Goal: Task Accomplishment & Management: Manage account settings

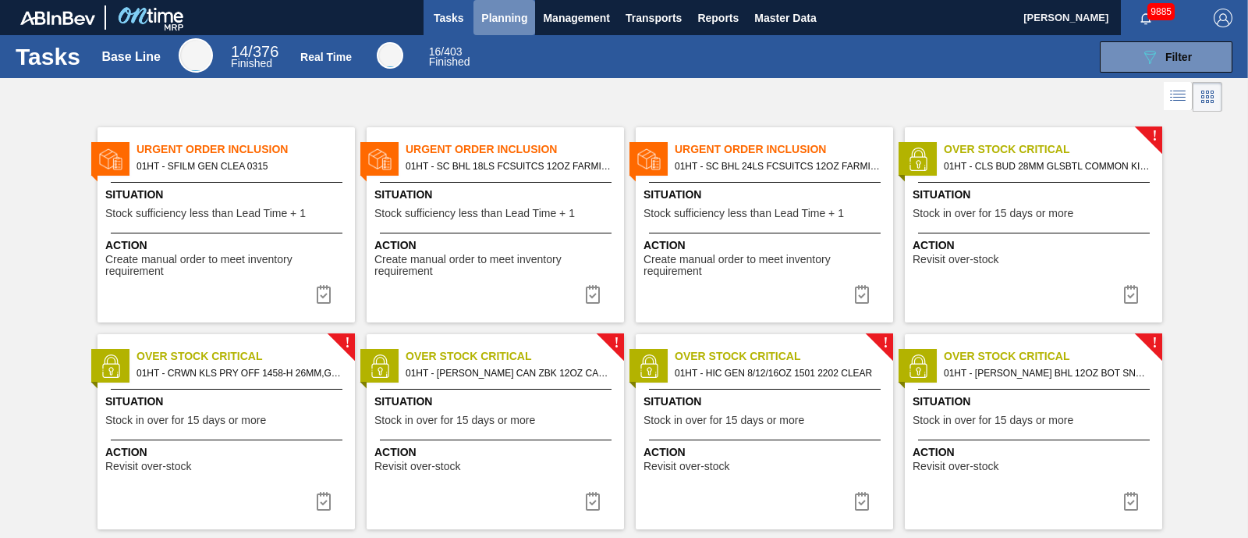
click at [493, 11] on span "Planning" at bounding box center [504, 18] width 46 height 19
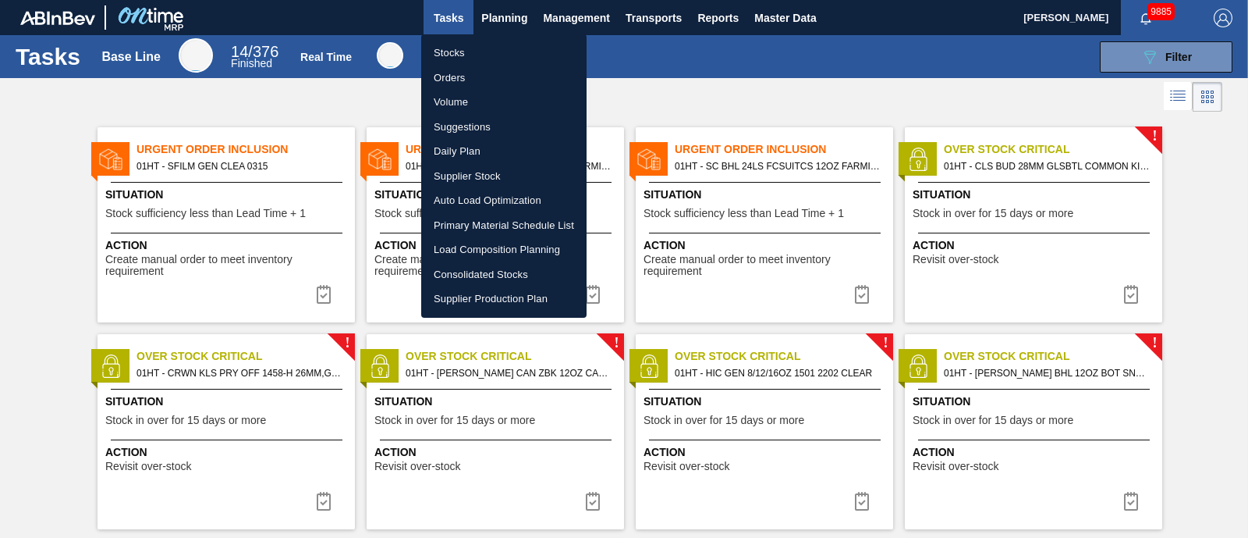
click at [484, 124] on li "Suggestions" at bounding box center [503, 127] width 165 height 25
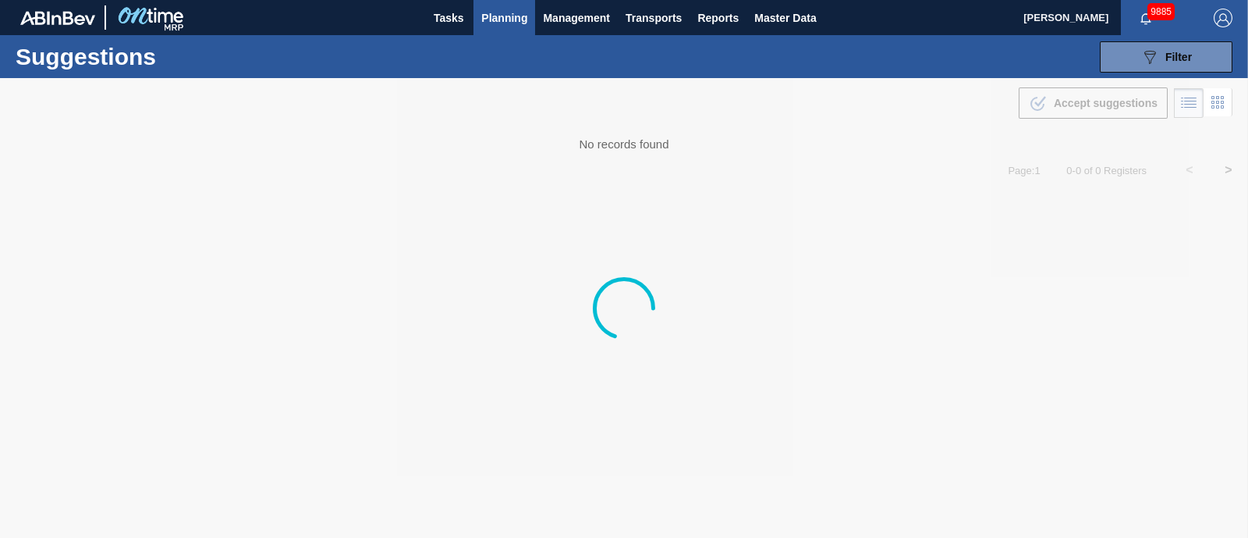
type from "[DATE]"
type to "[DATE]"
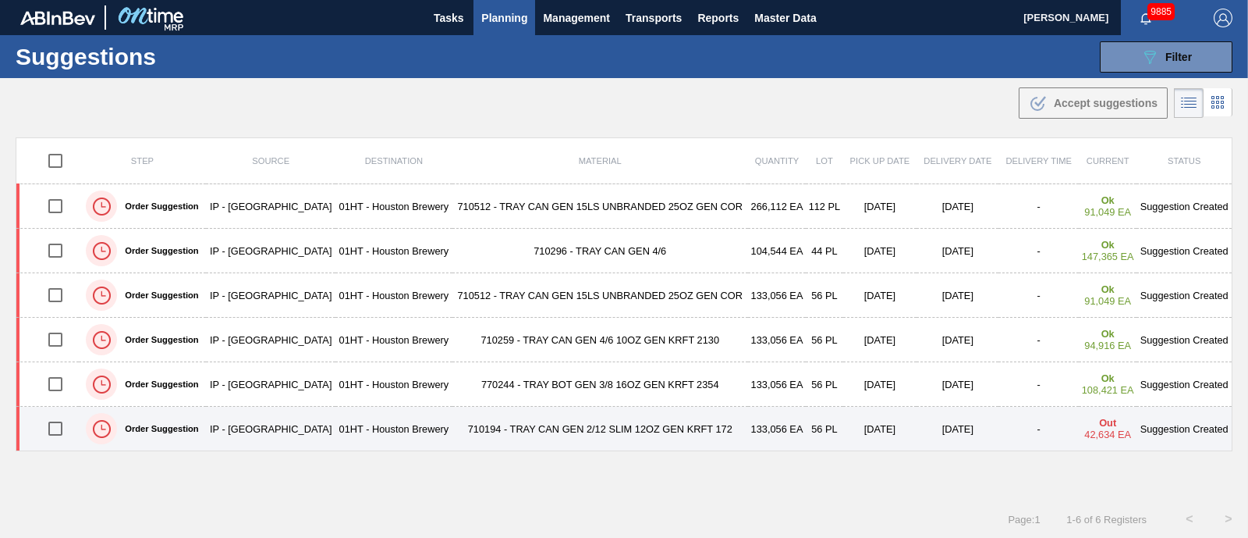
click at [56, 429] on input "checkbox" at bounding box center [55, 428] width 33 height 33
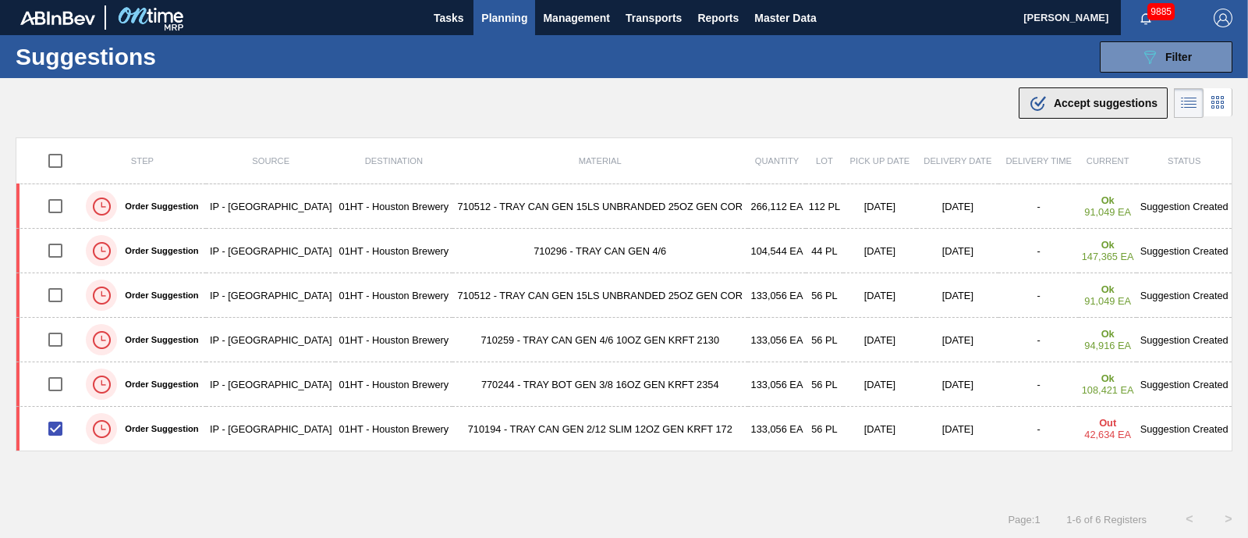
click at [1085, 101] on span "Accept suggestions" at bounding box center [1106, 103] width 104 height 12
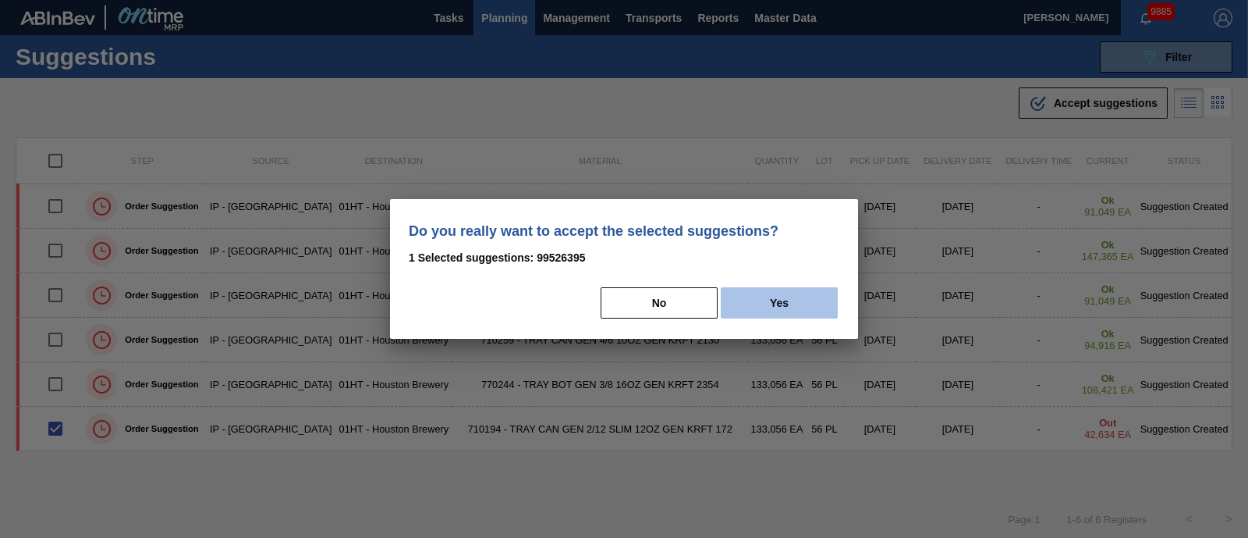
click at [792, 310] on button "Yes" at bounding box center [779, 302] width 117 height 31
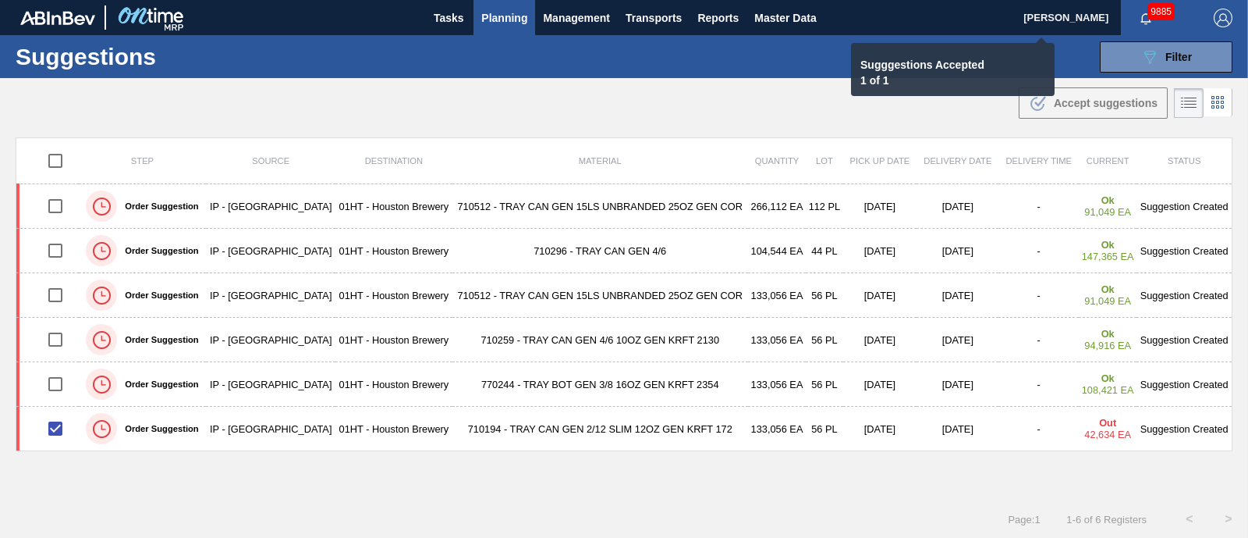
checkbox input "false"
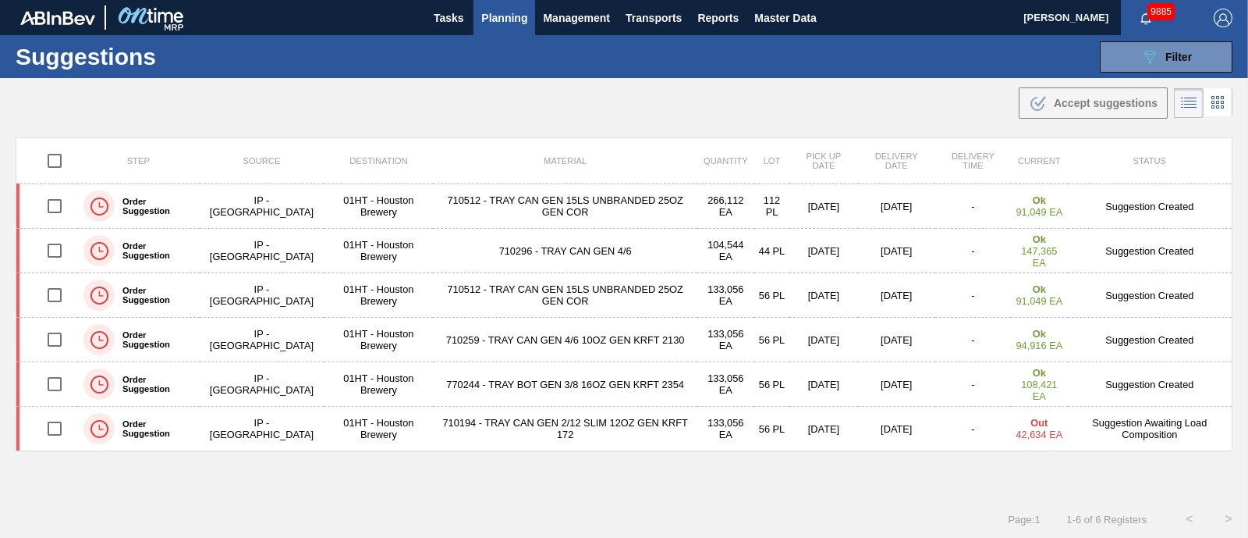
click at [511, 20] on span "Planning" at bounding box center [504, 18] width 46 height 19
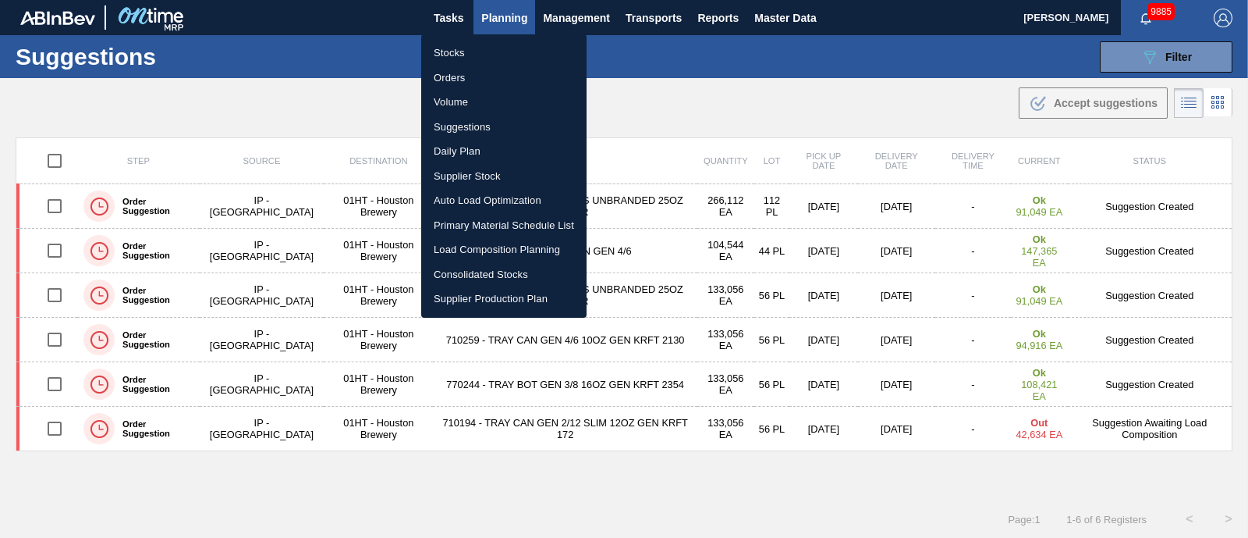
click at [453, 249] on li "Load Composition Planning" at bounding box center [503, 249] width 165 height 25
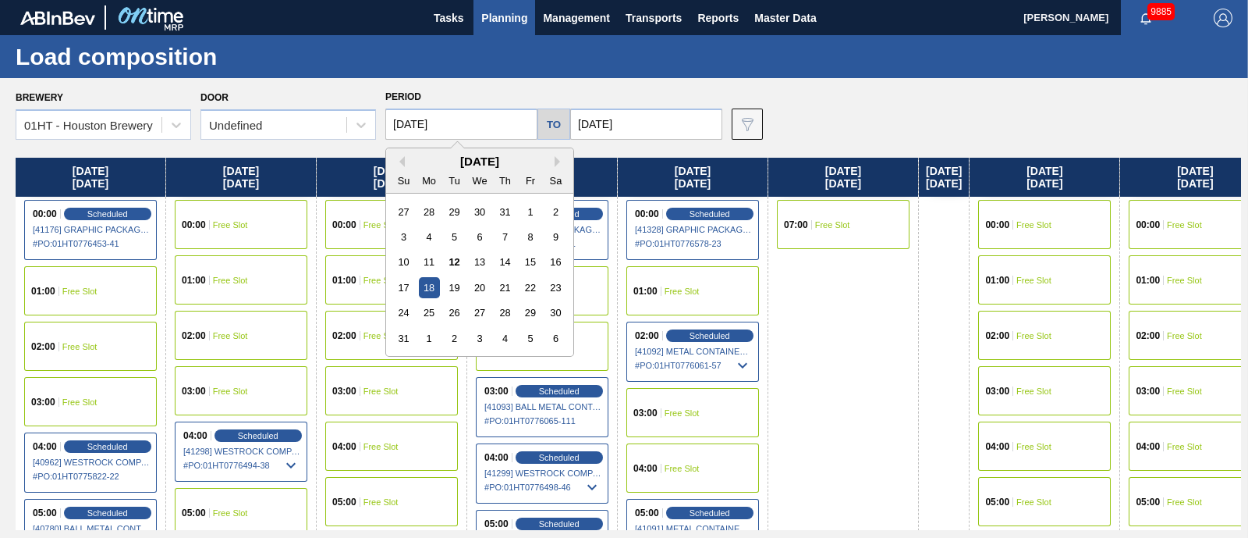
click at [438, 131] on input "[DATE]" at bounding box center [461, 123] width 152 height 31
click at [407, 310] on div "24" at bounding box center [403, 312] width 21 height 21
type input "[DATE]"
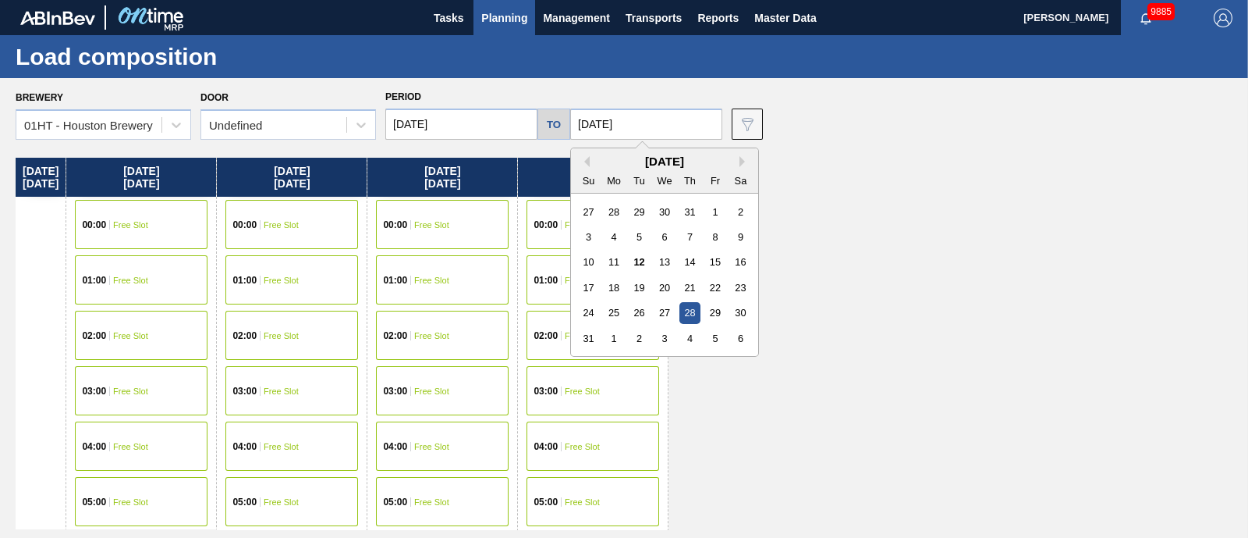
click at [669, 110] on input "[DATE]" at bounding box center [646, 123] width 152 height 31
click at [737, 304] on div "30" at bounding box center [740, 312] width 21 height 21
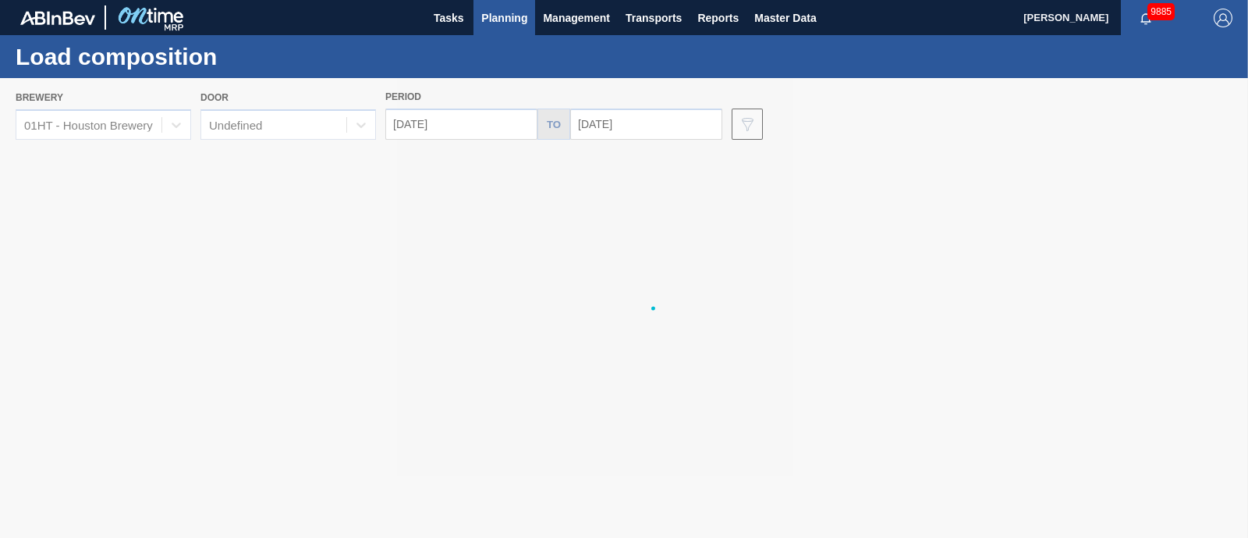
type input "[DATE]"
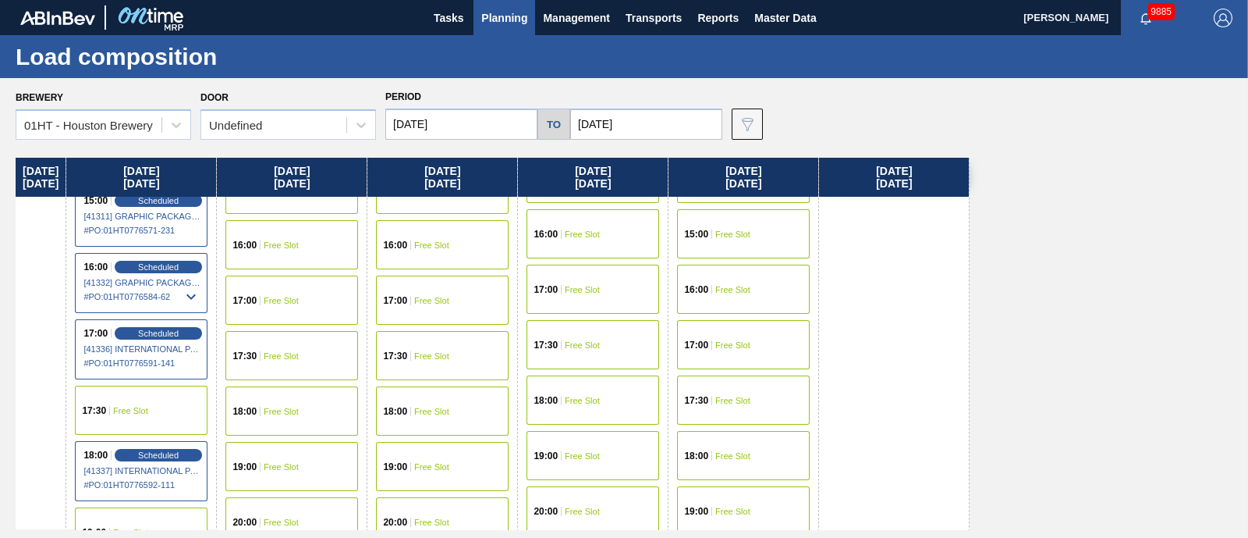
scroll to position [975, 0]
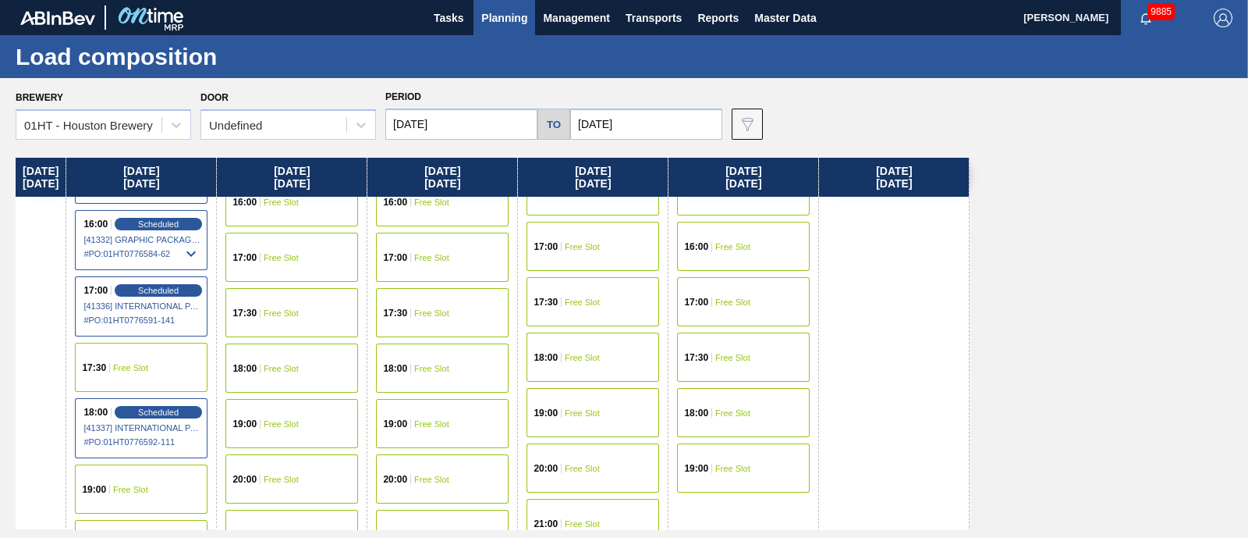
click at [758, 314] on div "17:00 Free Slot" at bounding box center [743, 301] width 133 height 49
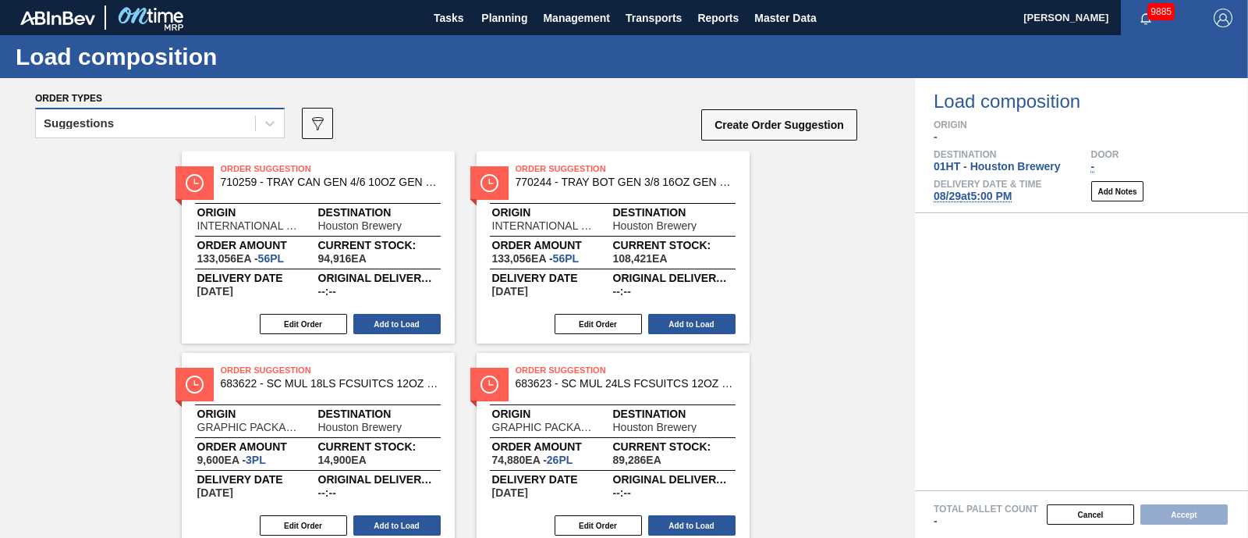
click at [246, 119] on div "Suggestions" at bounding box center [145, 123] width 219 height 23
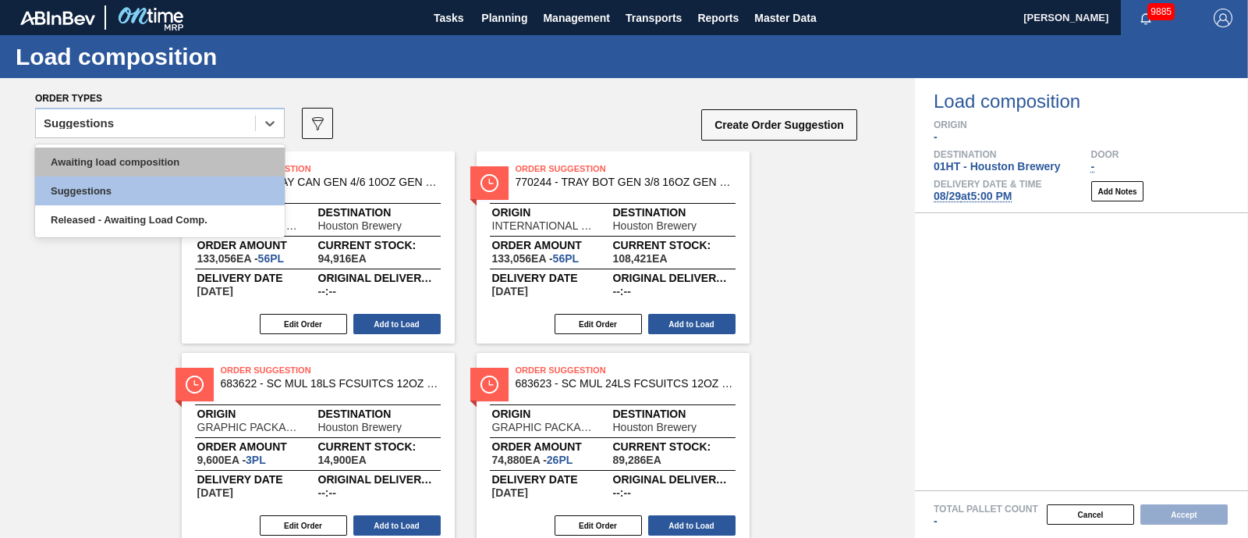
click at [237, 162] on div "Awaiting load composition" at bounding box center [160, 161] width 250 height 29
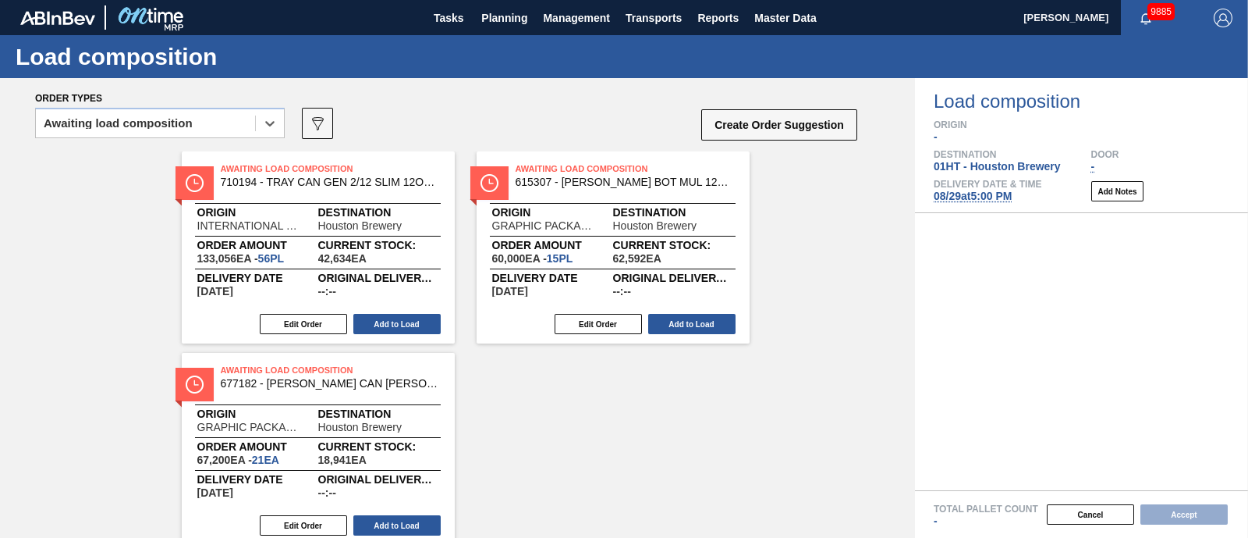
click at [394, 310] on div "Awaiting Load Composition 710194 - TRAY CAN GEN 2/12 SLIM 12OZ GEN KRFT 172 Ori…" at bounding box center [318, 247] width 273 height 192
click at [418, 318] on button "Add to Load" at bounding box center [396, 324] width 87 height 20
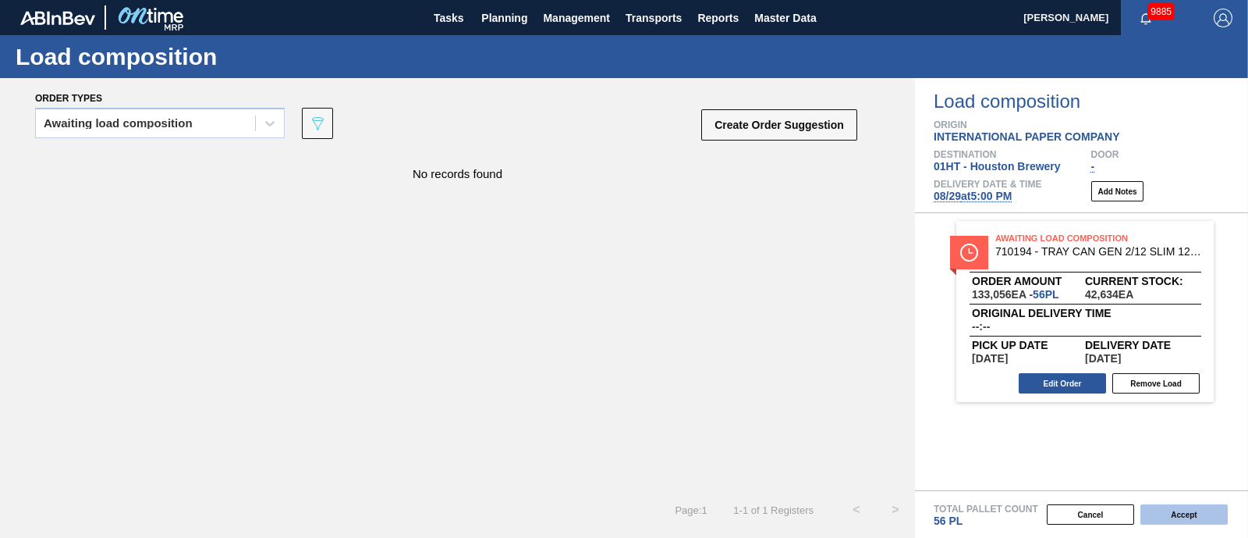
click at [1179, 513] on button "Accept" at bounding box center [1184, 514] width 87 height 20
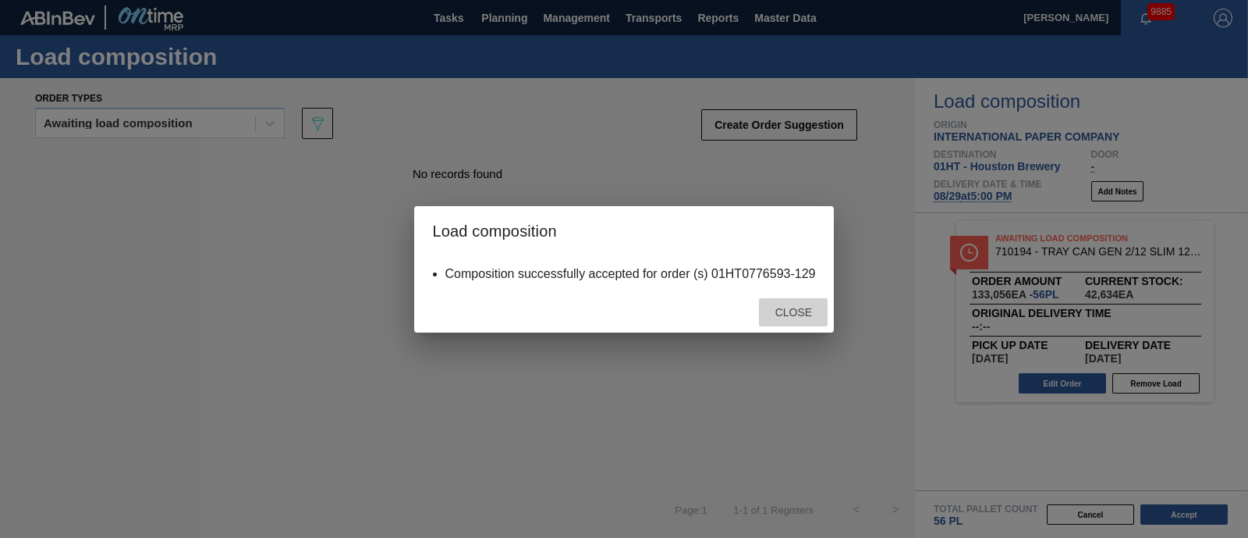
click at [793, 310] on span "Close" at bounding box center [794, 312] width 62 height 12
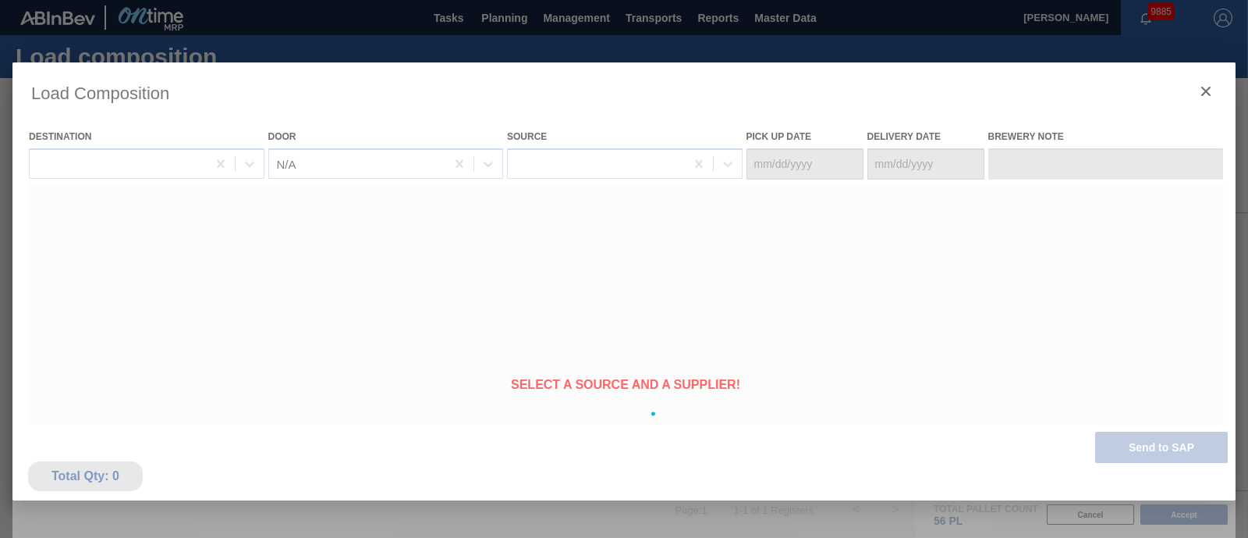
type Date "[DATE]"
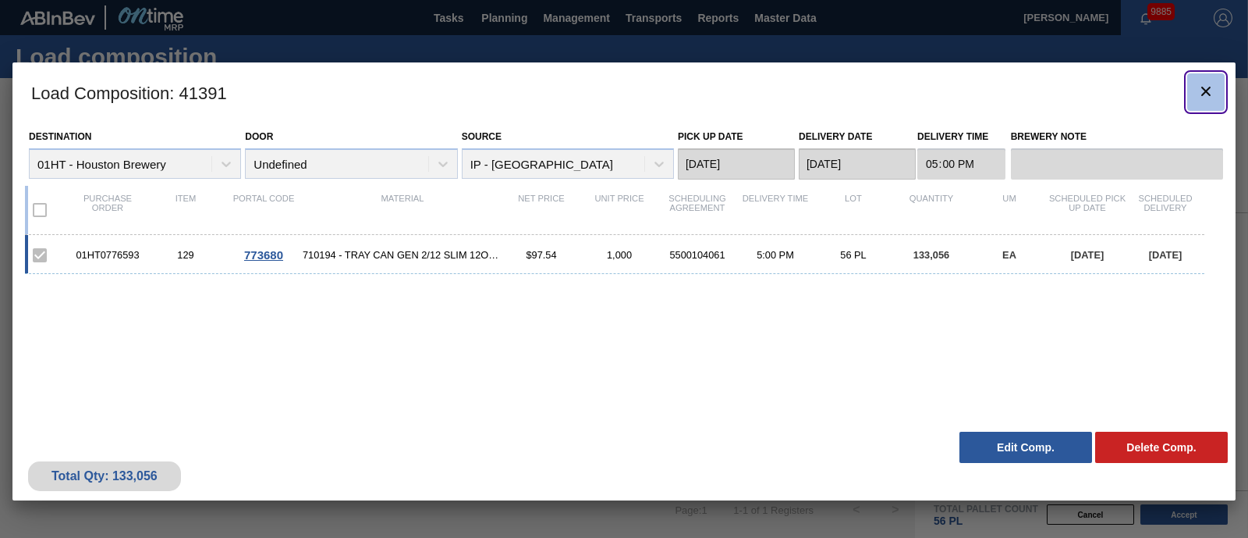
click at [1215, 90] on button "botão de ícone" at bounding box center [1205, 91] width 37 height 37
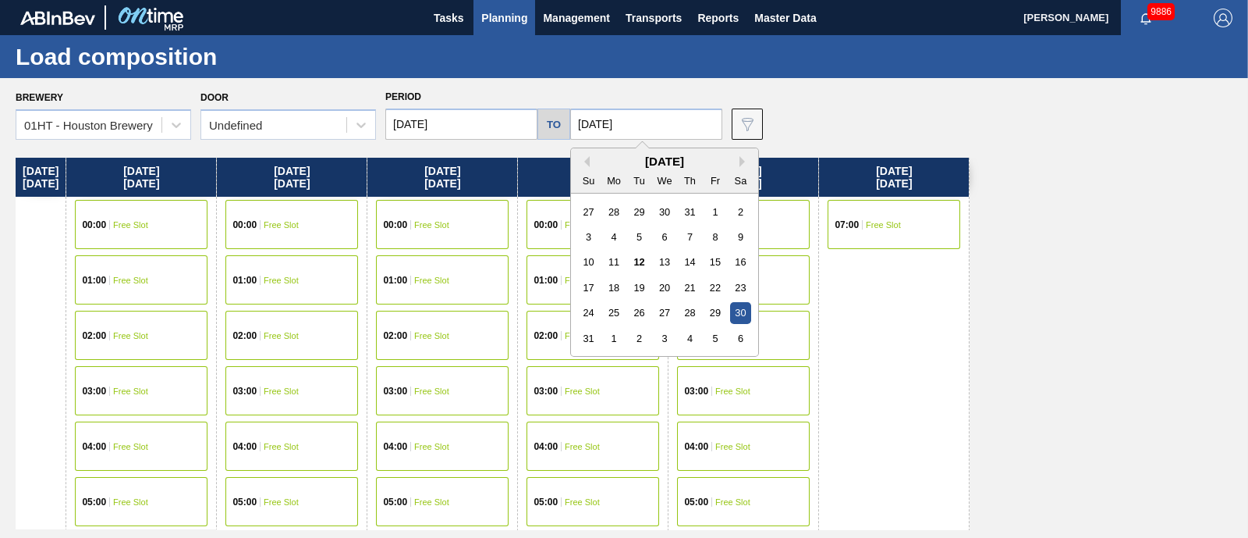
click at [605, 123] on input "[DATE]" at bounding box center [646, 123] width 152 height 31
click at [740, 158] on button "Next Month" at bounding box center [745, 161] width 11 height 11
click at [655, 285] on div "24" at bounding box center [664, 287] width 21 height 21
type input "[DATE]"
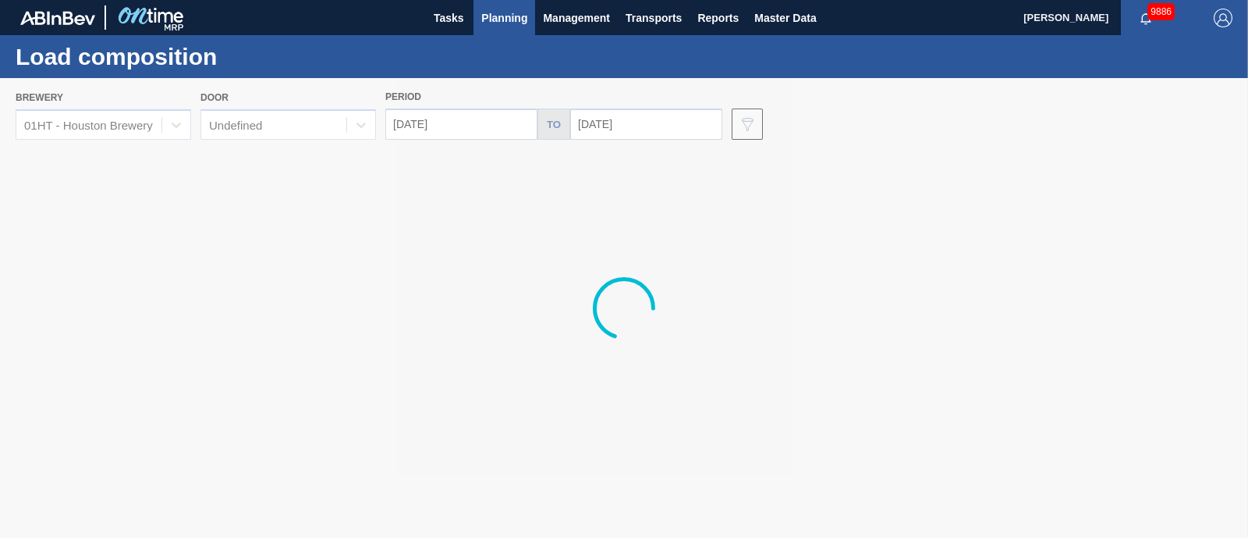
click at [471, 128] on div at bounding box center [624, 307] width 1248 height 459
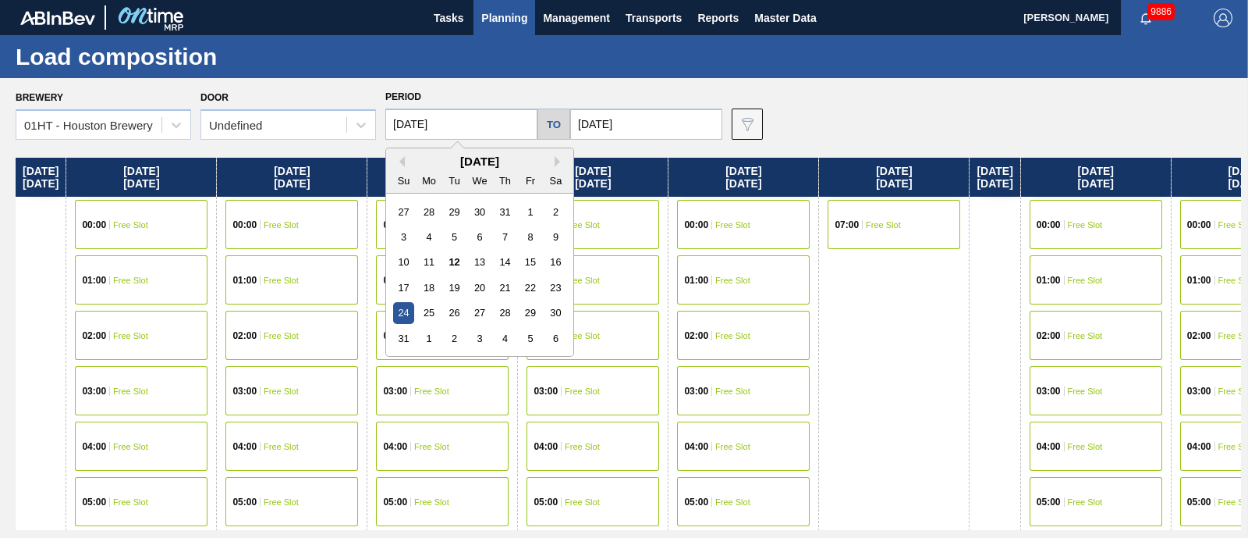
click at [490, 122] on input "[DATE]" at bounding box center [461, 123] width 152 height 31
click at [552, 160] on div "[DATE]" at bounding box center [479, 160] width 187 height 13
click at [554, 161] on div "[DATE]" at bounding box center [479, 160] width 187 height 13
click at [562, 158] on button "Next Month" at bounding box center [560, 161] width 11 height 11
click at [534, 263] on div "19" at bounding box center [530, 261] width 21 height 21
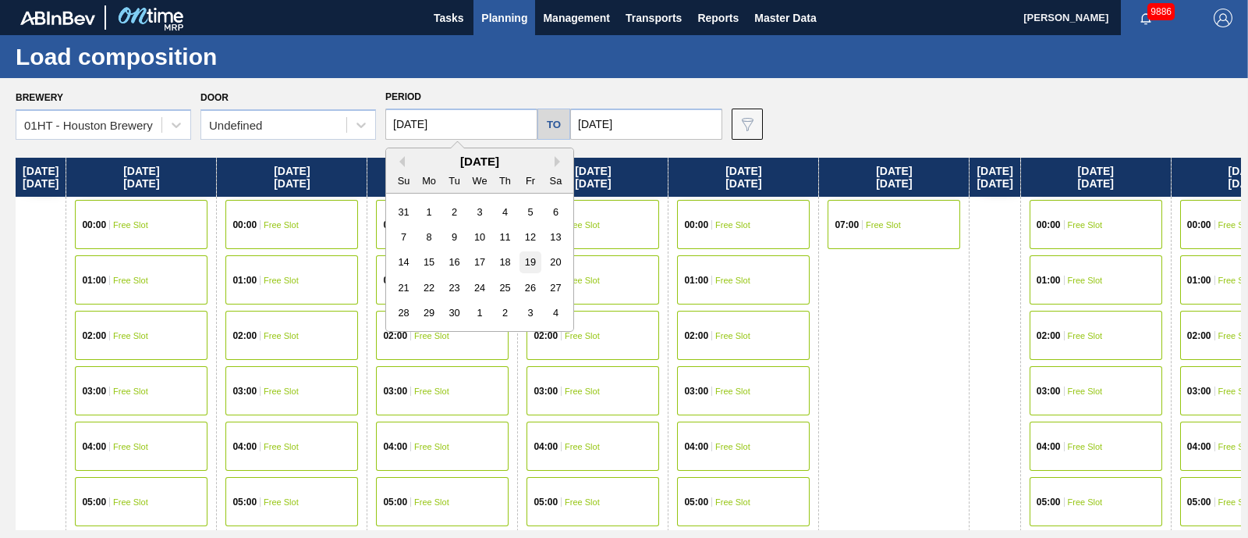
type input "[DATE]"
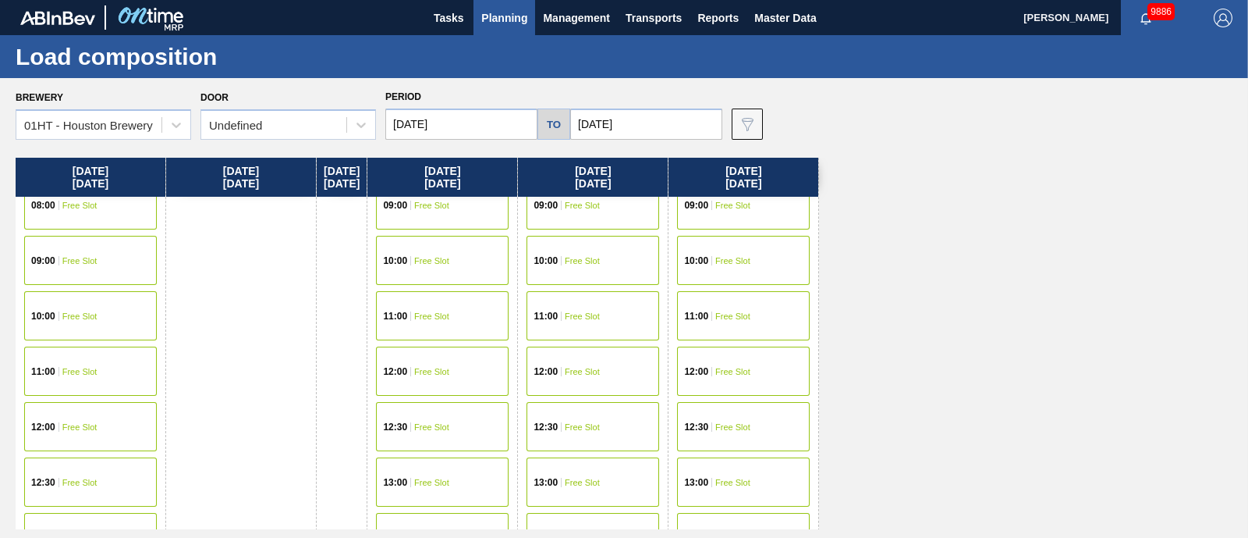
scroll to position [488, 0]
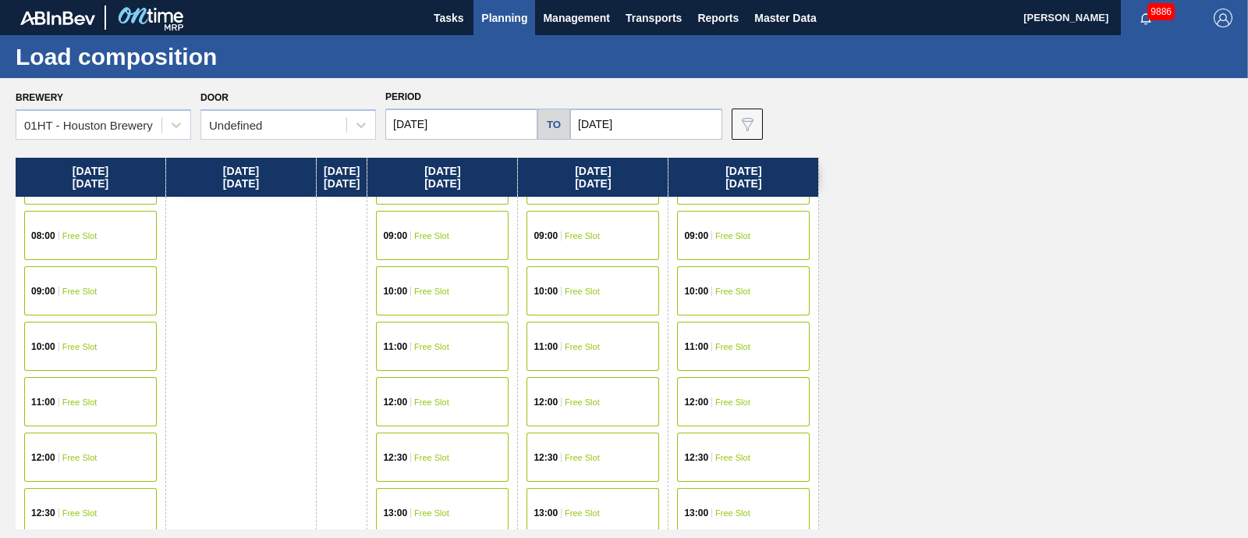
click at [436, 292] on span "Free Slot" at bounding box center [431, 290] width 35 height 9
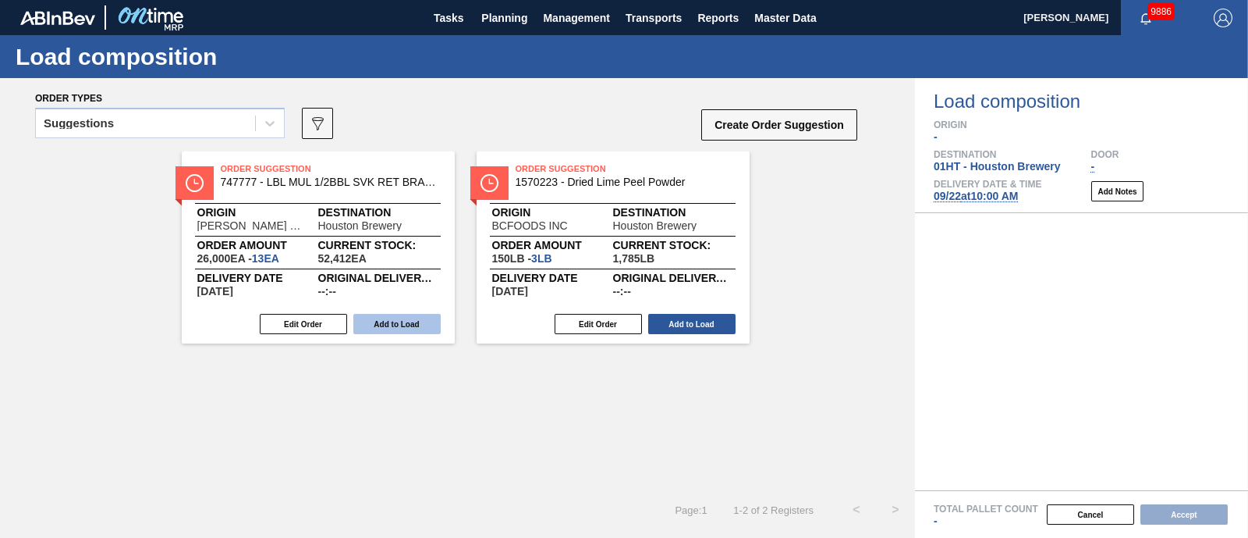
click at [402, 316] on button "Add to Load" at bounding box center [396, 324] width 87 height 20
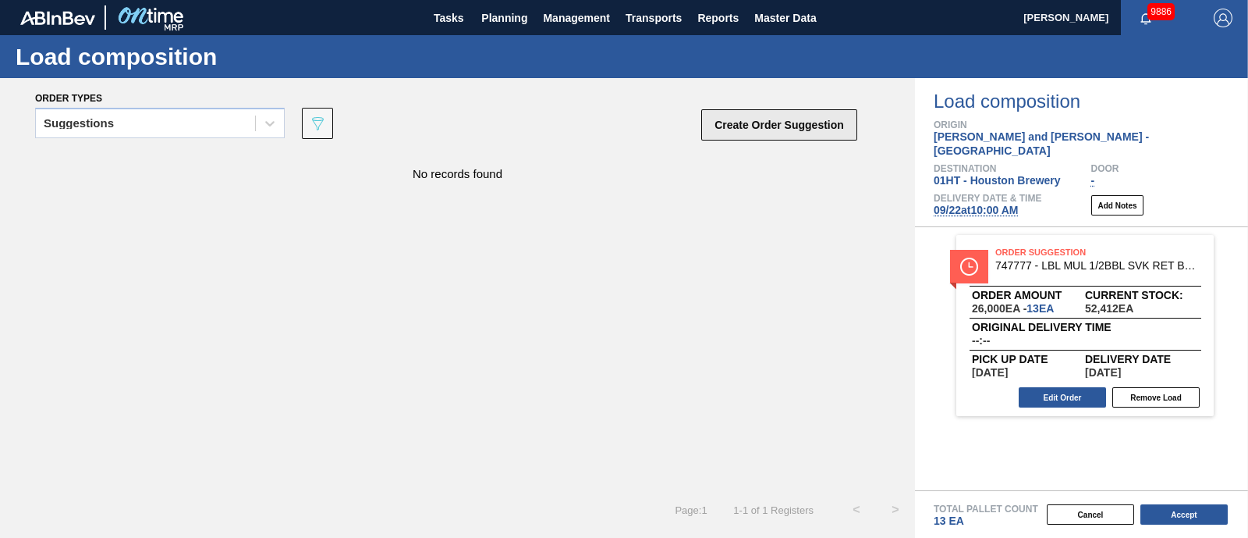
click at [723, 122] on button "Create Order Suggestion" at bounding box center [779, 124] width 156 height 31
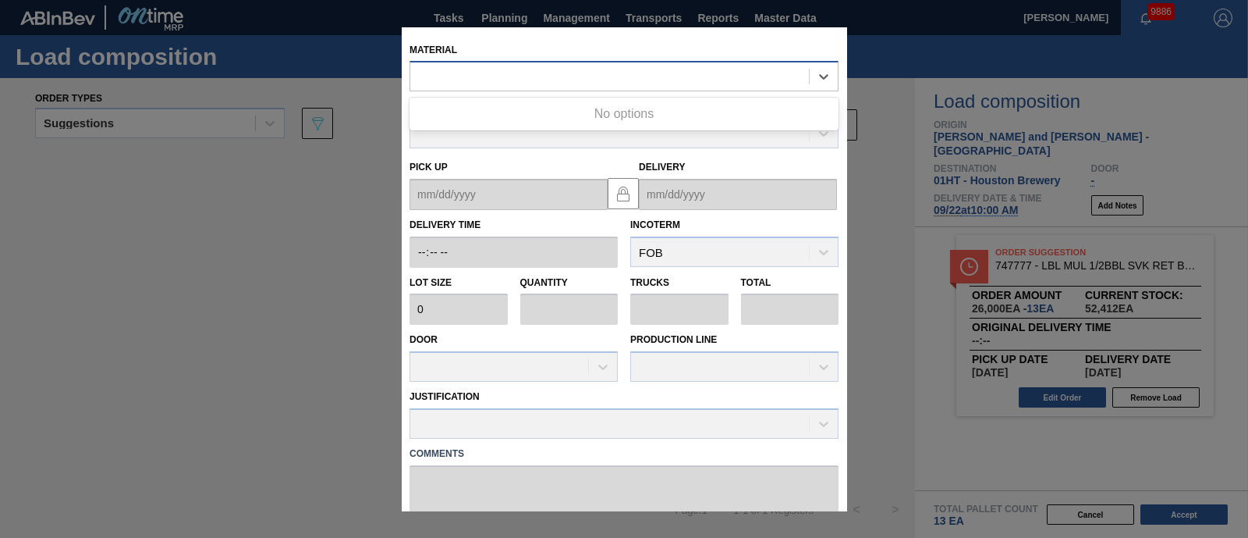
click at [608, 82] on div at bounding box center [609, 77] width 399 height 23
type input "747773"
type input "2,000"
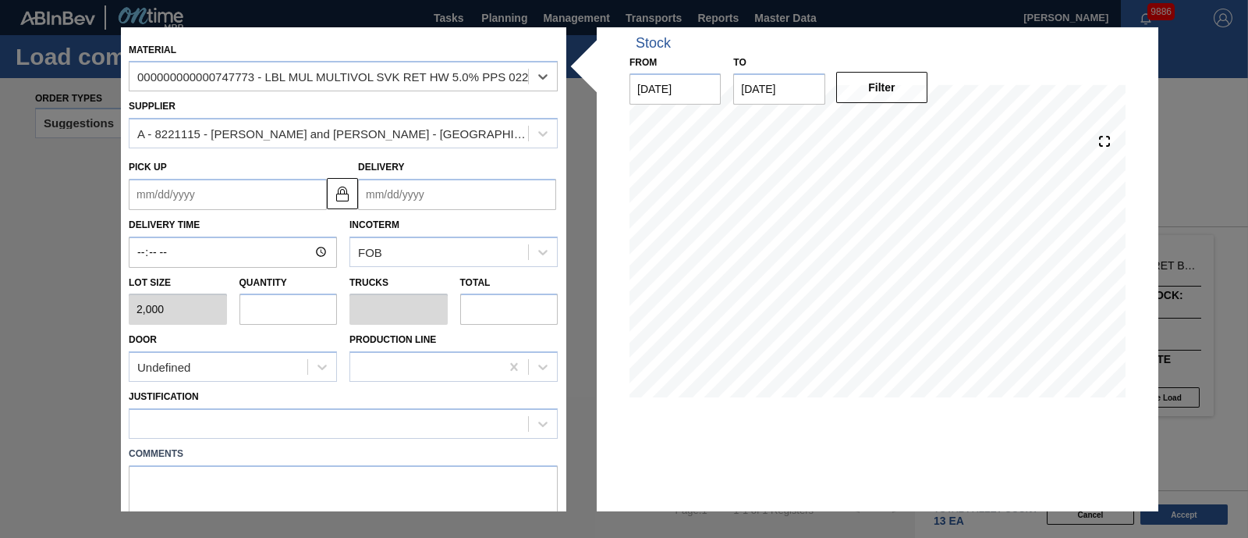
click at [475, 183] on input "Delivery" at bounding box center [457, 194] width 198 height 31
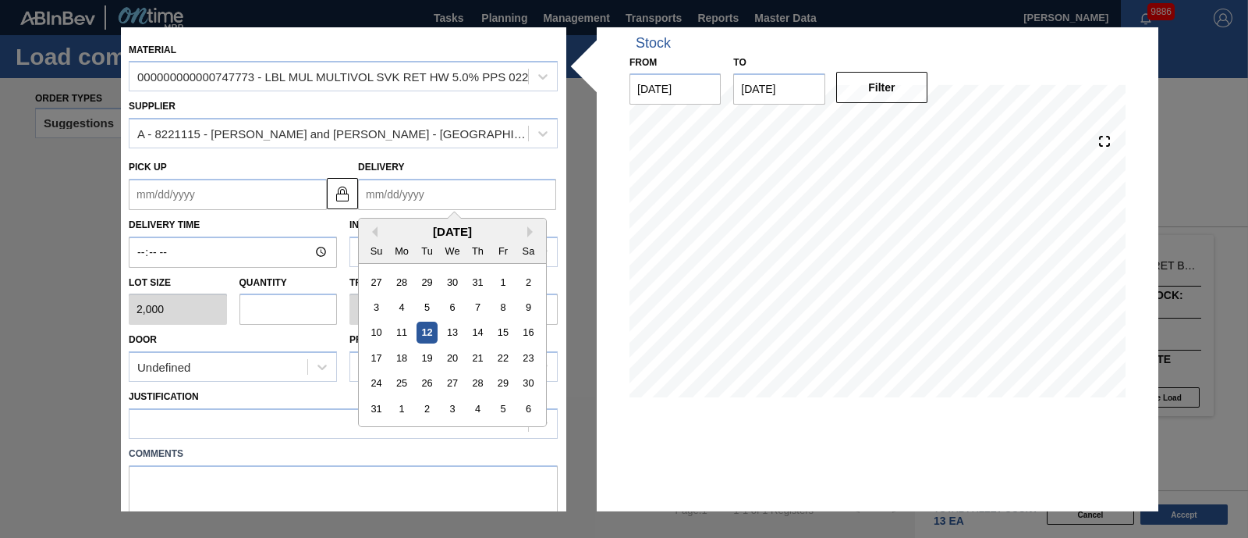
click at [369, 238] on div "Su Mo Tu We Th Fr Sa" at bounding box center [452, 250] width 187 height 25
click at [527, 228] on button "Next Month" at bounding box center [532, 231] width 11 height 11
click at [403, 356] on div "22" at bounding box center [402, 357] width 21 height 21
type up "[DATE]"
type input "[DATE]"
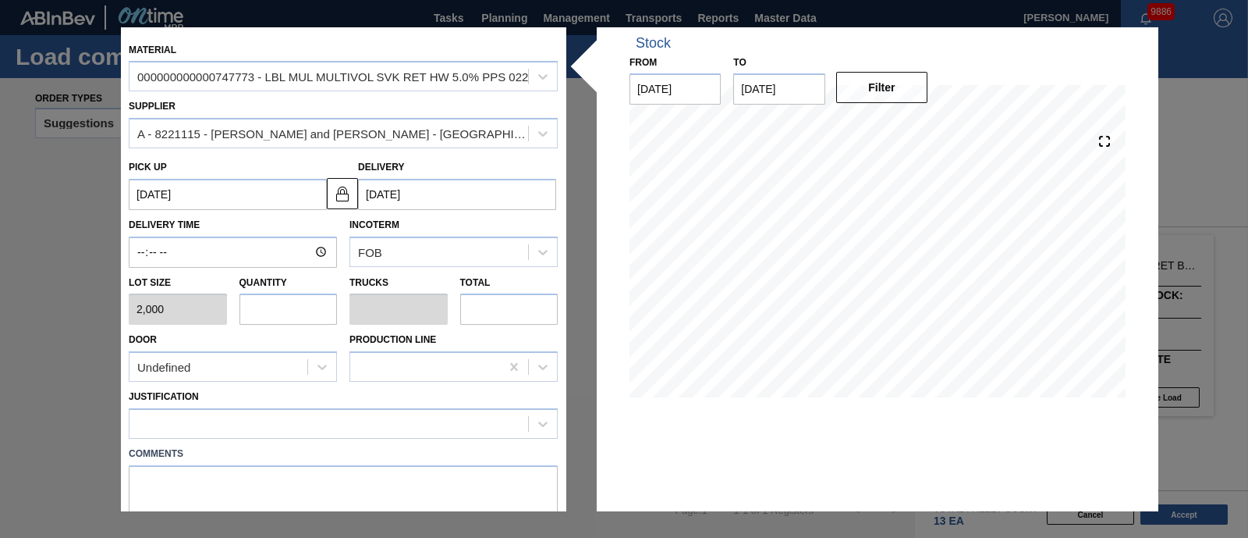
click at [311, 306] on input "text" at bounding box center [288, 308] width 98 height 31
type input "2"
type input "0.004"
type input "4,000"
type input "20"
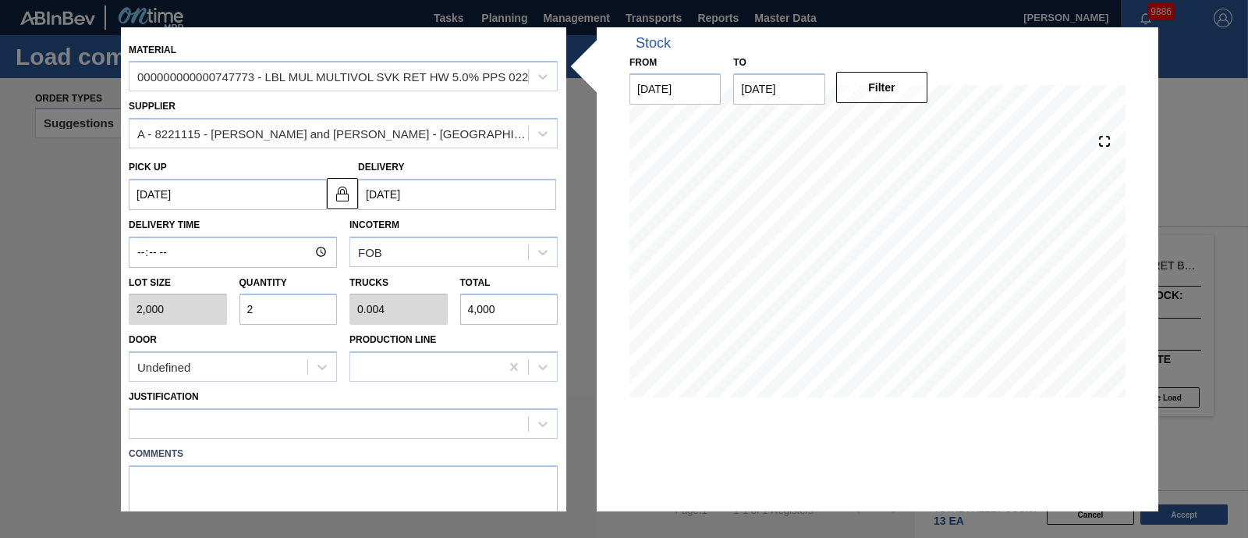
type input "0.04"
type input "40,000"
type input "200"
type input "0.4"
type input "400,000"
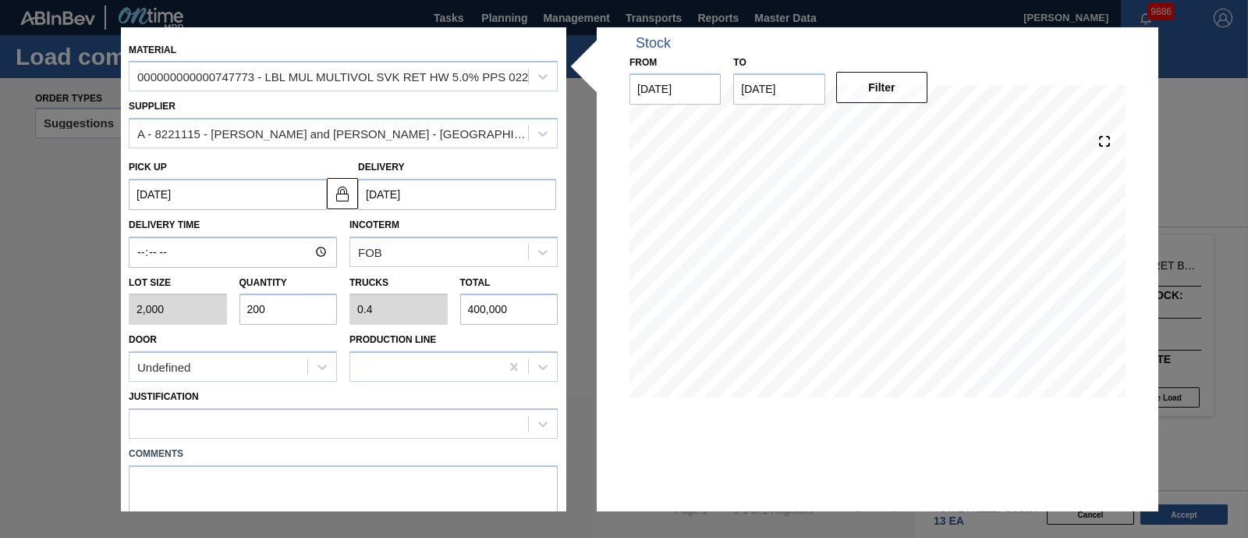
type input "2,000"
type input "4"
type input "4,000,000"
type input "200"
type input "0.4"
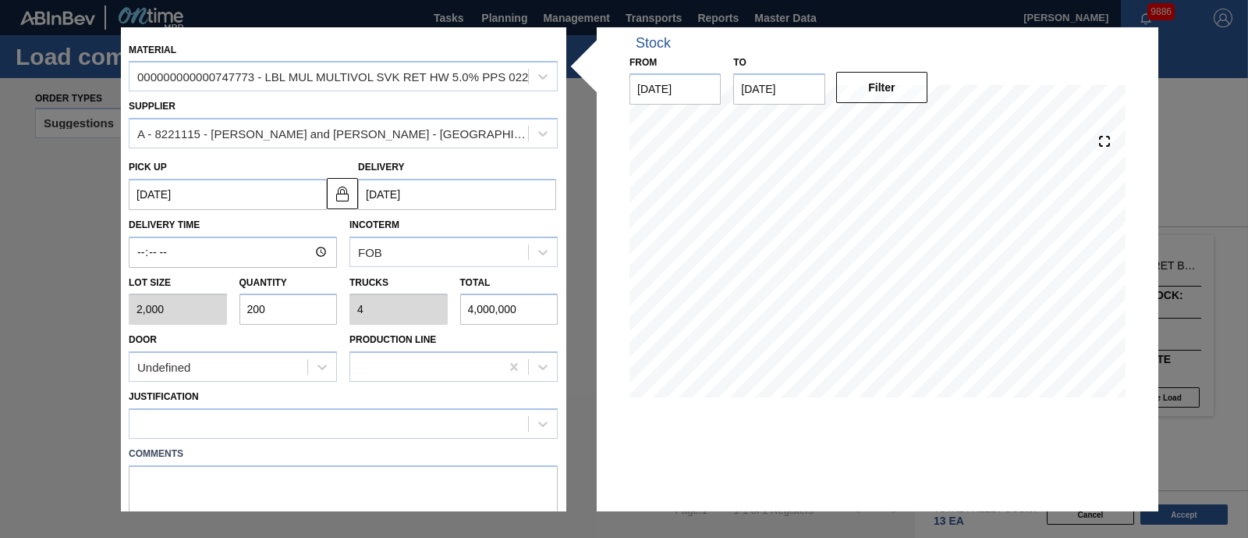
type input "400,000"
type input "20"
type input "0.04"
type input "40,000"
type input "2"
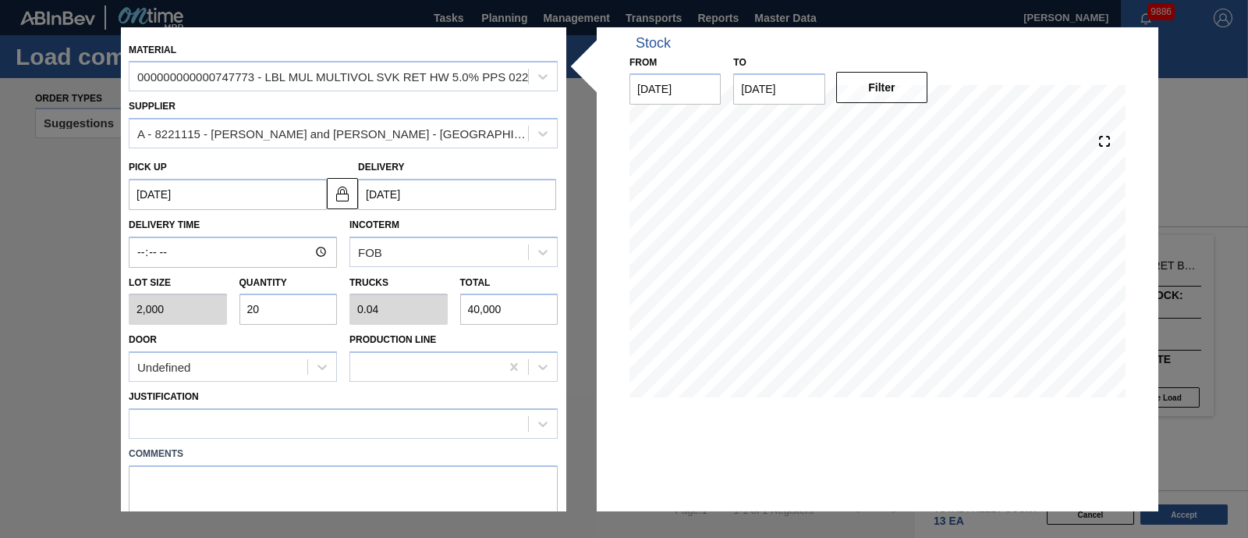
type input "0.004"
type input "4,000"
type input "0"
type input "2"
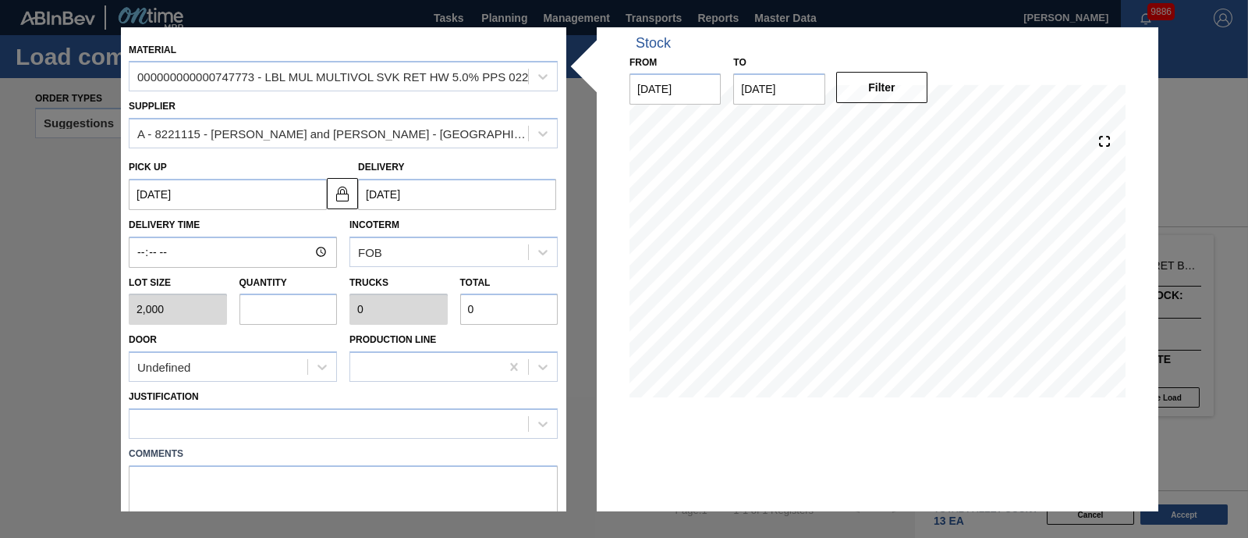
type input "0.004"
type input "4,000"
click at [351, 301] on div "Lot size 2,000 Quantity 2 Trucks 0.004 Total 4,000" at bounding box center [343, 297] width 442 height 58
type input "0.001"
type input "0"
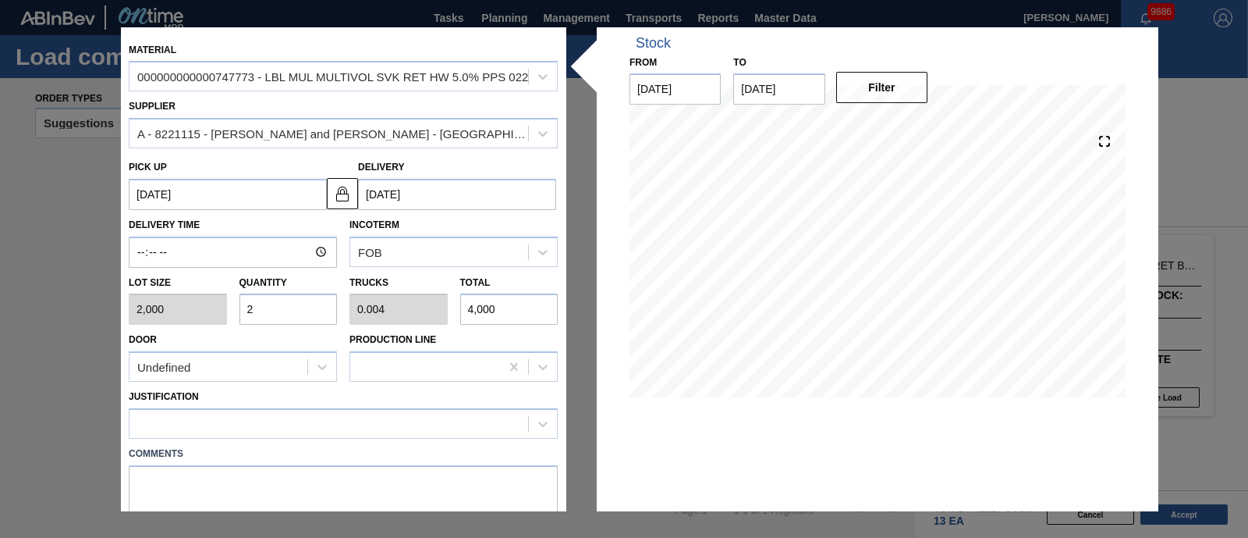
type input "2"
type input "0.01"
type input "20"
type input "0.1"
type input "200"
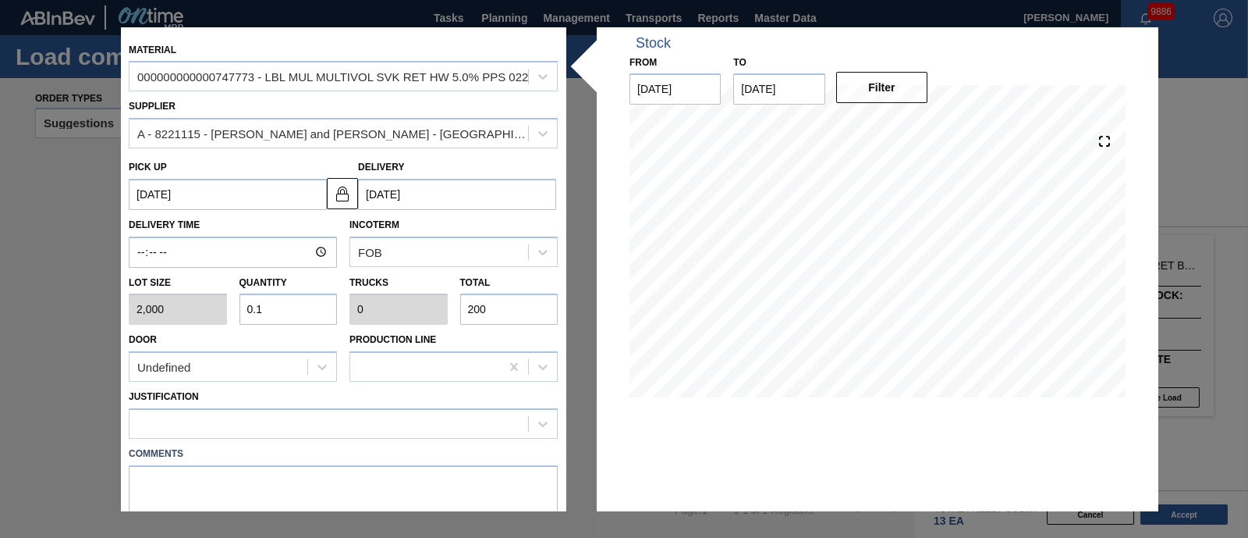
type input "1"
type input "0.002"
type input "2,000"
type input "10"
type input "0.02"
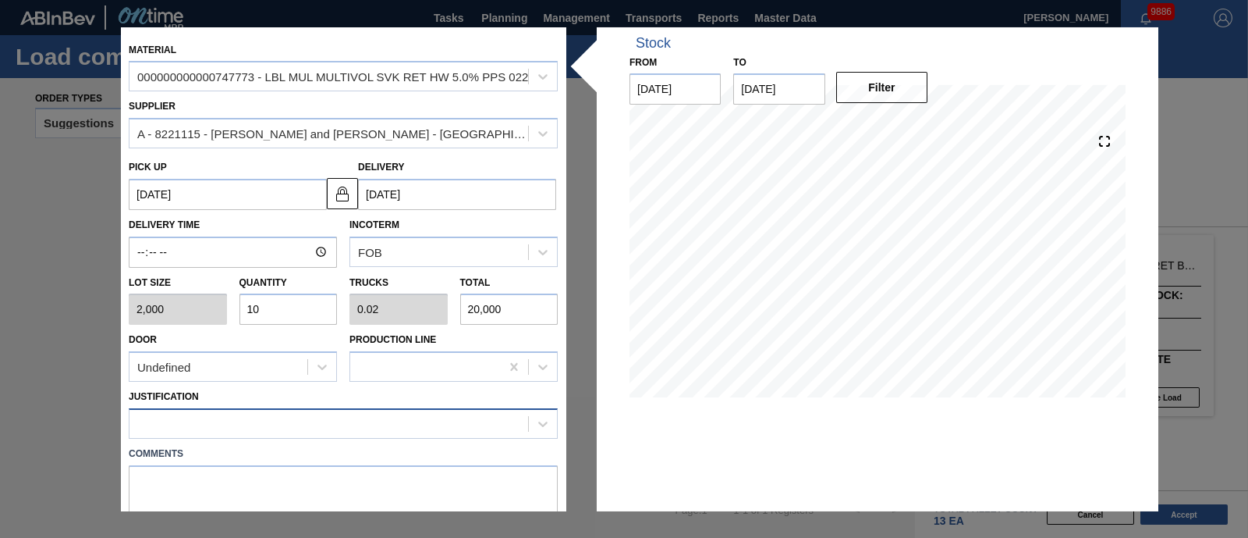
type input "20,000"
click at [300, 424] on div at bounding box center [329, 424] width 399 height 23
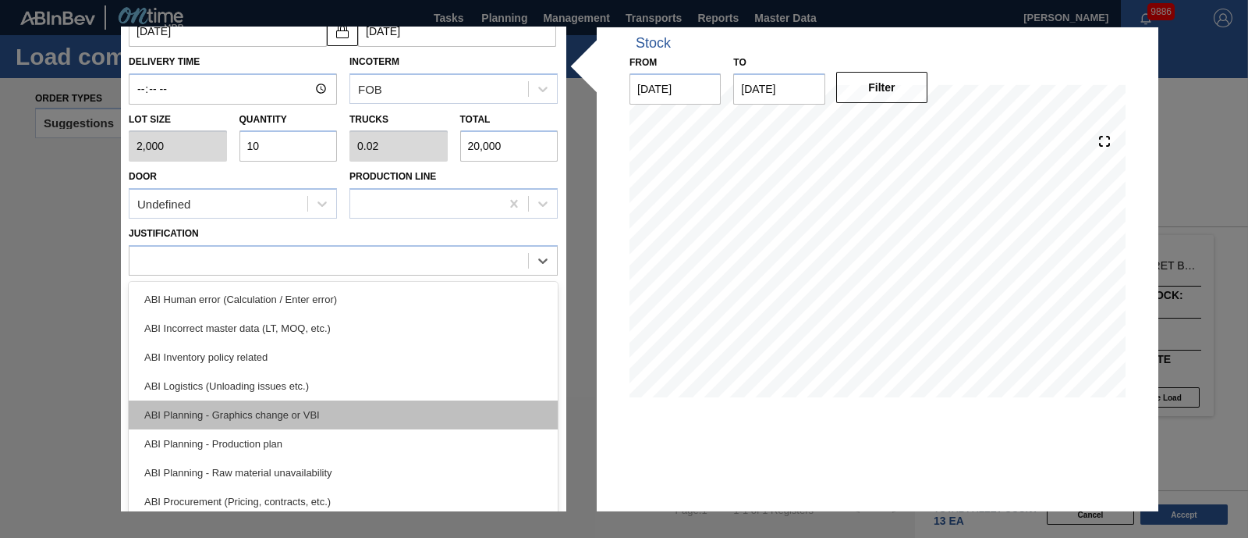
scroll to position [166, 0]
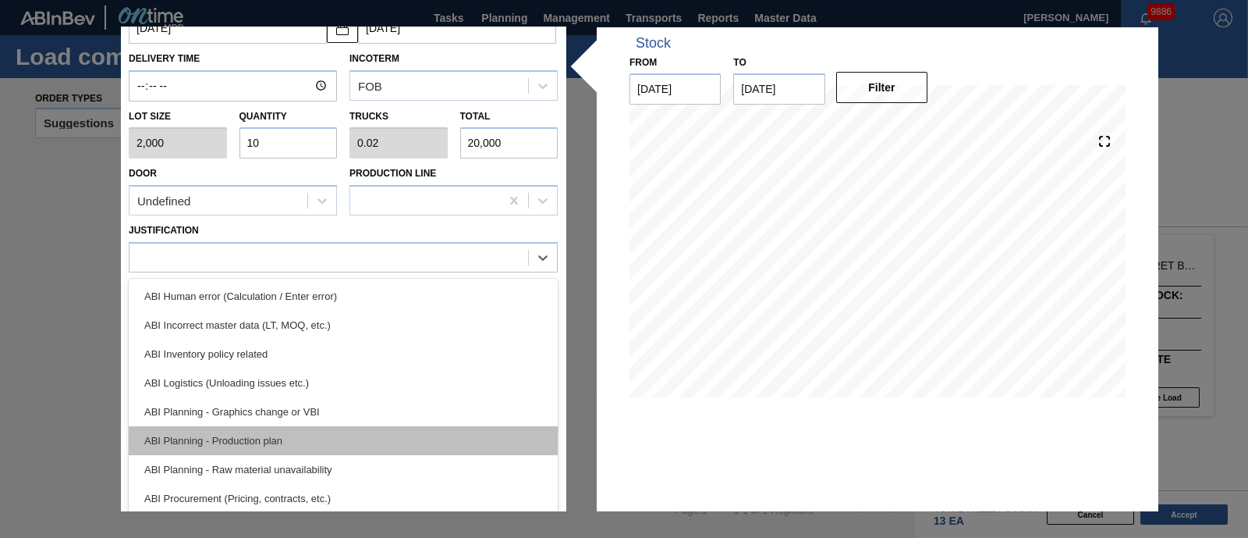
click at [285, 430] on div "ABI Planning - Production plan" at bounding box center [343, 440] width 429 height 29
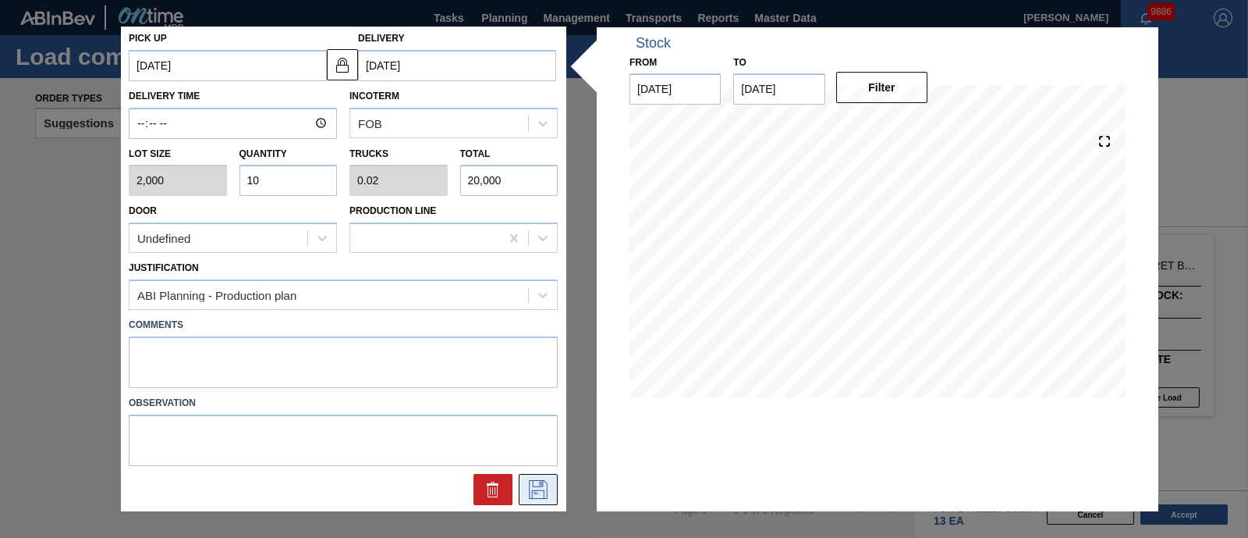
click at [539, 477] on button at bounding box center [538, 489] width 39 height 31
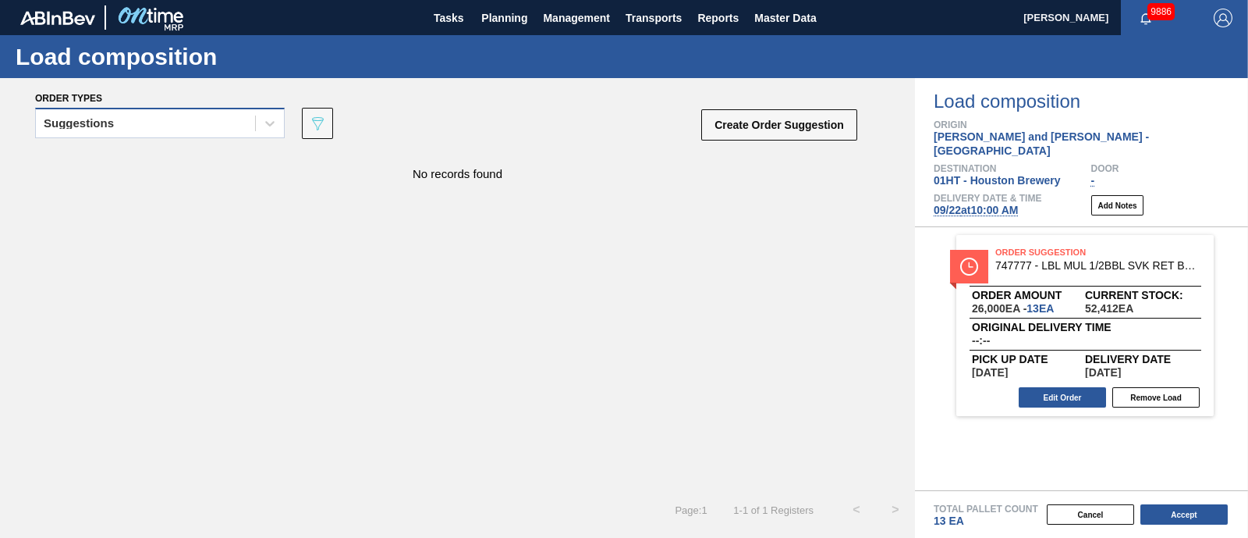
click at [203, 132] on div "Suggestions" at bounding box center [145, 123] width 219 height 23
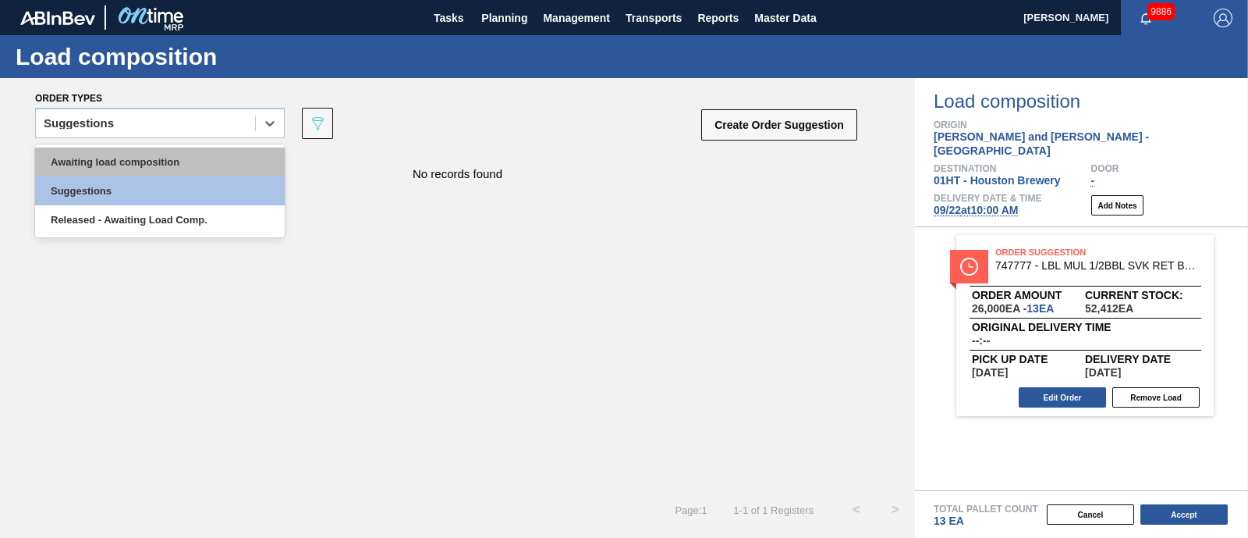
click at [143, 161] on div "Awaiting load composition" at bounding box center [160, 161] width 250 height 29
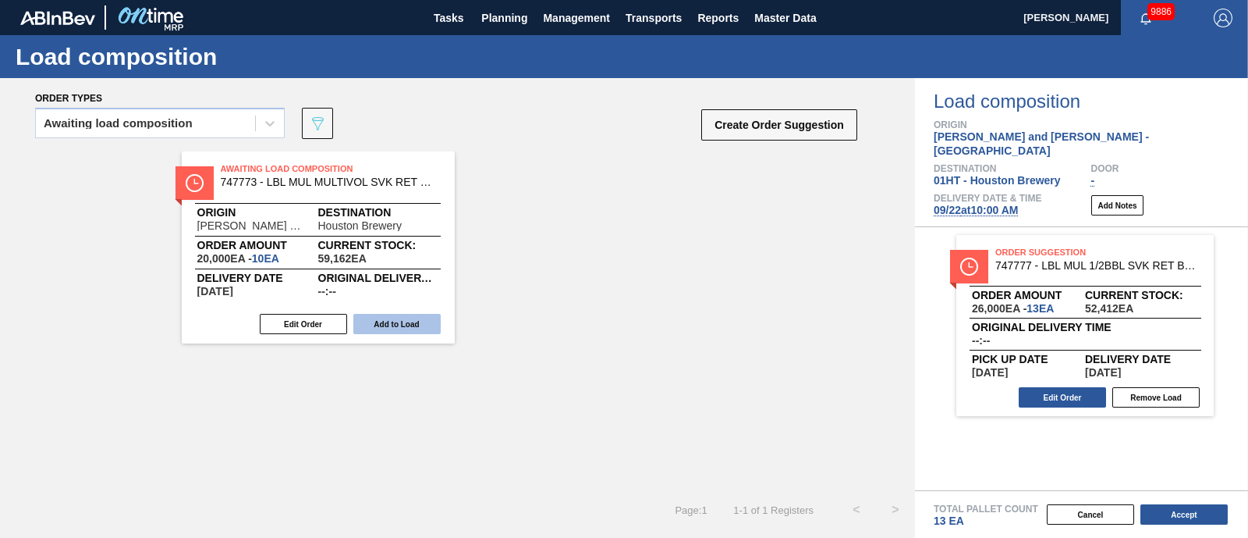
click at [385, 325] on button "Add to Load" at bounding box center [396, 324] width 87 height 20
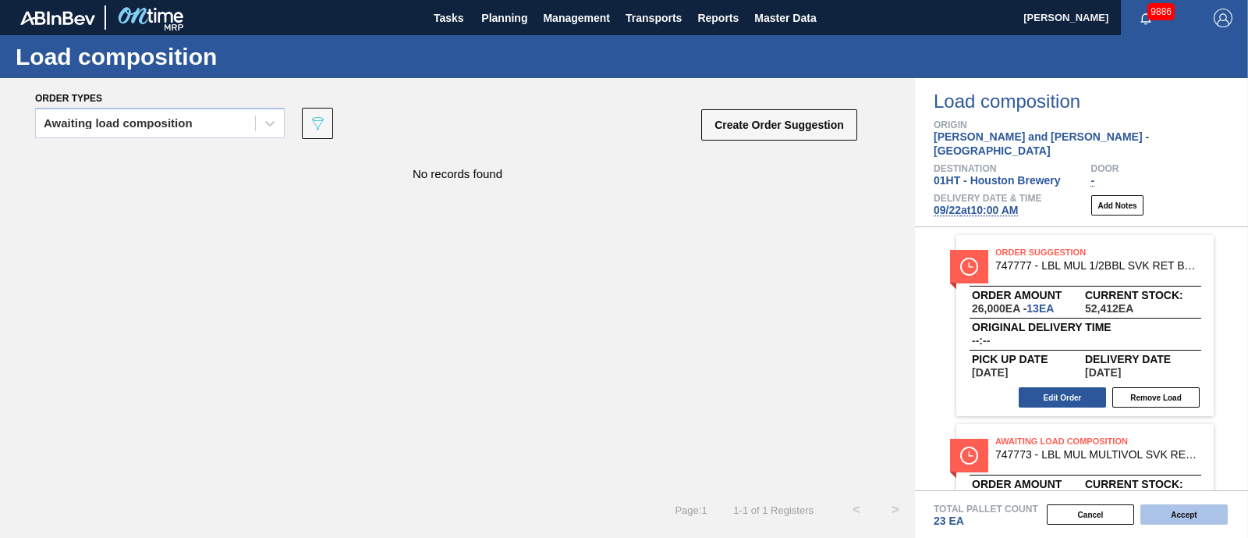
click at [1194, 515] on button "Accept" at bounding box center [1184, 514] width 87 height 20
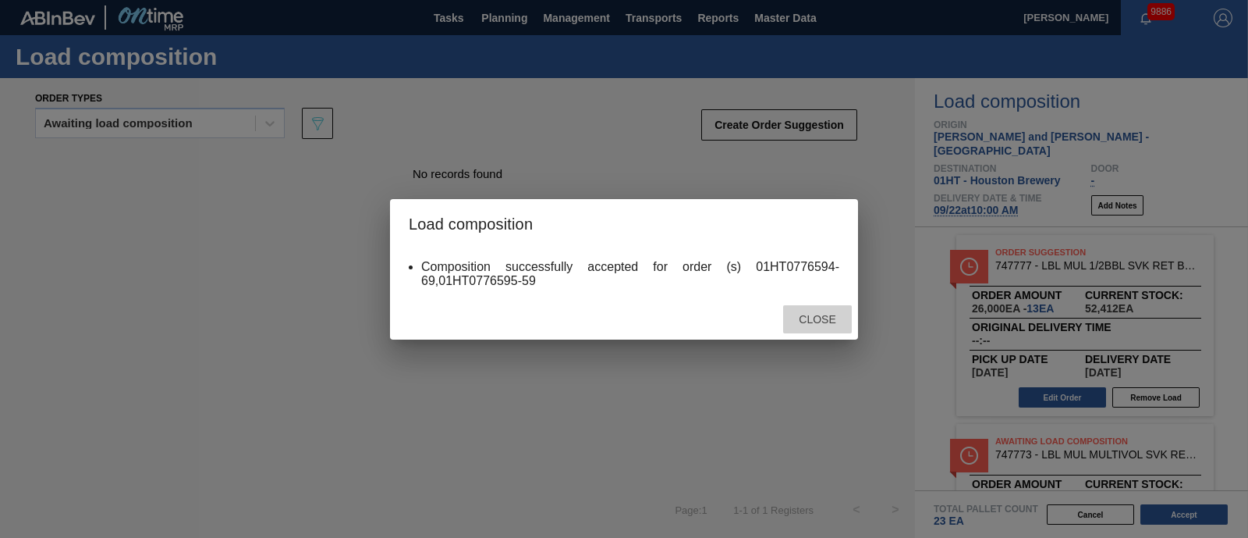
click at [833, 318] on span "Close" at bounding box center [817, 319] width 62 height 12
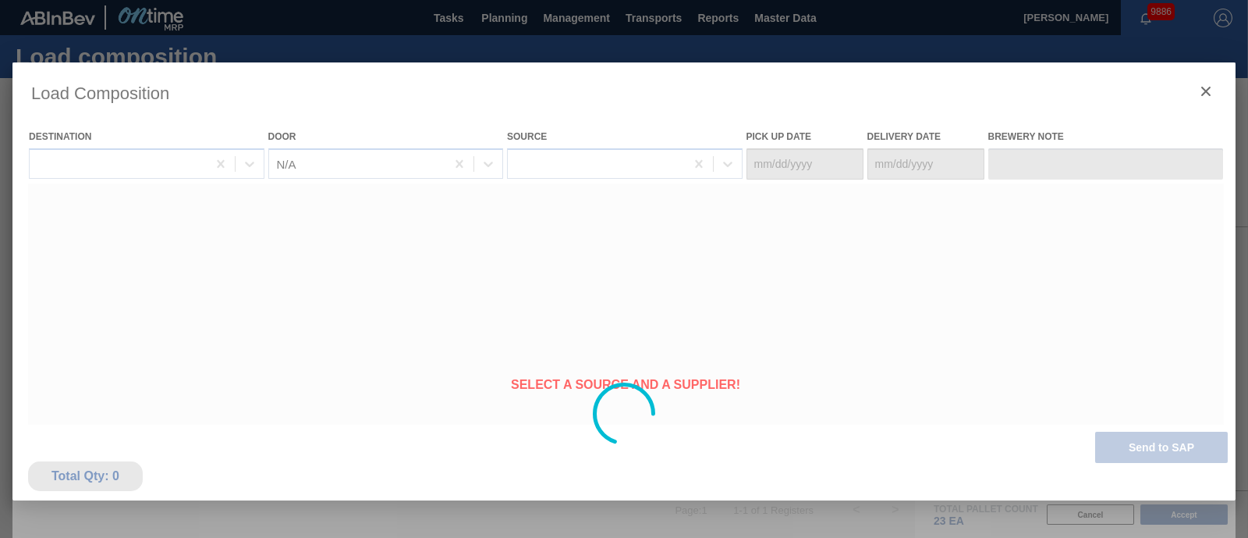
type Date "[DATE]"
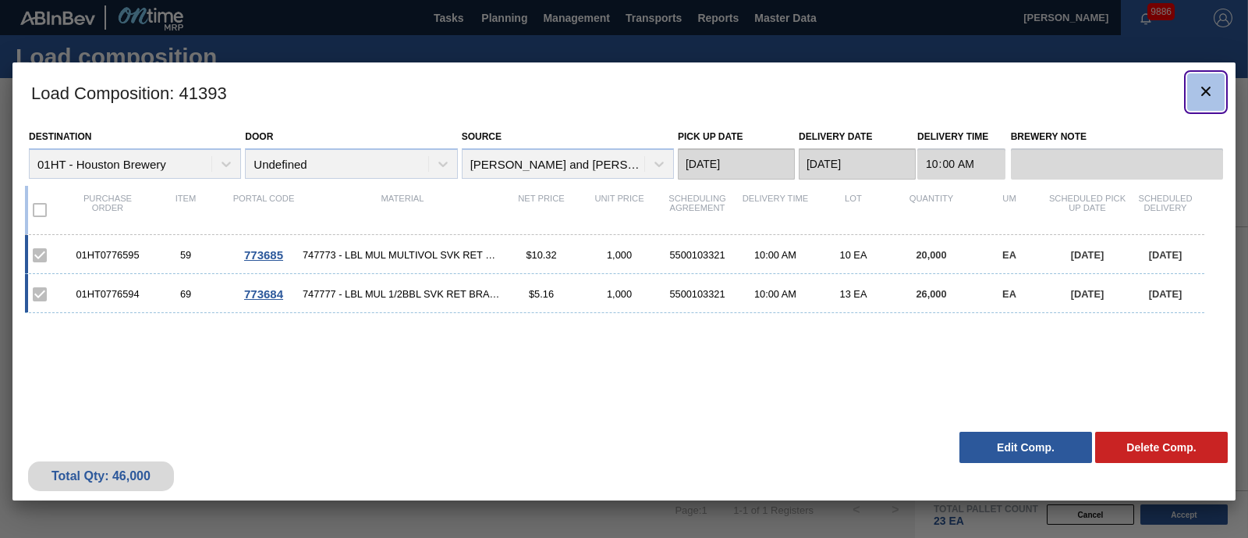
click at [1209, 88] on icon "botão de ícone" at bounding box center [1206, 91] width 19 height 19
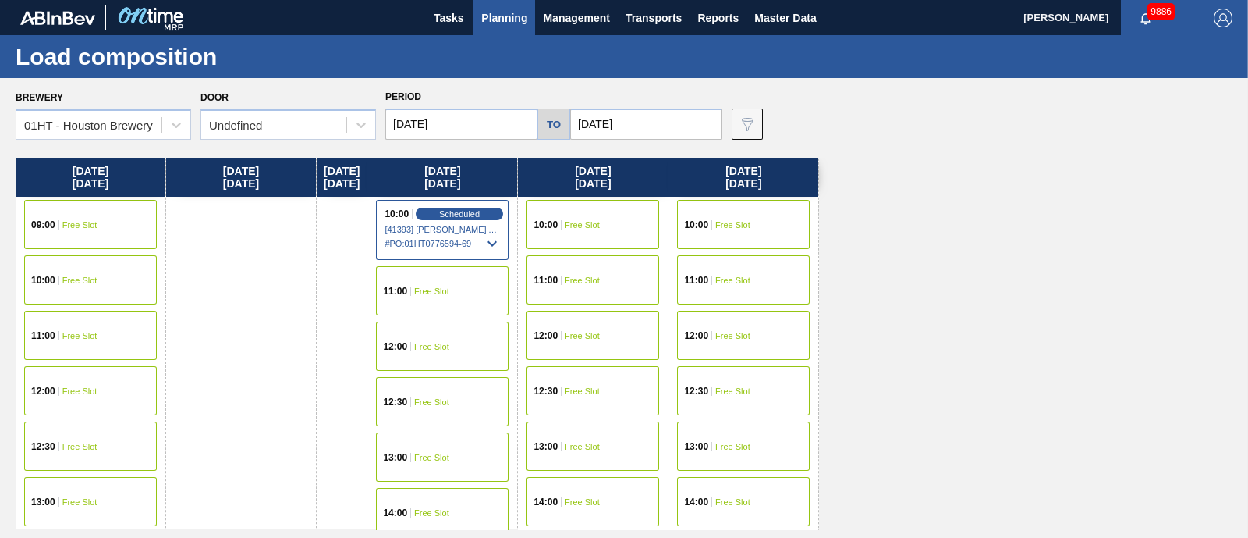
scroll to position [585, 0]
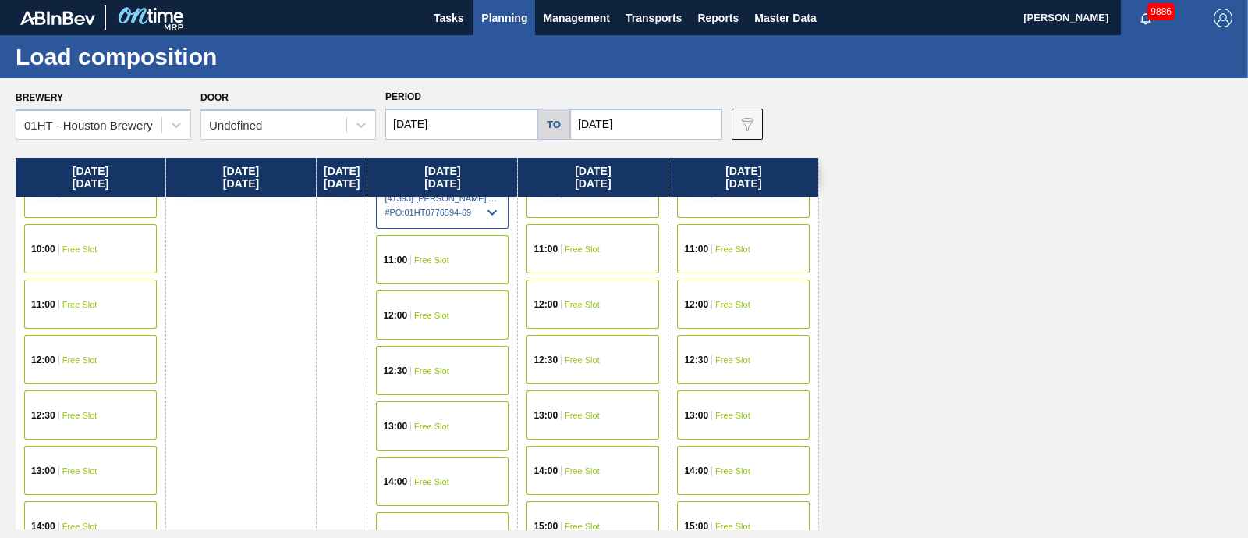
click at [594, 405] on div "13:00 Free Slot" at bounding box center [593, 414] width 133 height 49
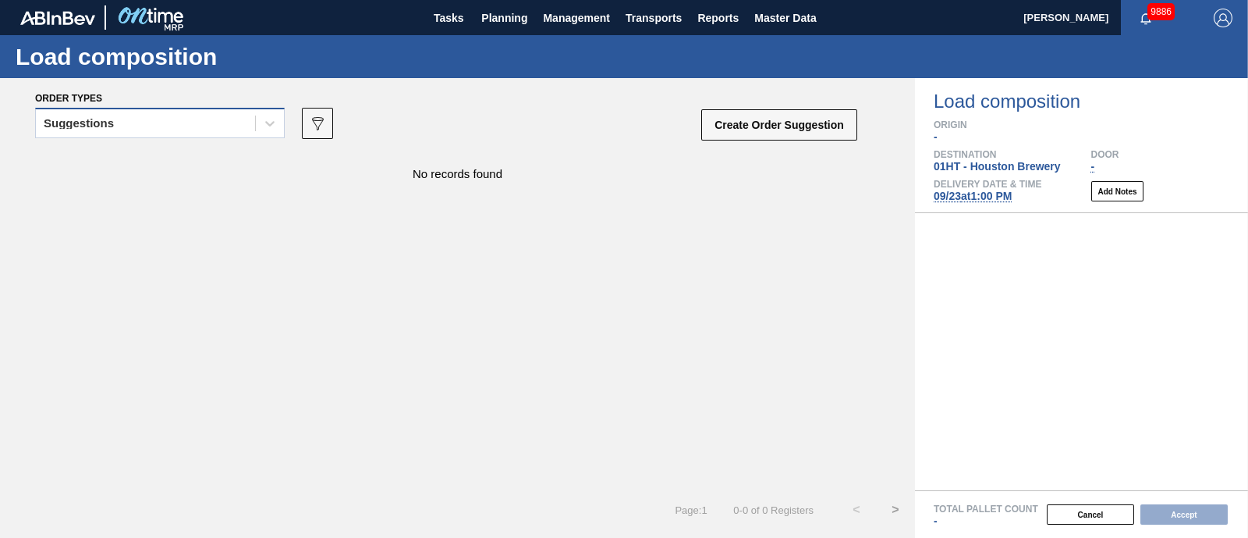
click at [137, 126] on div "Suggestions" at bounding box center [145, 123] width 219 height 23
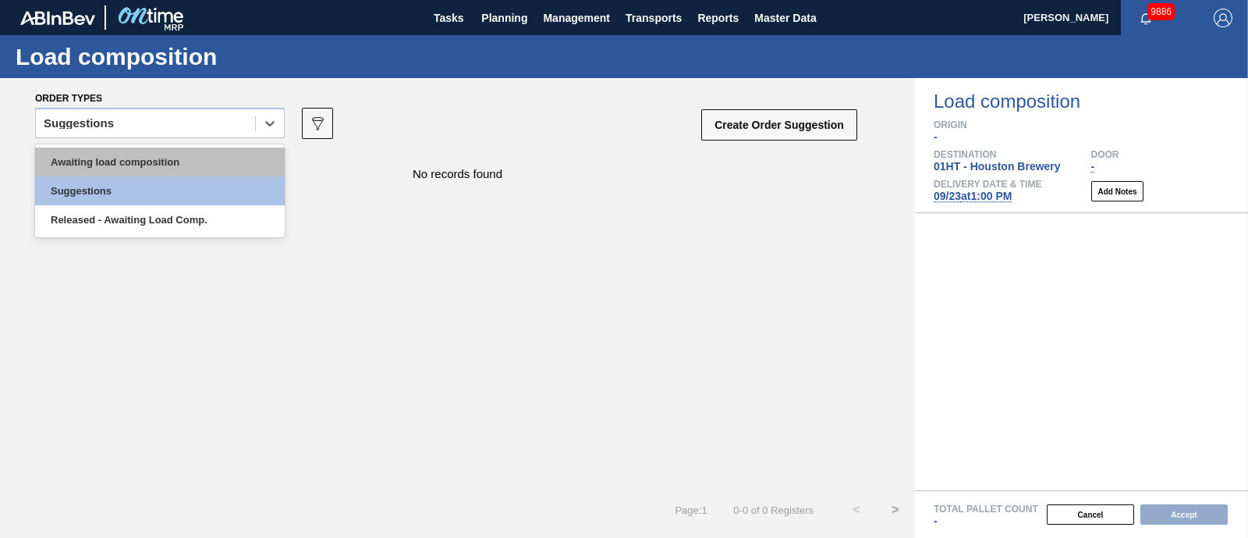
click at [141, 161] on div "Awaiting load composition" at bounding box center [160, 161] width 250 height 29
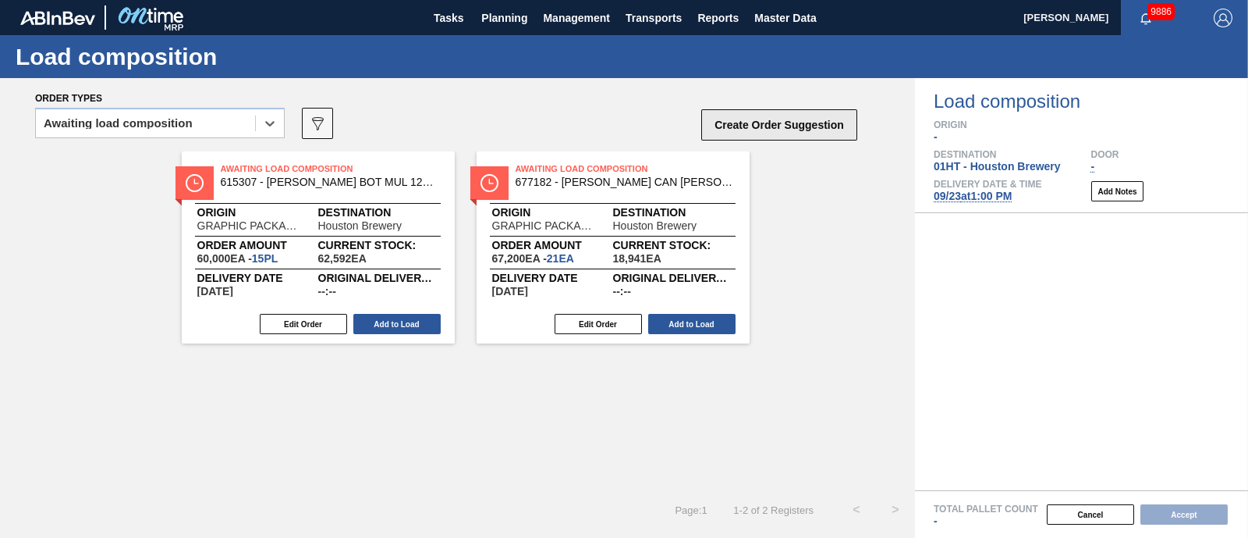
click at [775, 117] on button "Create Order Suggestion" at bounding box center [779, 124] width 156 height 31
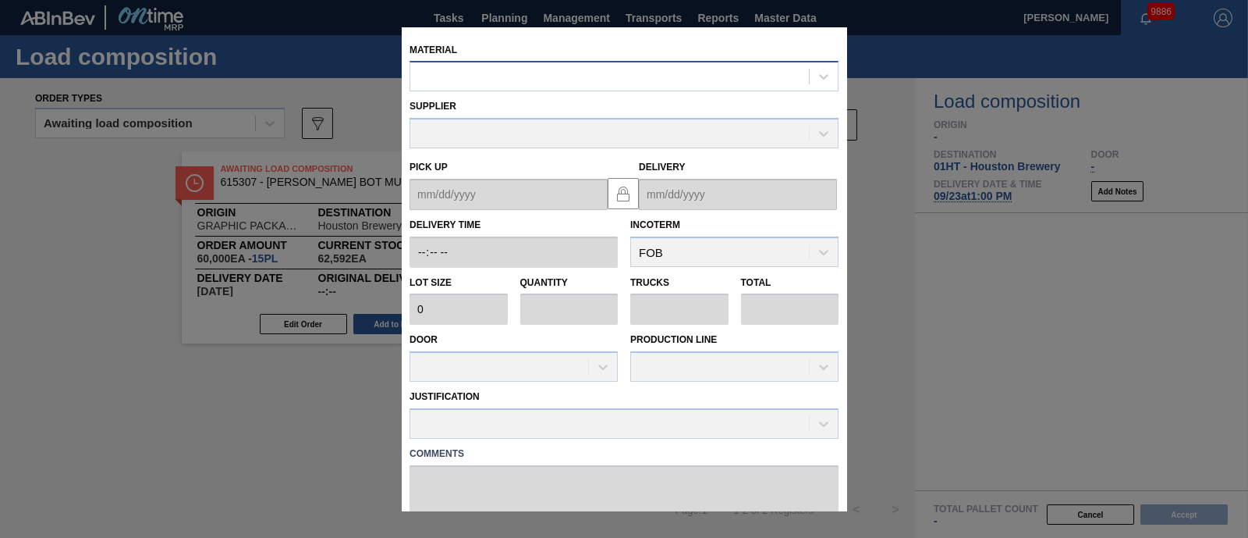
click at [654, 75] on div at bounding box center [609, 77] width 399 height 23
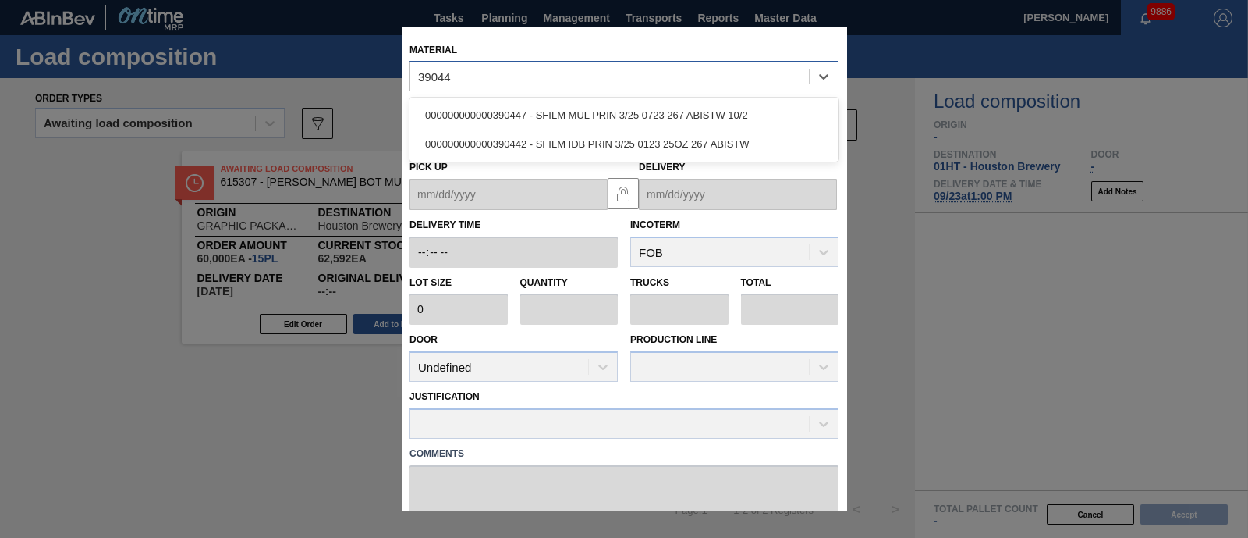
type input "390442"
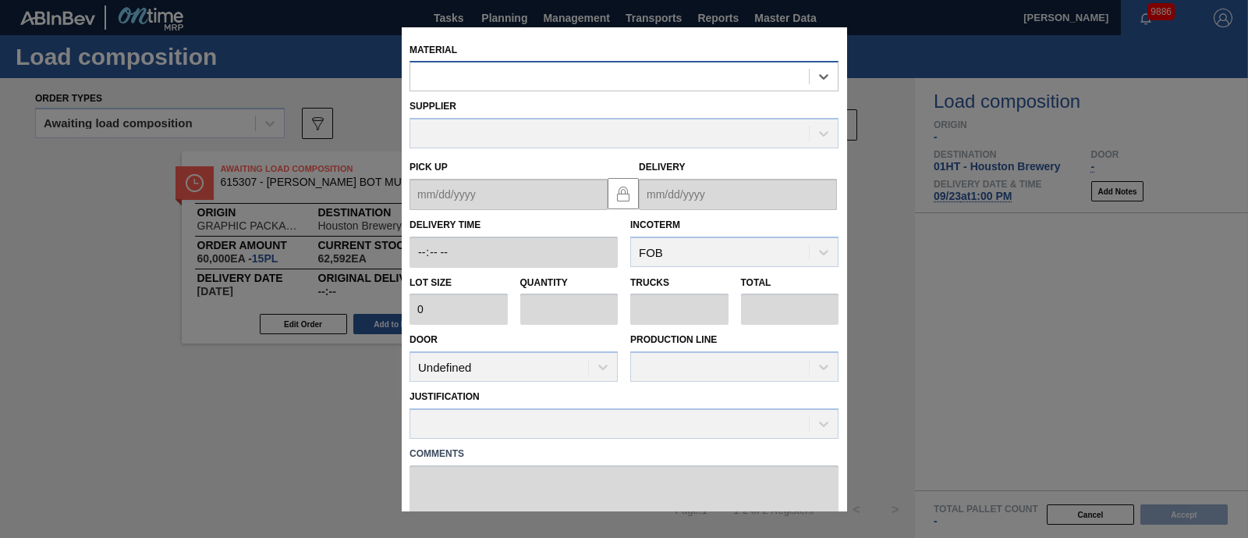
type input "85,890"
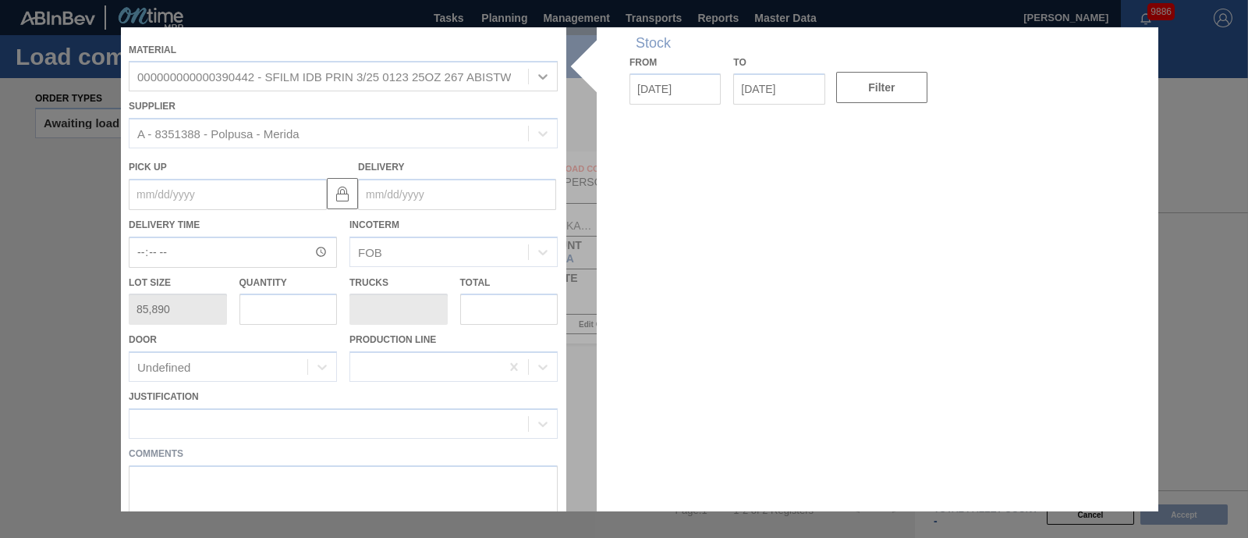
click at [445, 192] on div at bounding box center [624, 269] width 1006 height 484
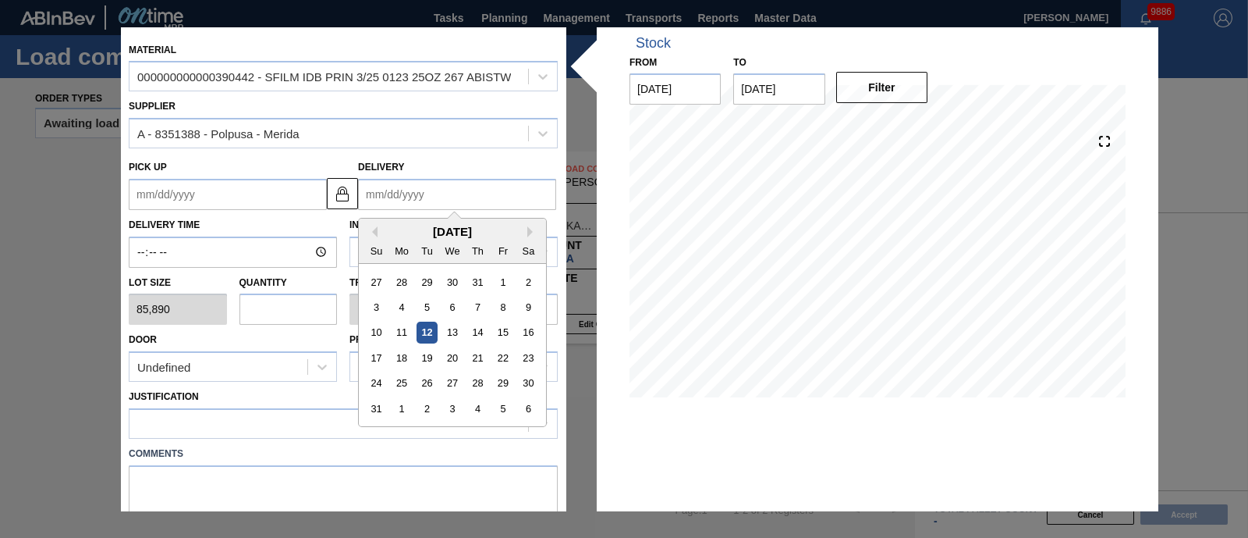
click at [449, 189] on input "Delivery" at bounding box center [457, 194] width 198 height 31
click at [392, 243] on div "Mo" at bounding box center [402, 249] width 21 height 21
click at [523, 232] on div "[DATE]" at bounding box center [452, 231] width 187 height 13
click at [528, 230] on button "Next Month" at bounding box center [532, 231] width 11 height 11
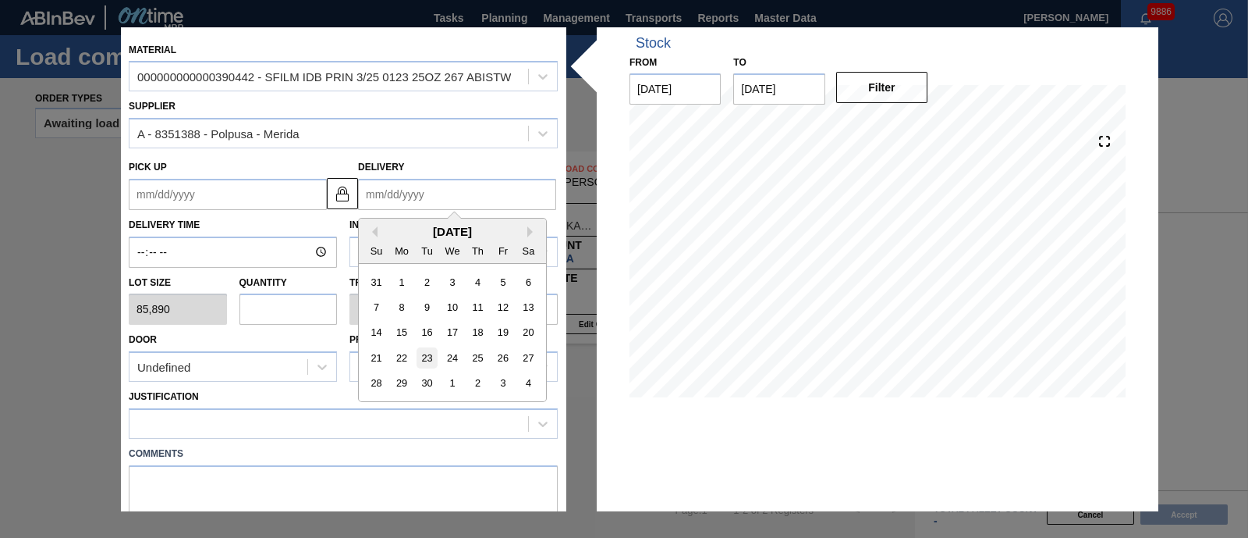
click at [423, 357] on div "23" at bounding box center [427, 357] width 21 height 21
type up "[DATE]"
type input "[DATE]"
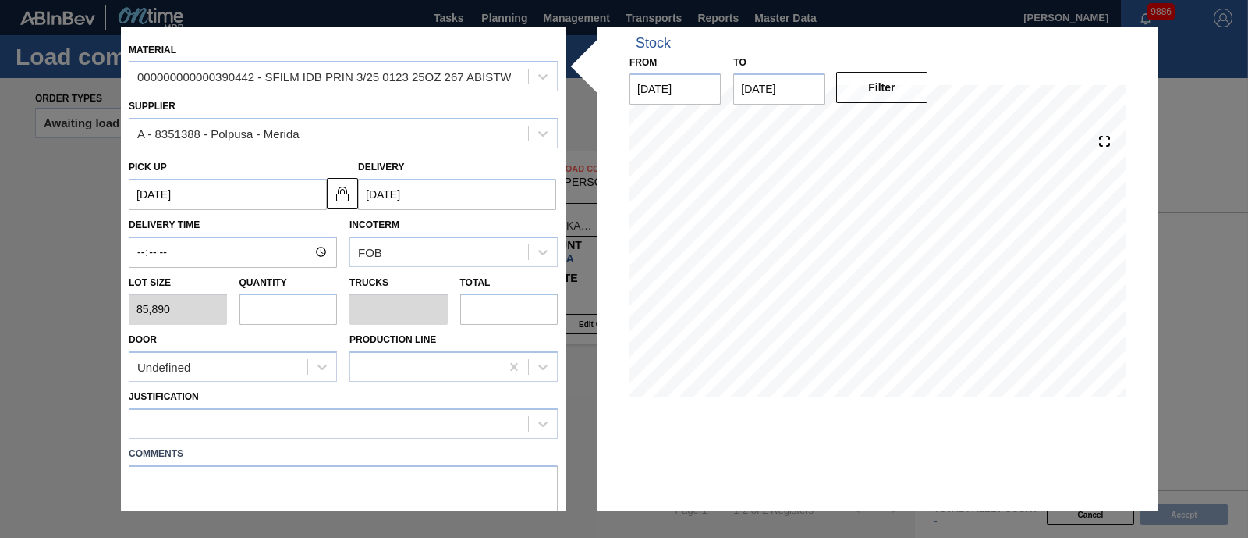
click at [301, 318] on input "text" at bounding box center [288, 308] width 98 height 31
type input "1"
type input "0.038"
type input "85,890"
type input "1"
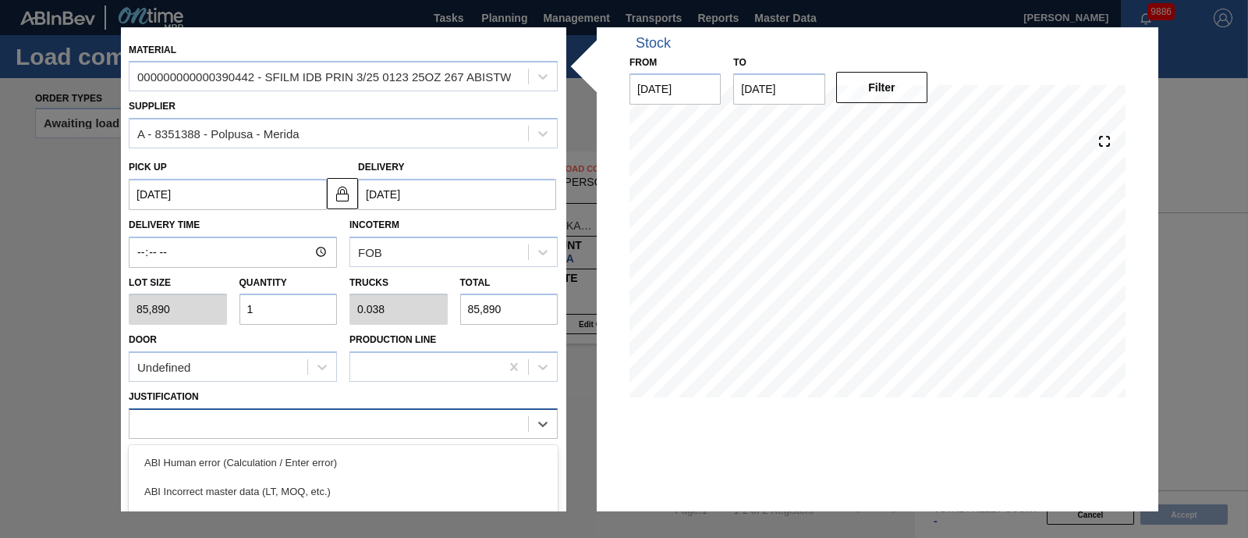
click at [322, 424] on div at bounding box center [329, 424] width 399 height 23
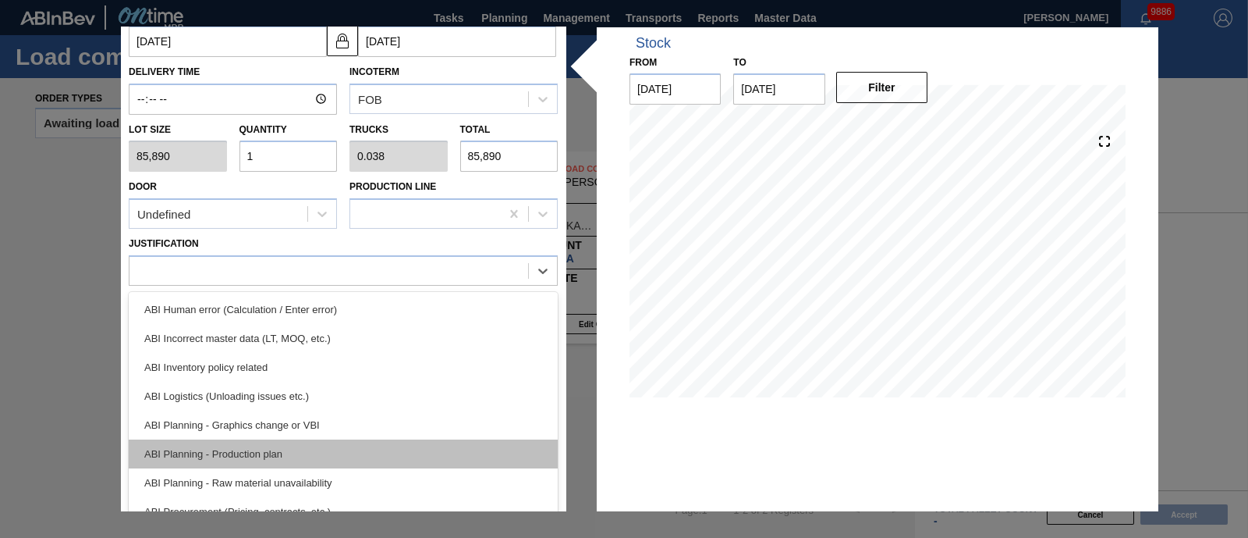
scroll to position [166, 0]
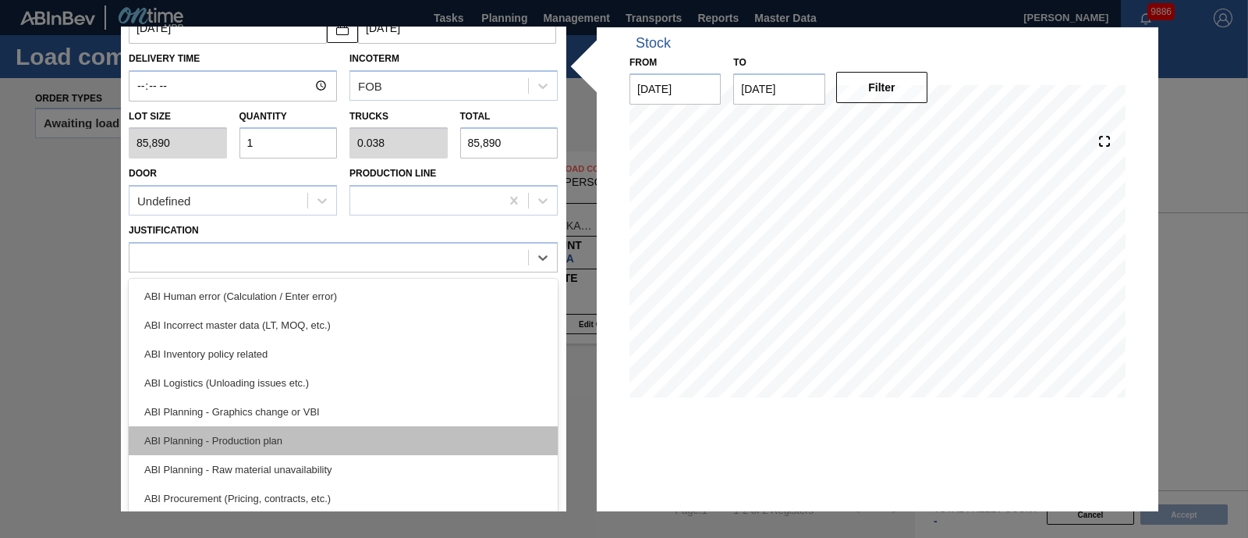
click at [295, 438] on div "ABI Planning - Production plan" at bounding box center [343, 440] width 429 height 29
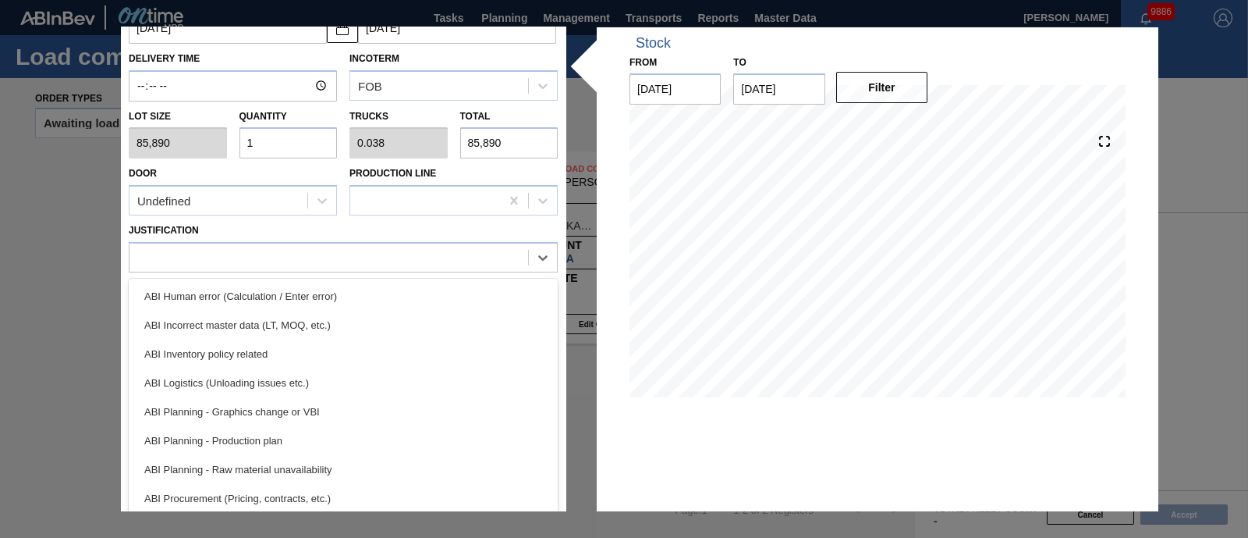
scroll to position [129, 0]
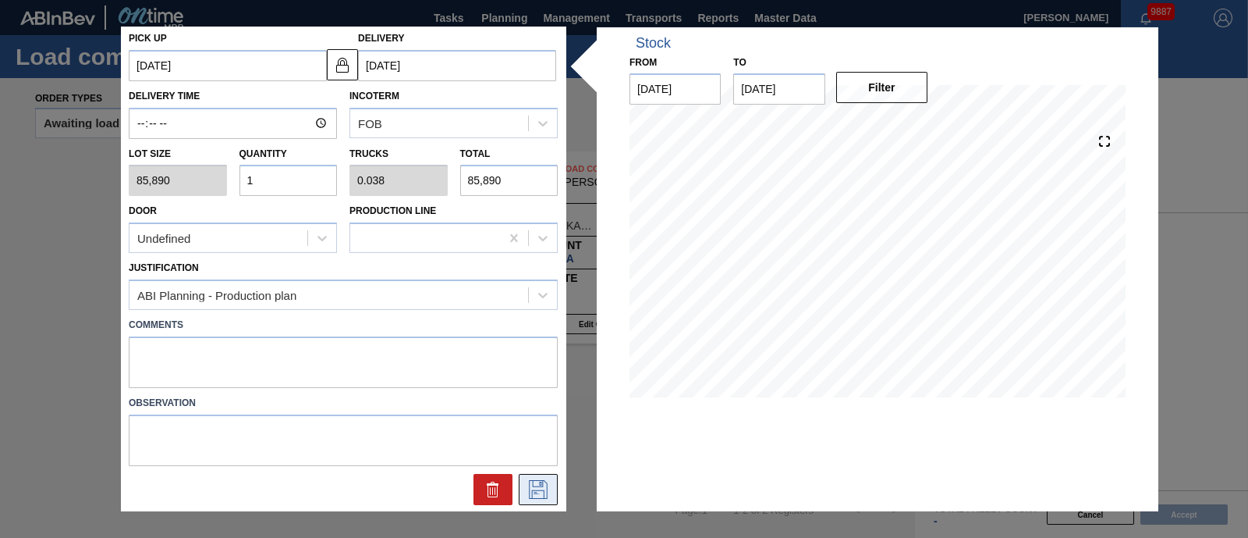
click at [526, 488] on icon at bounding box center [538, 489] width 25 height 19
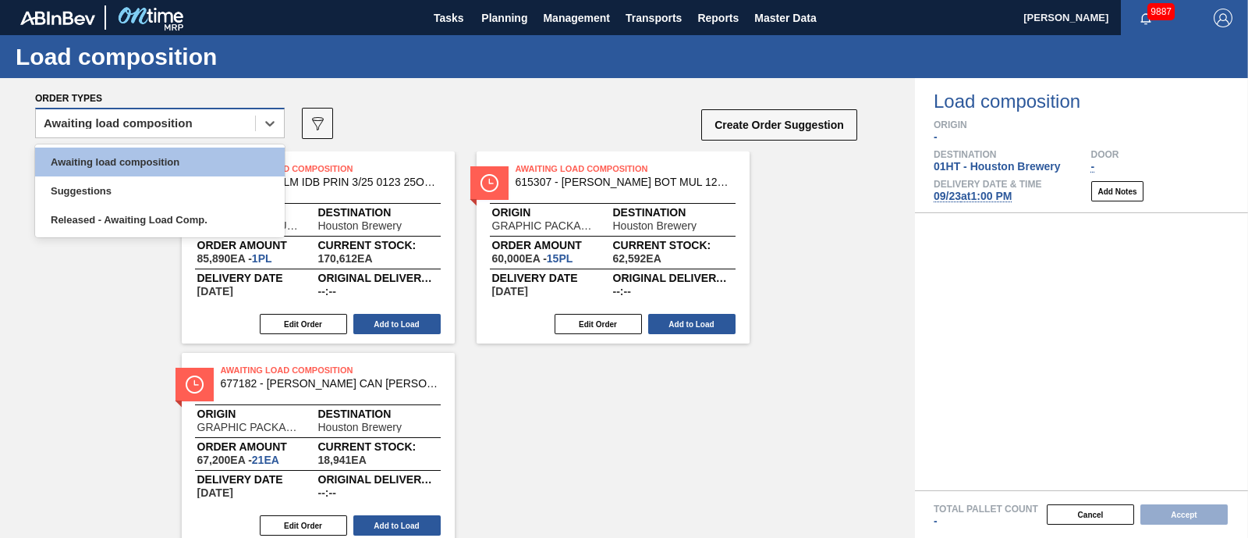
click at [122, 118] on div "Awaiting load composition" at bounding box center [118, 123] width 149 height 11
click at [125, 115] on div "Awaiting load composition" at bounding box center [145, 123] width 219 height 23
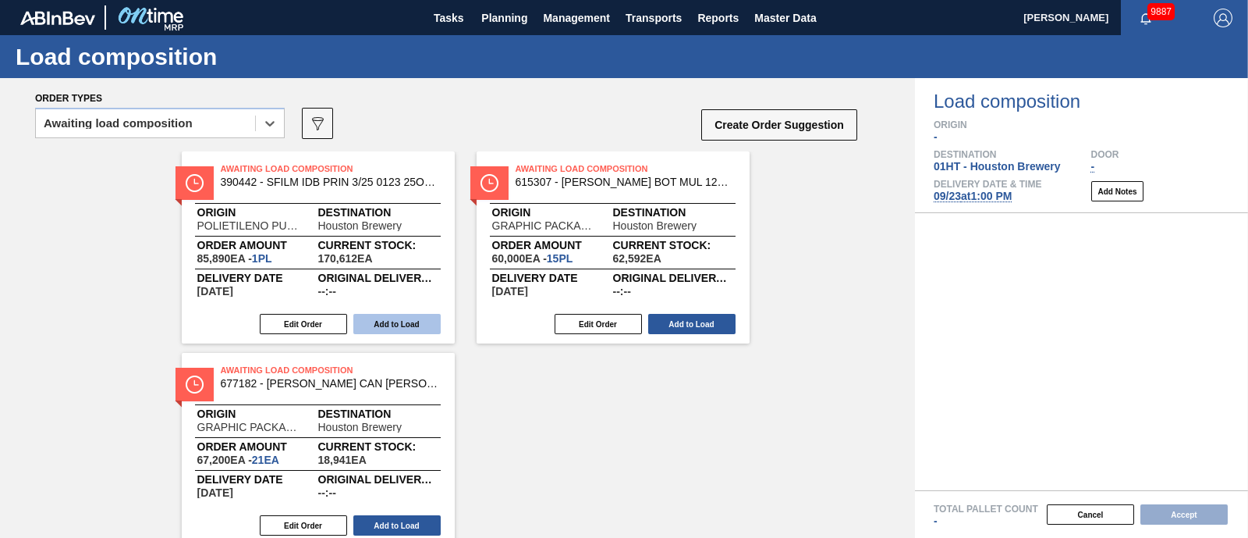
click at [406, 322] on button "Add to Load" at bounding box center [396, 324] width 87 height 20
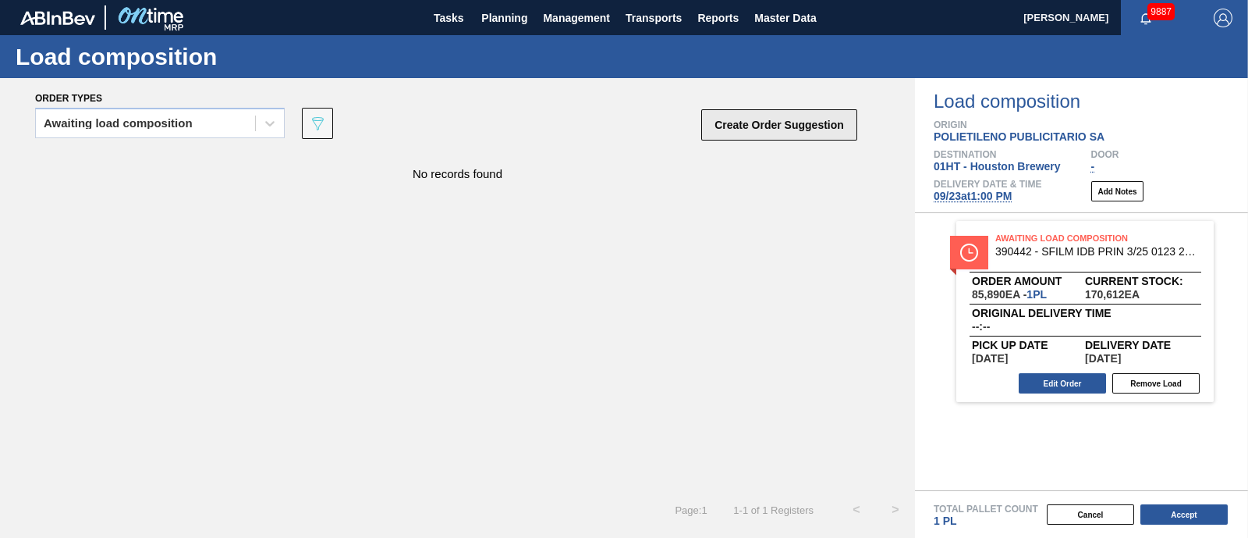
click at [739, 120] on button "Create Order Suggestion" at bounding box center [779, 124] width 156 height 31
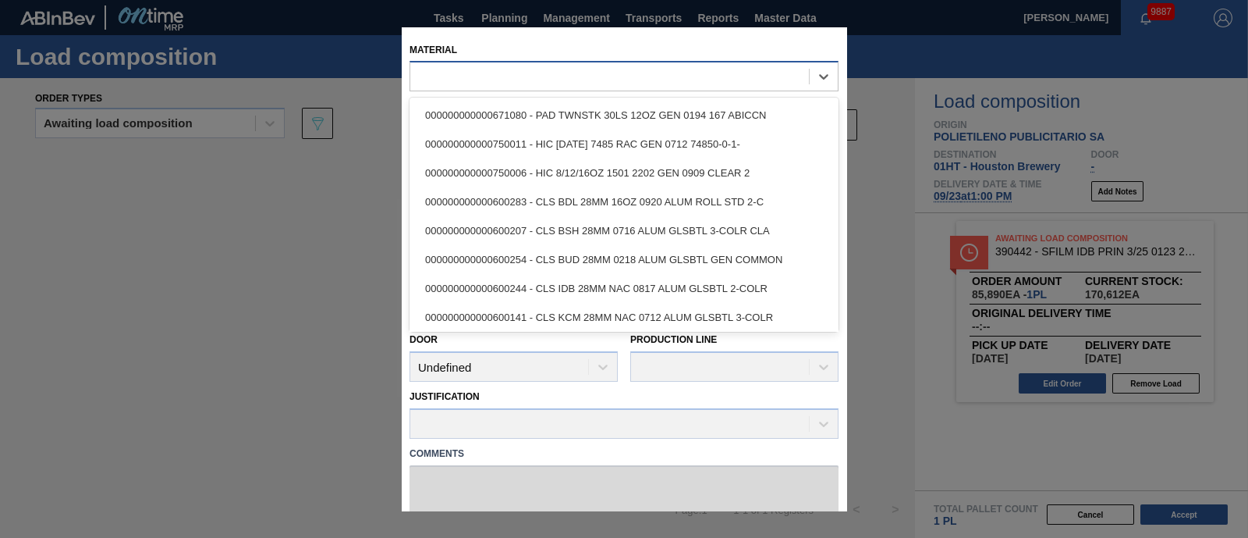
drag, startPoint x: 751, startPoint y: 76, endPoint x: 756, endPoint y: 64, distance: 12.6
click at [752, 74] on div at bounding box center [609, 77] width 399 height 23
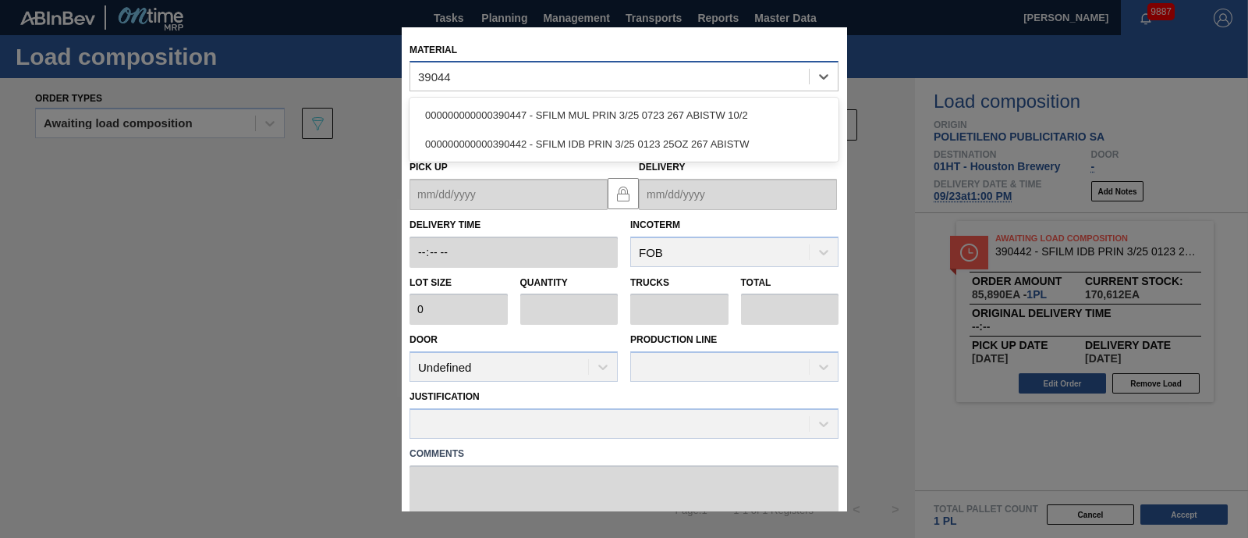
type input "390447"
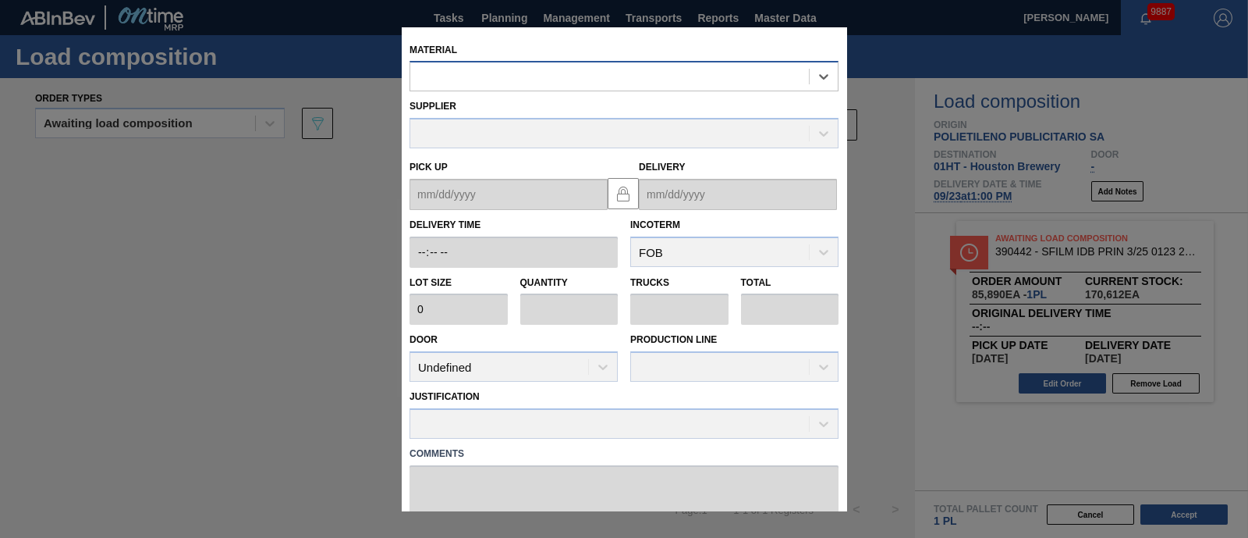
type input "85,890"
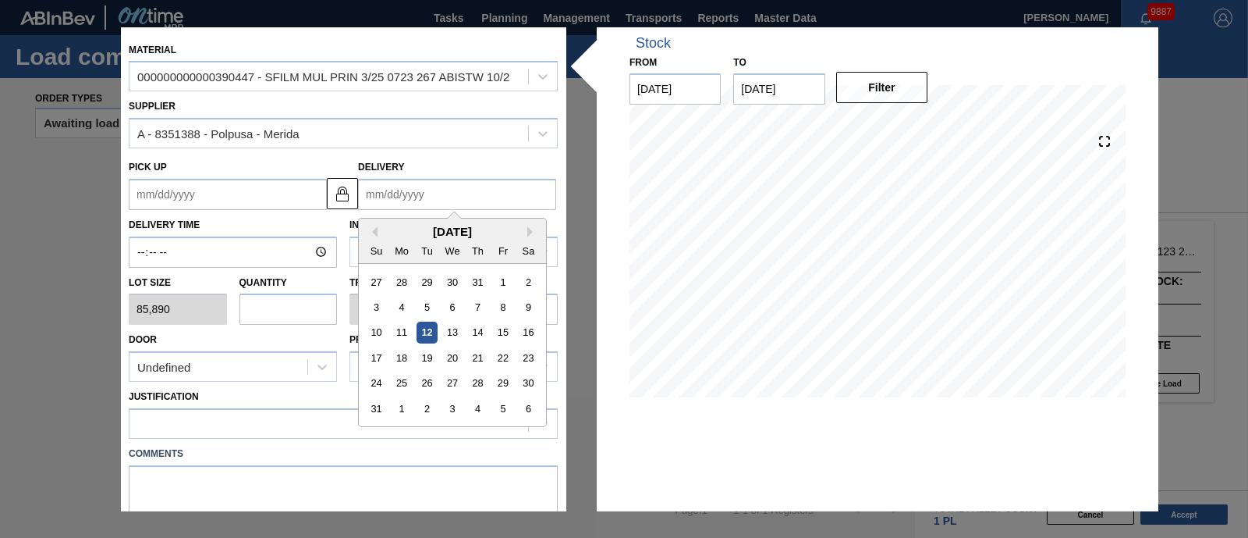
click at [434, 192] on input "Delivery" at bounding box center [457, 194] width 198 height 31
click at [402, 229] on div "[DATE]" at bounding box center [452, 231] width 187 height 13
click at [531, 225] on div "[DATE]" at bounding box center [452, 231] width 187 height 13
click at [529, 232] on button "Next Month" at bounding box center [532, 231] width 11 height 11
click at [425, 356] on div "23" at bounding box center [427, 357] width 21 height 21
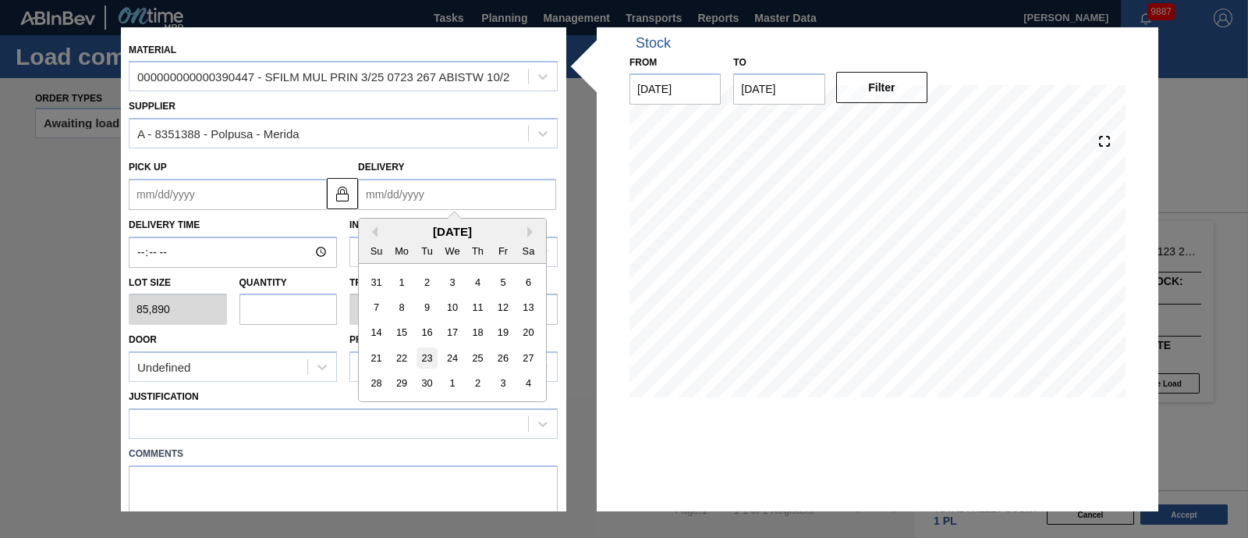
type up "[DATE]"
type input "[DATE]"
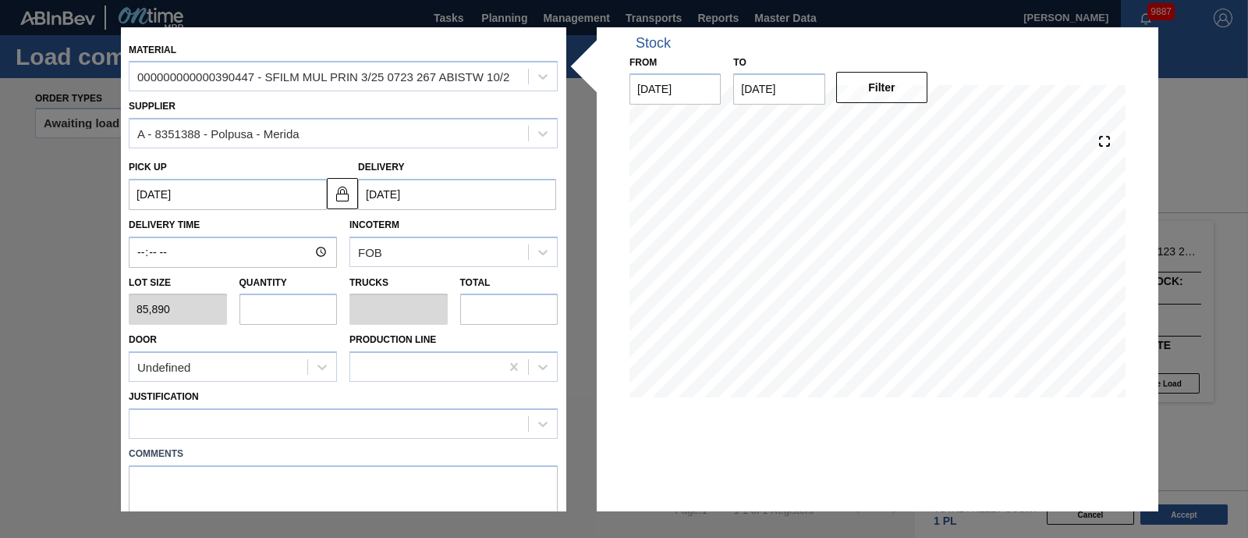
click at [321, 307] on input "text" at bounding box center [288, 308] width 98 height 31
type input "1"
type input "0.038"
type input "85,890"
type input "1"
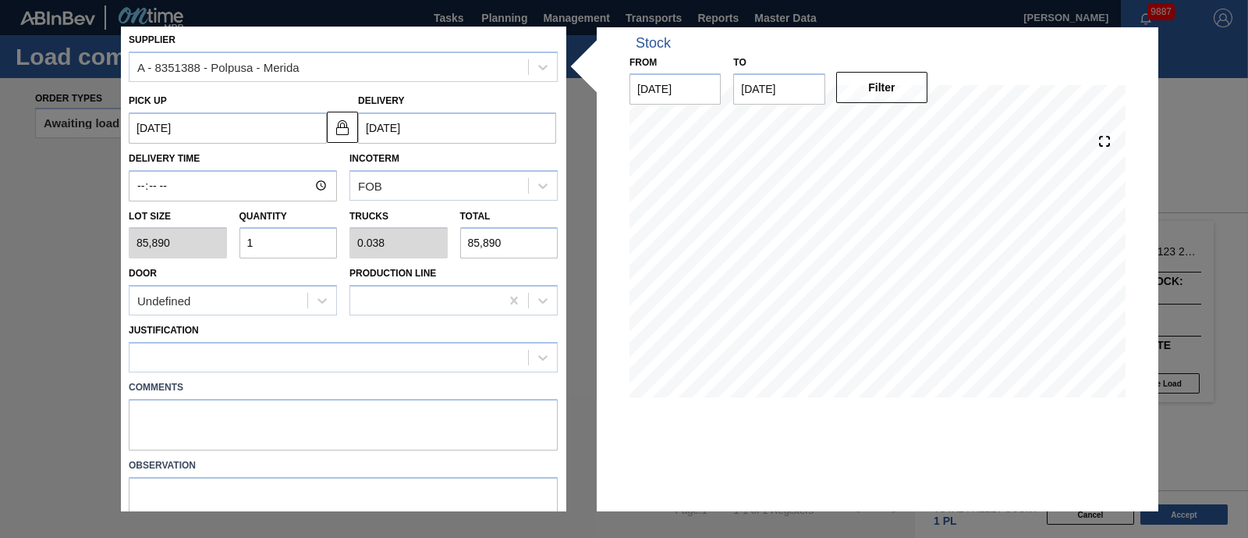
scroll to position [97, 0]
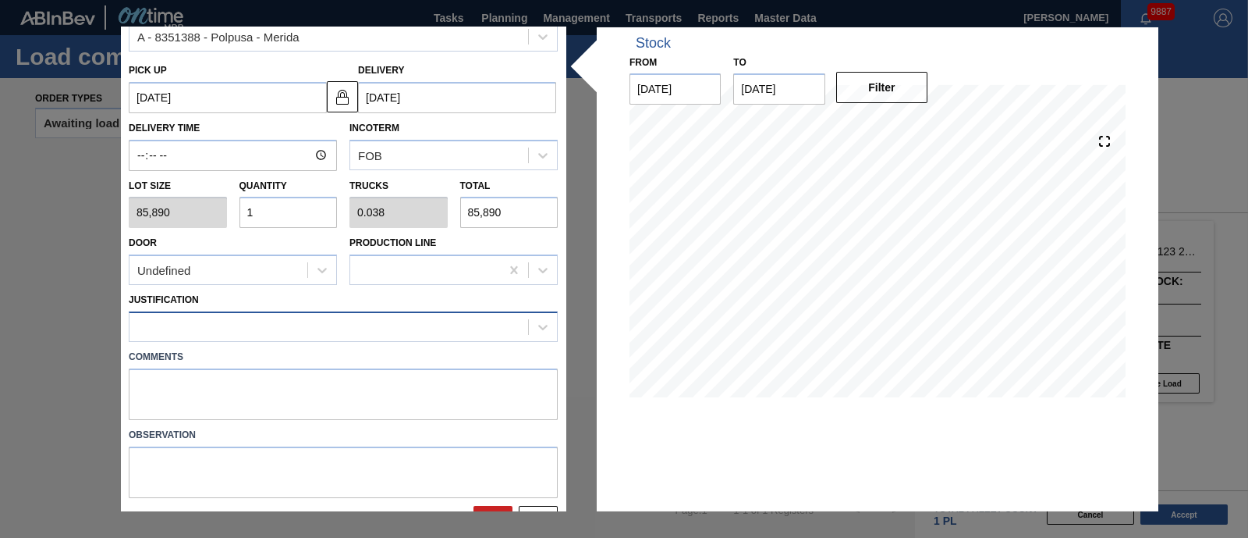
click at [289, 318] on div at bounding box center [329, 327] width 399 height 23
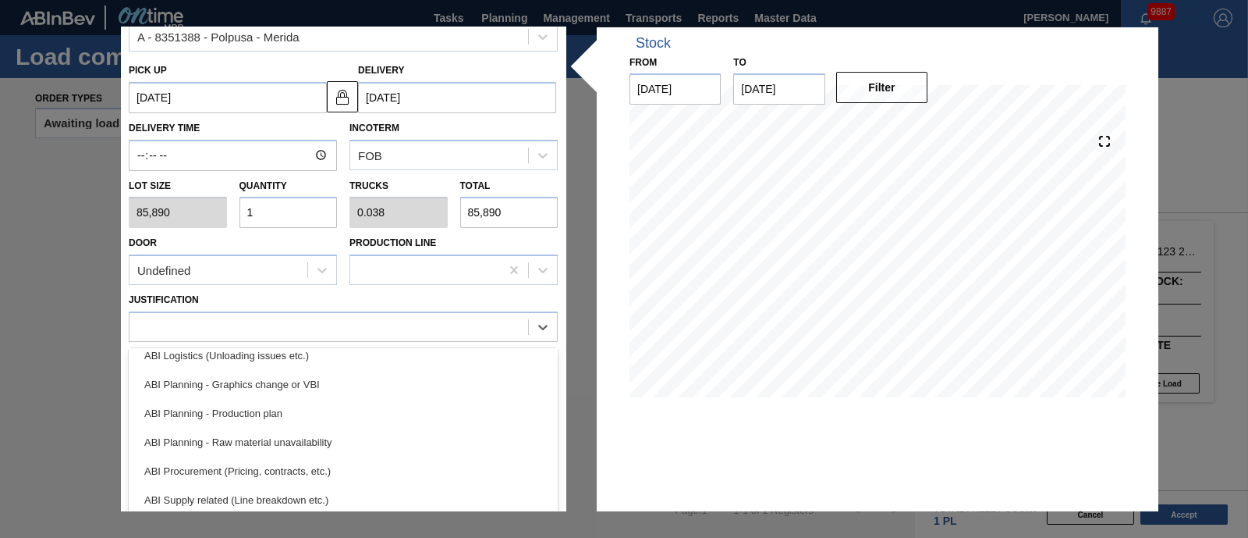
click at [274, 403] on div "ABI Planning - Production plan" at bounding box center [343, 413] width 429 height 29
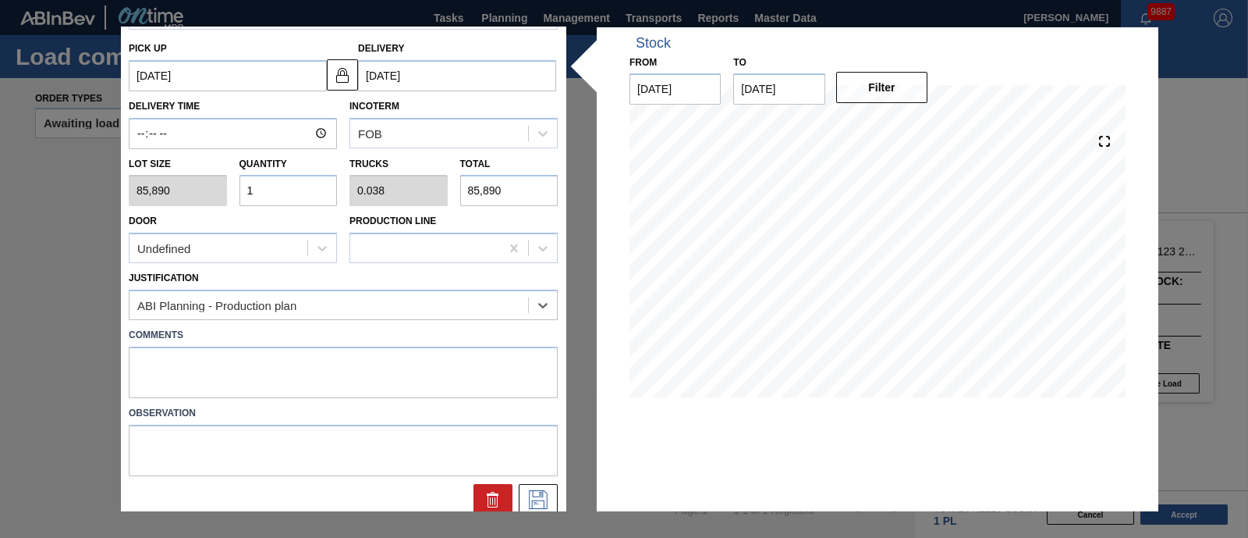
scroll to position [129, 0]
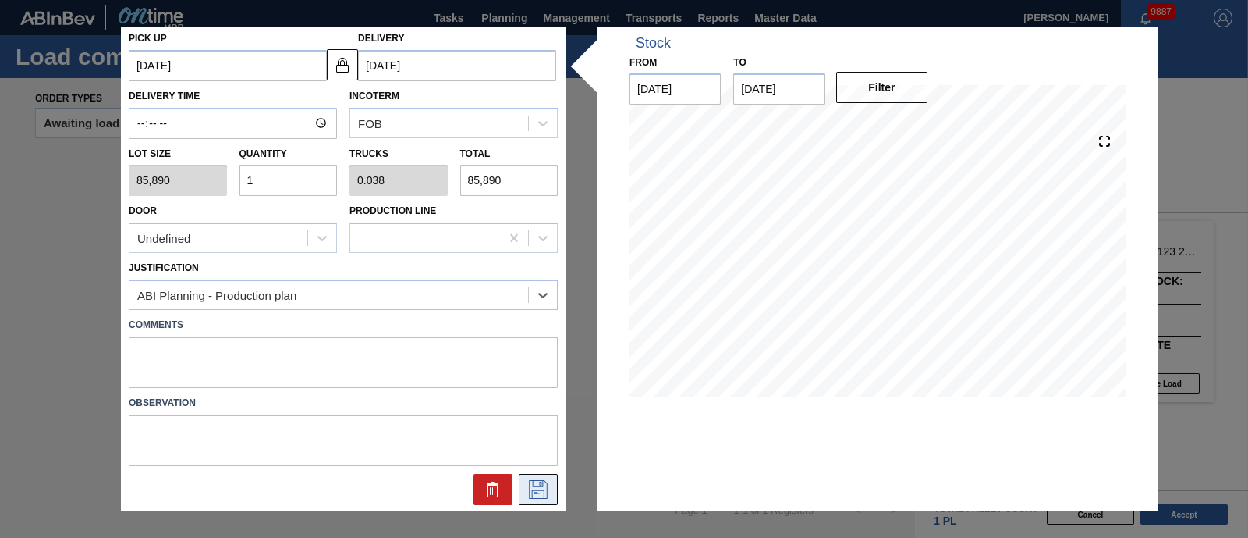
click at [531, 474] on button at bounding box center [538, 489] width 39 height 31
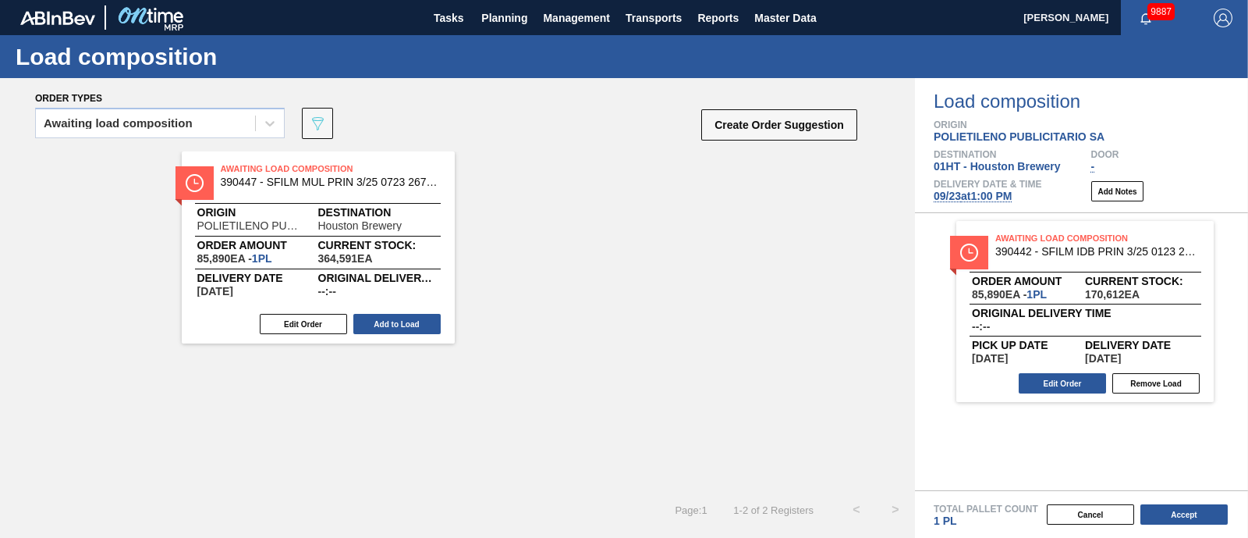
click at [404, 321] on button "Add to Load" at bounding box center [396, 324] width 87 height 20
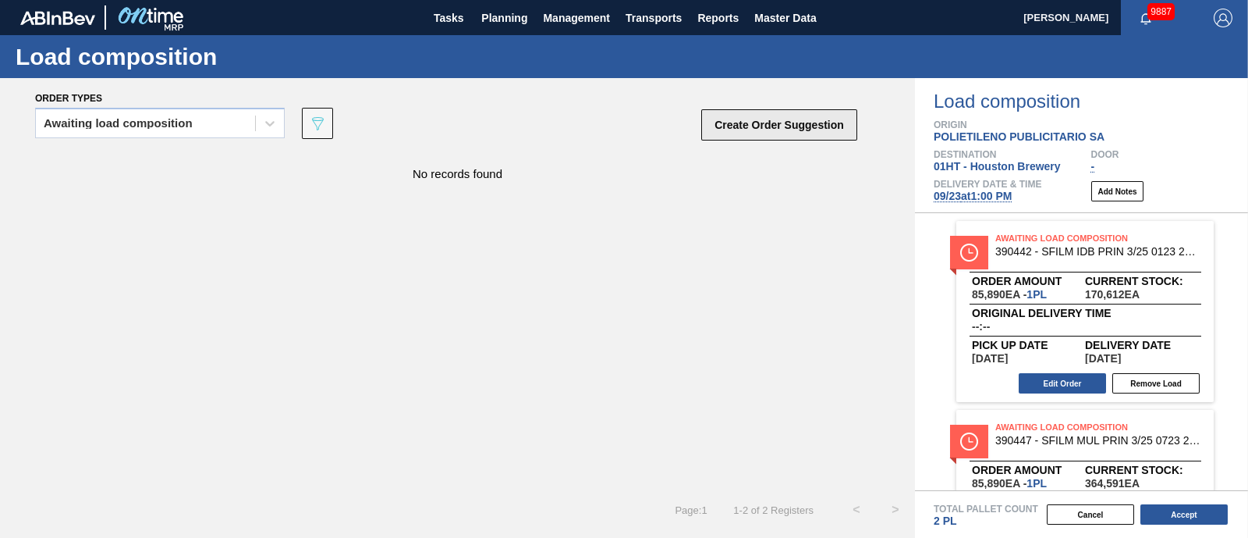
click at [805, 128] on button "Create Order Suggestion" at bounding box center [779, 124] width 156 height 31
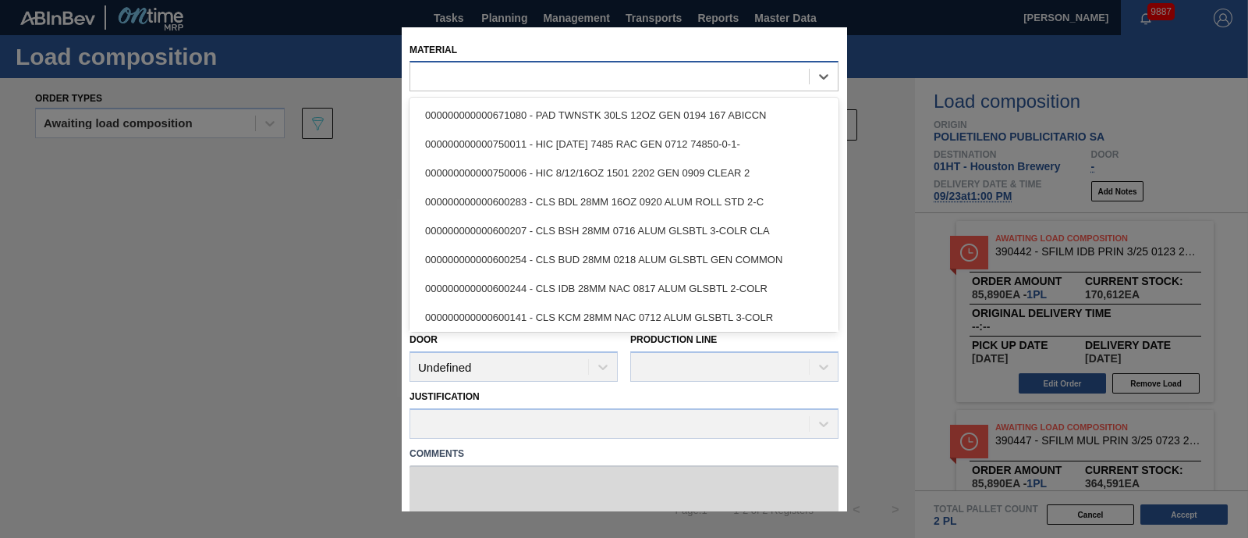
click at [581, 75] on div at bounding box center [609, 77] width 399 height 23
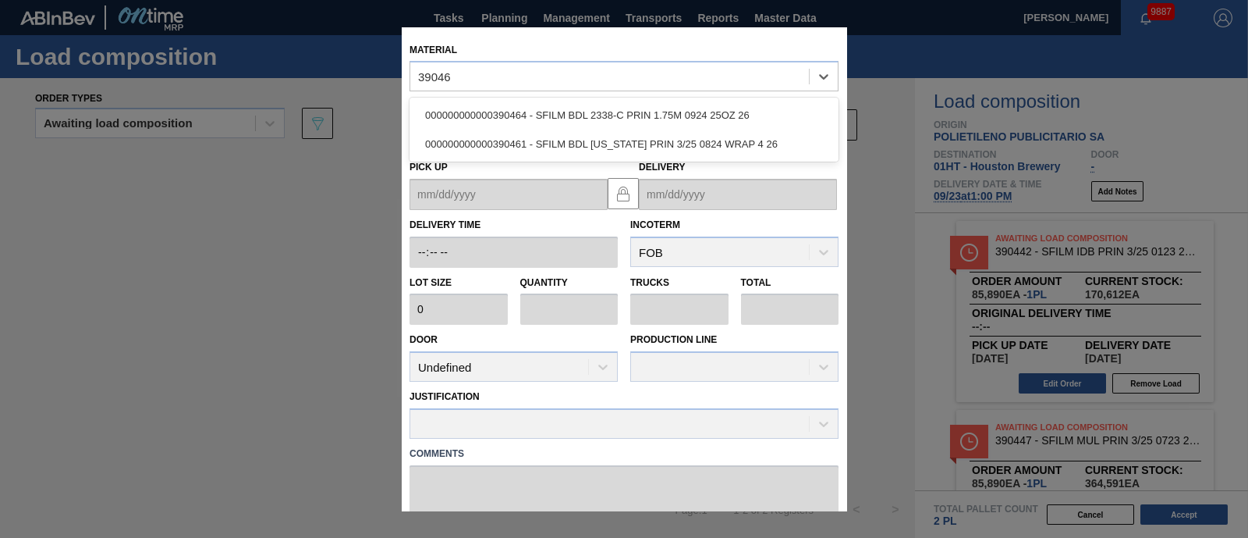
type input "390461"
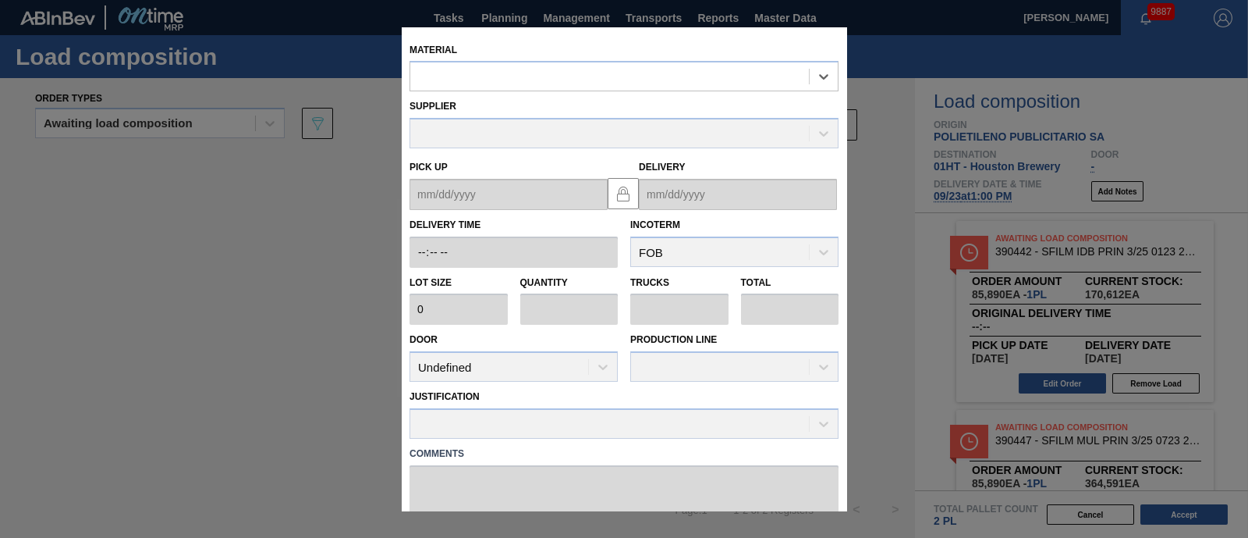
type input "85,890"
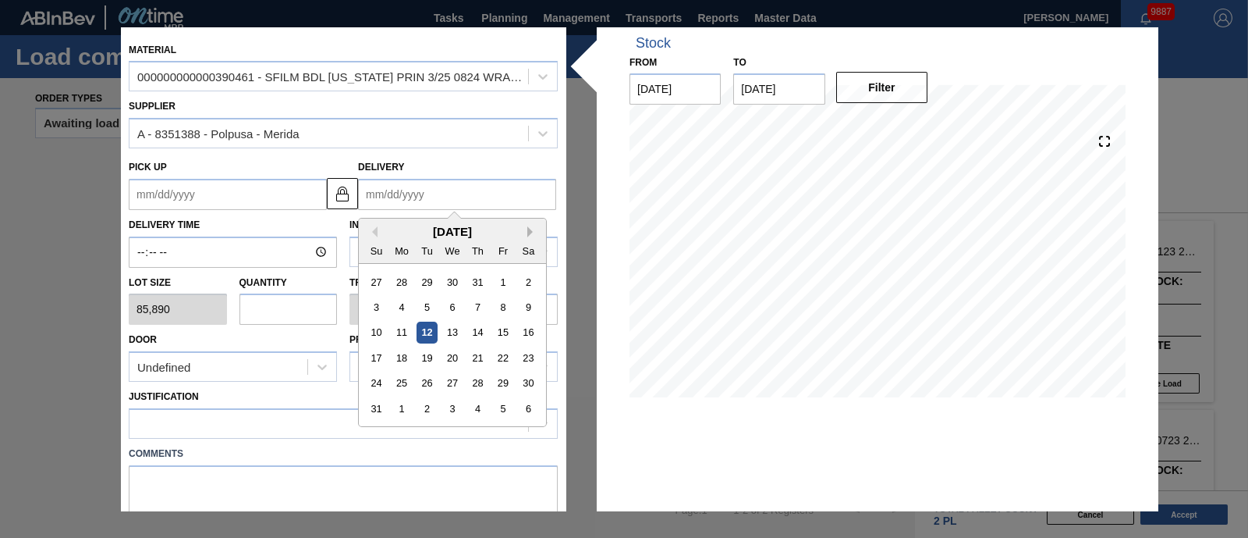
click at [527, 231] on button "Next Month" at bounding box center [532, 231] width 11 height 11
click at [427, 357] on div "23" at bounding box center [427, 357] width 21 height 21
type up "[DATE]"
type input "[DATE]"
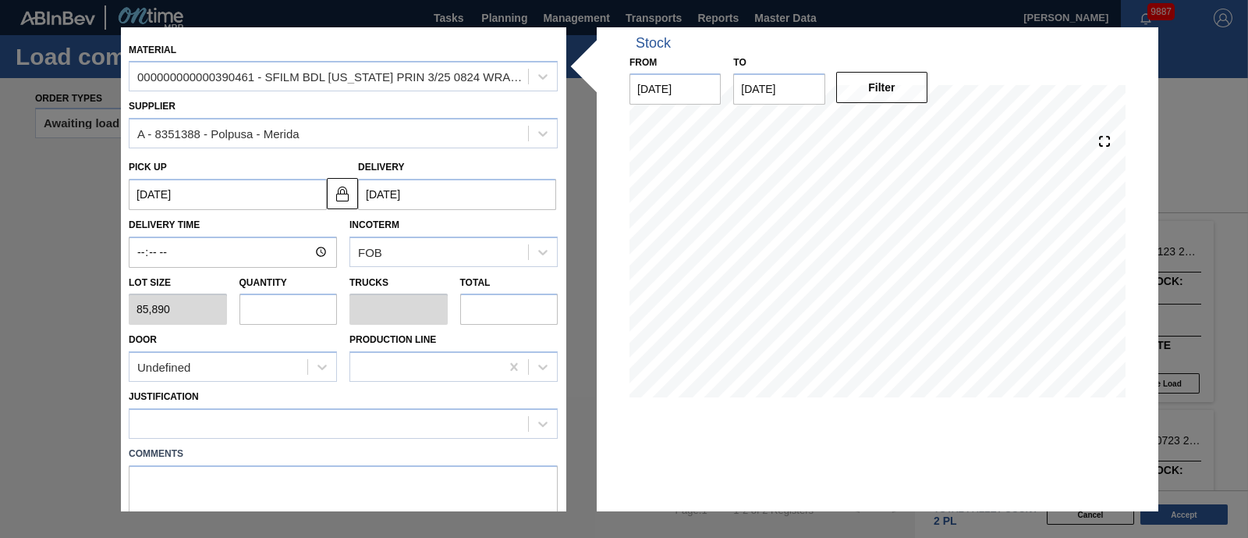
click at [323, 302] on input "text" at bounding box center [288, 308] width 98 height 31
type input "1"
type input "0.038"
type input "85,890"
type input "1"
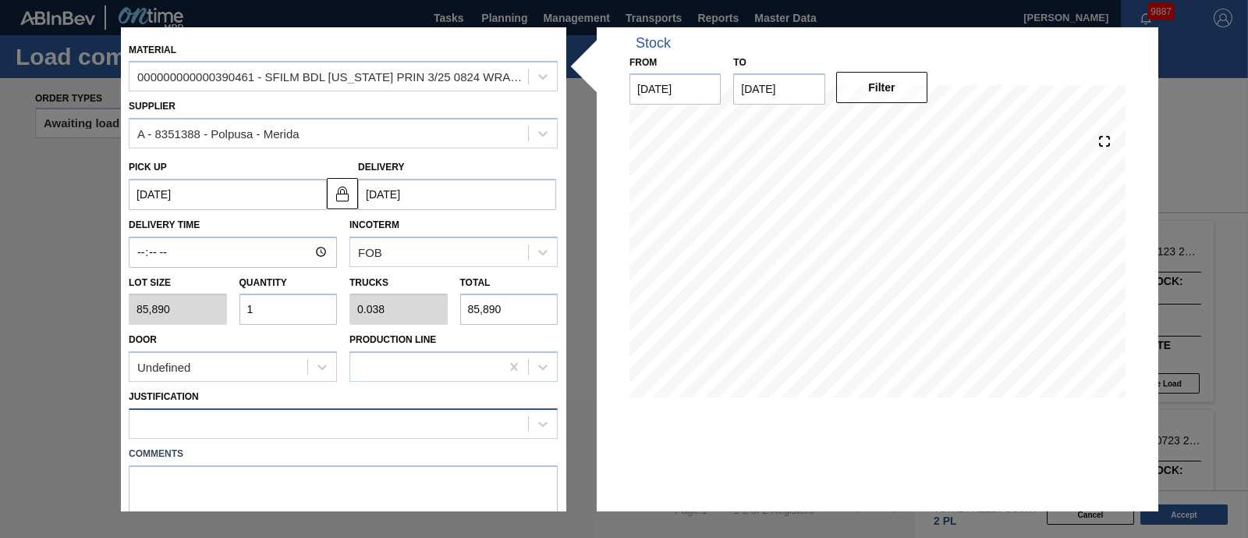
click at [389, 415] on div at bounding box center [329, 424] width 399 height 23
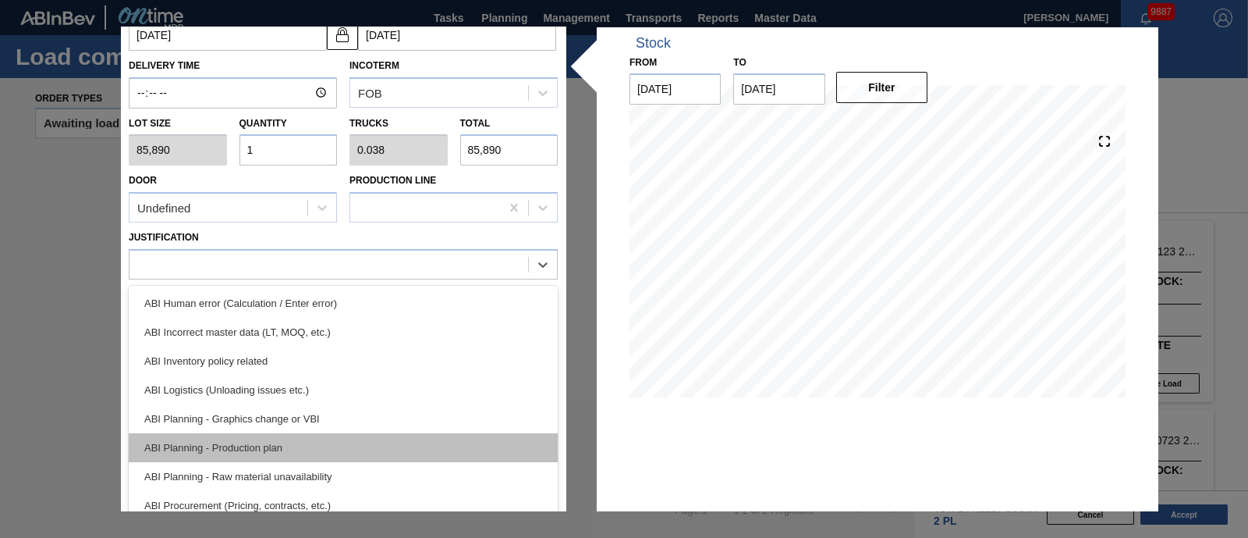
scroll to position [166, 0]
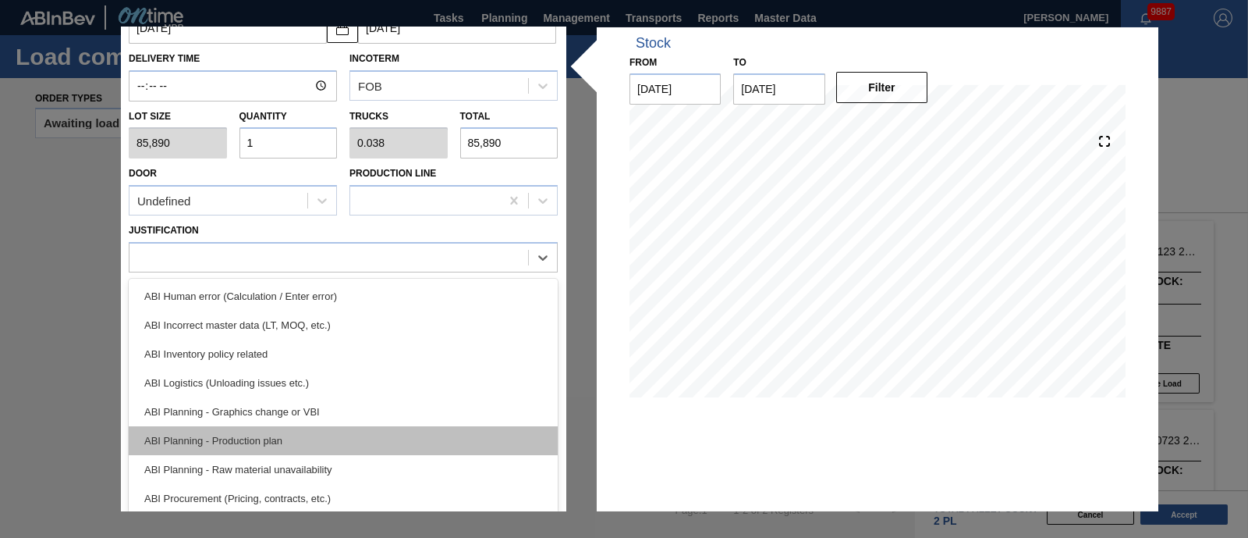
click at [335, 431] on div "ABI Planning - Production plan" at bounding box center [343, 440] width 429 height 29
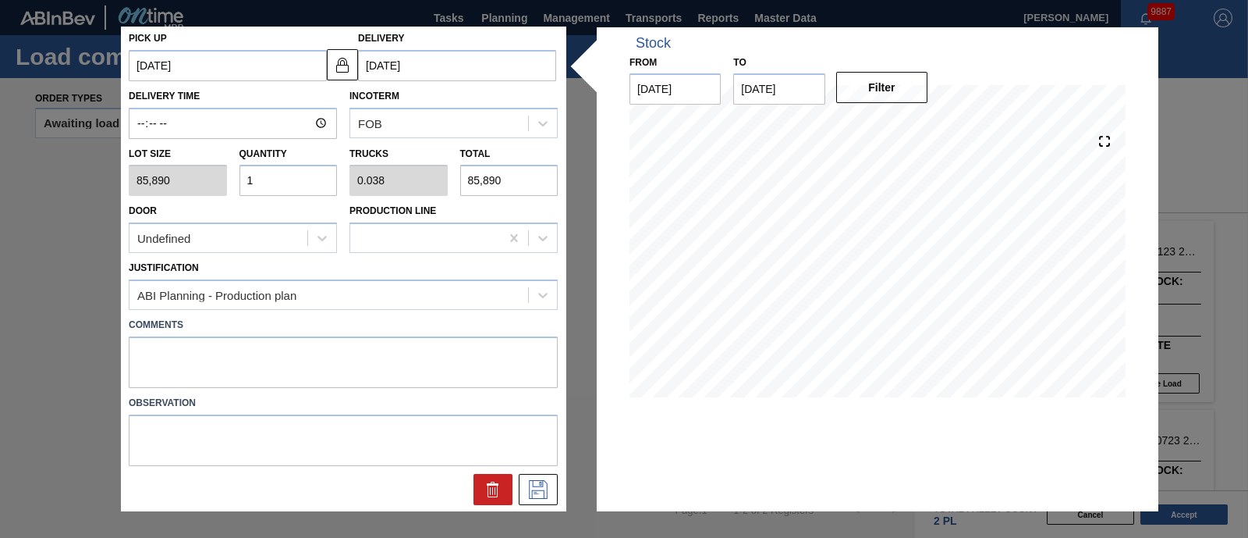
drag, startPoint x: 534, startPoint y: 477, endPoint x: 538, endPoint y: 467, distance: 10.9
click at [538, 467] on div at bounding box center [343, 485] width 442 height 39
click at [531, 484] on icon at bounding box center [538, 489] width 25 height 19
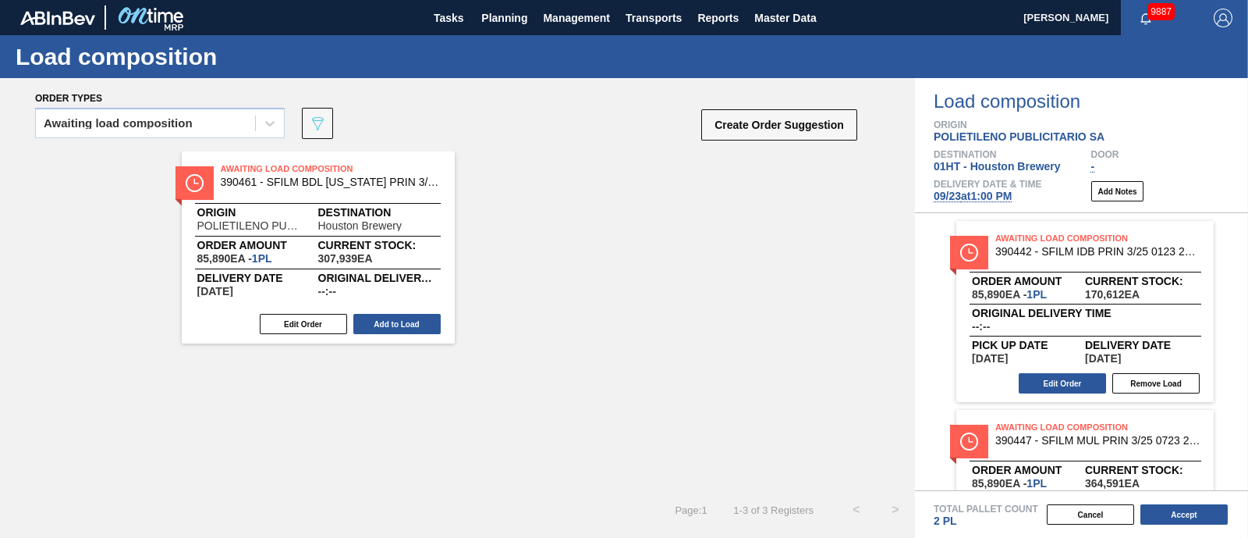
click at [391, 316] on button "Add to Load" at bounding box center [396, 324] width 87 height 20
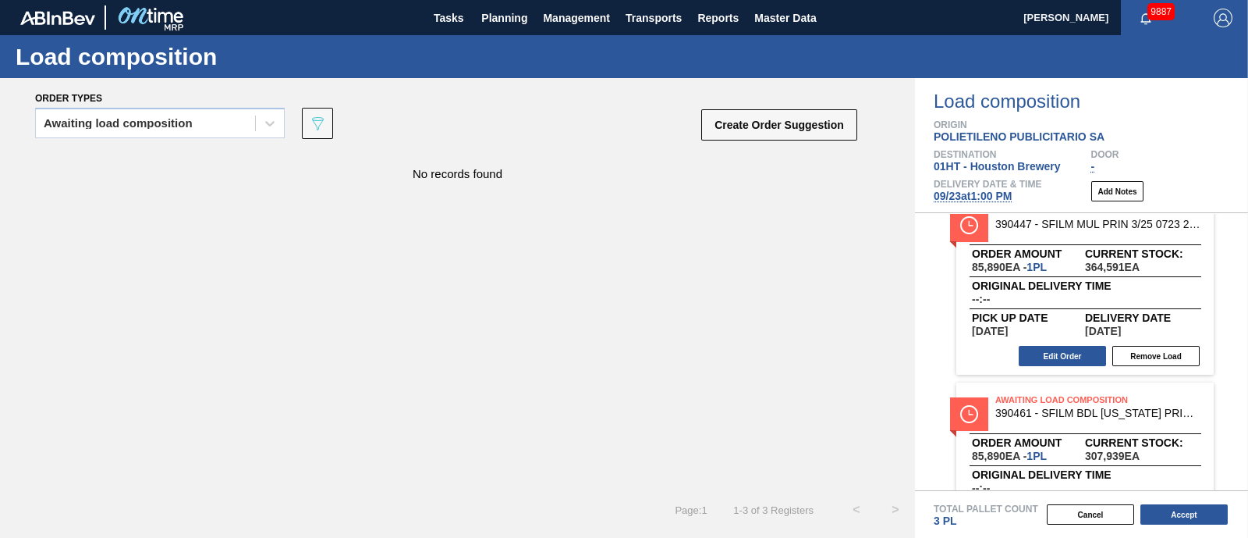
scroll to position [297, 0]
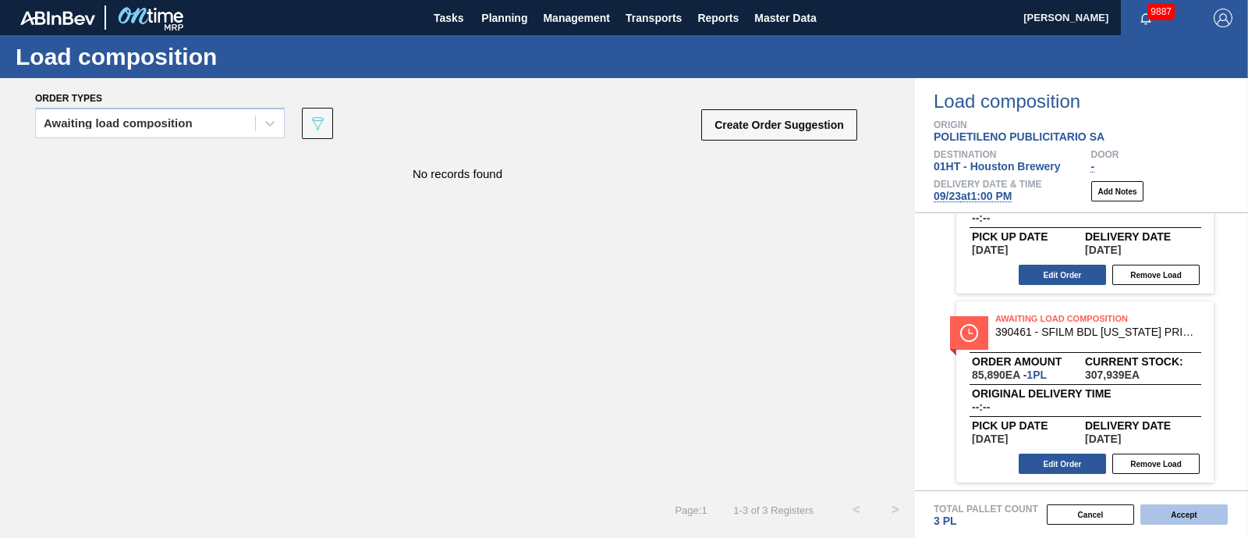
click at [1169, 514] on button "Accept" at bounding box center [1184, 514] width 87 height 20
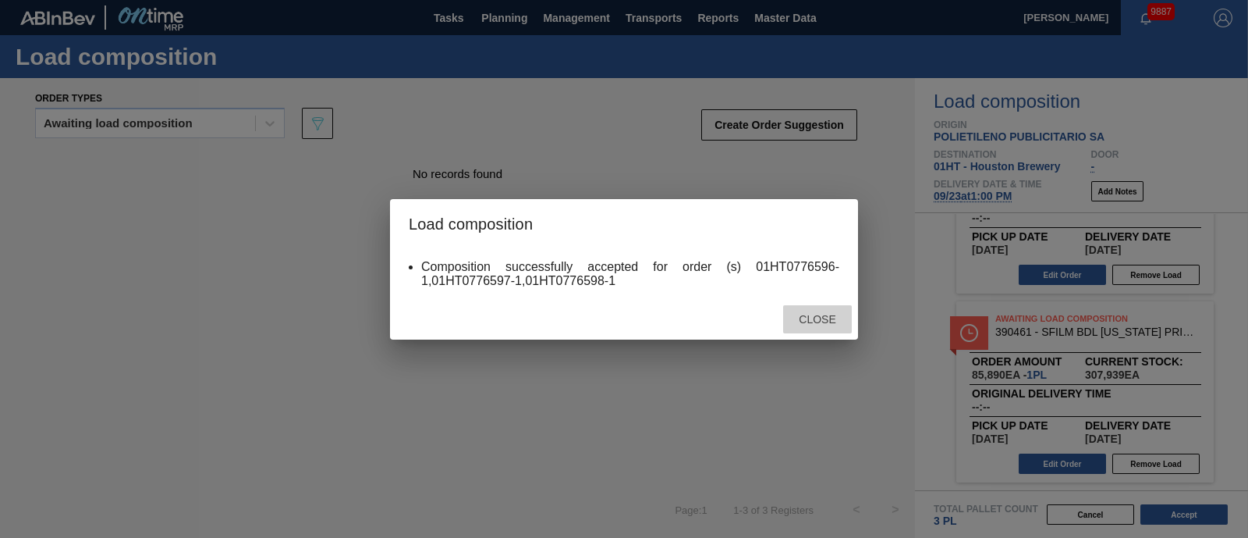
click at [802, 312] on div "Close" at bounding box center [817, 319] width 69 height 29
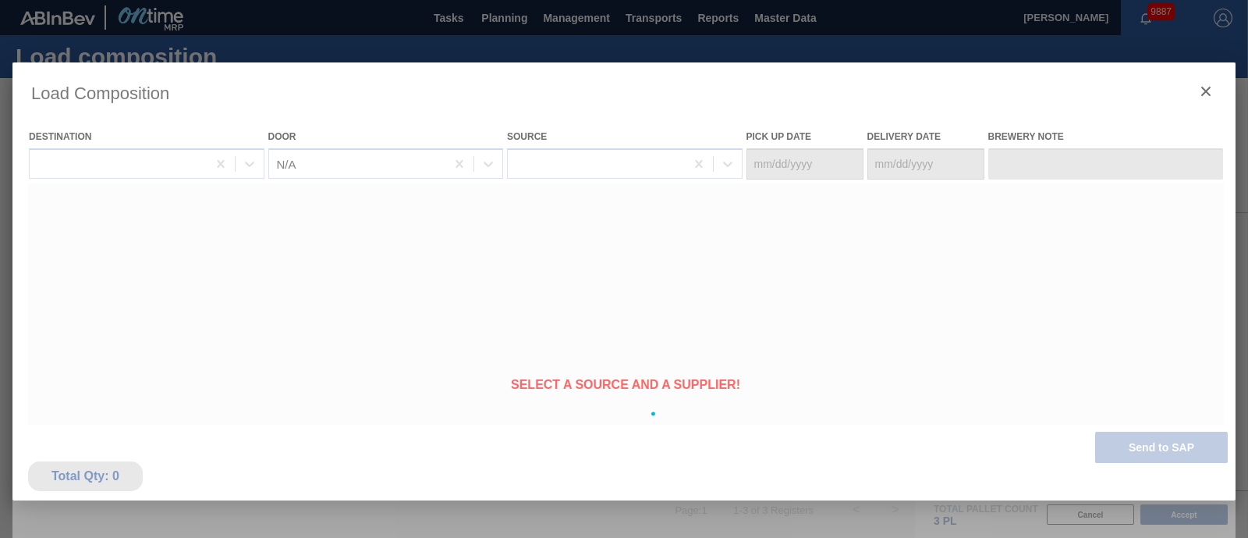
type Date "[DATE]"
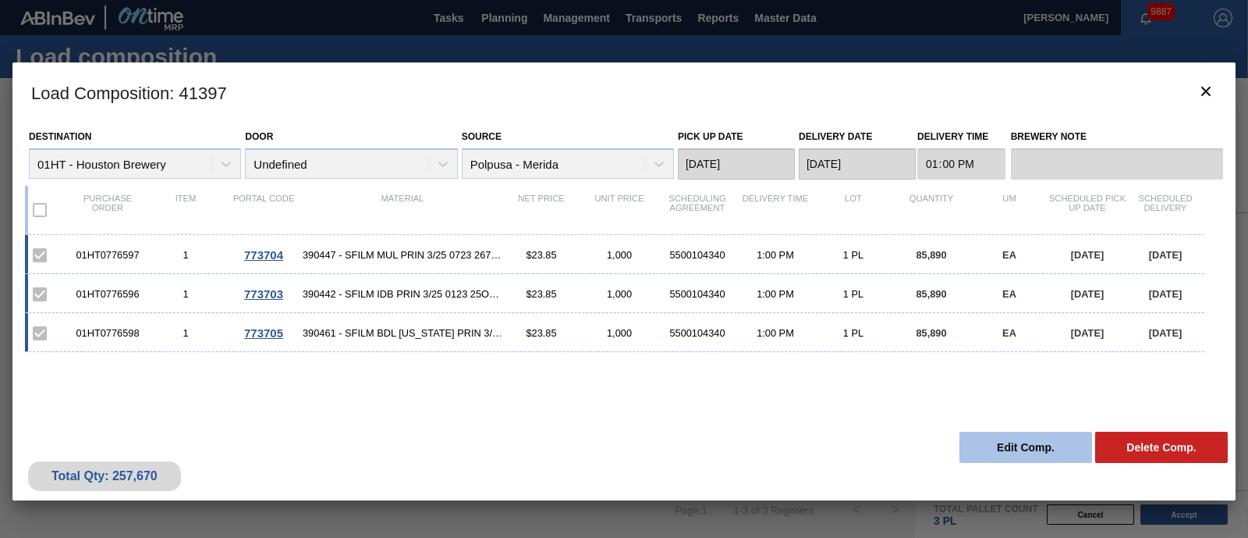
click at [1018, 446] on button "Edit Comp." at bounding box center [1026, 446] width 133 height 31
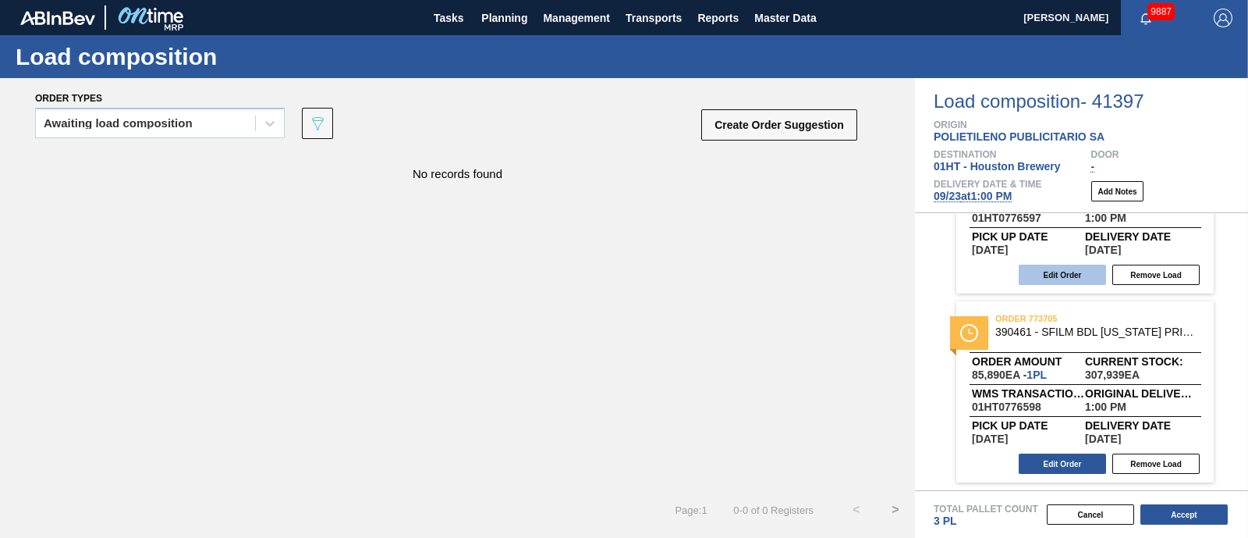
click at [1077, 274] on button "Edit Order" at bounding box center [1062, 274] width 87 height 20
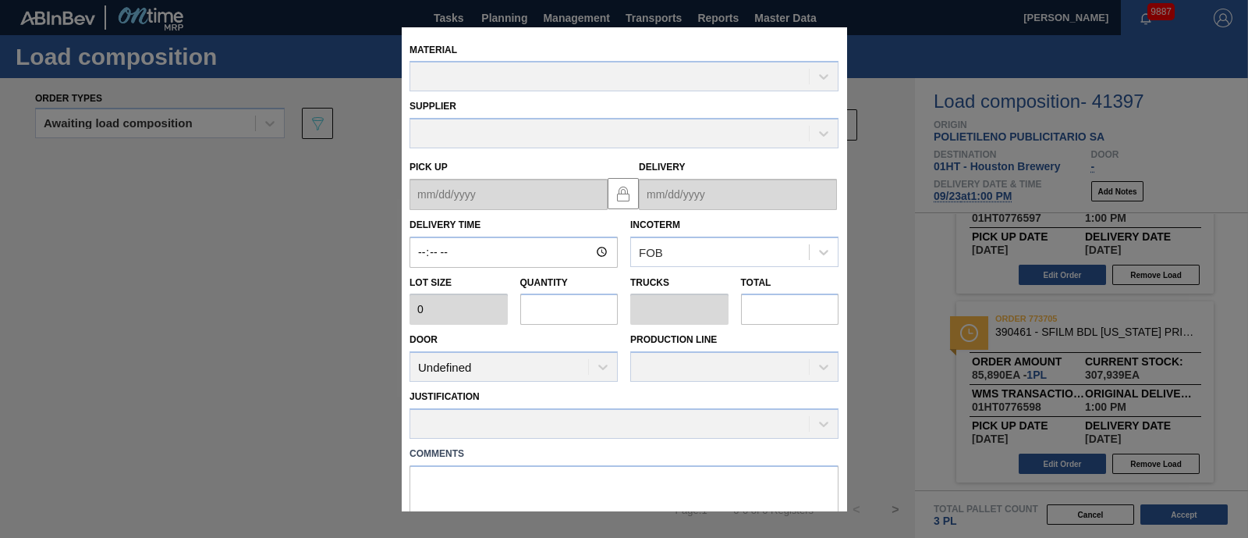
type input "13:00:00"
type input "85,890"
type input "1"
type input "0.038"
type input "85,890"
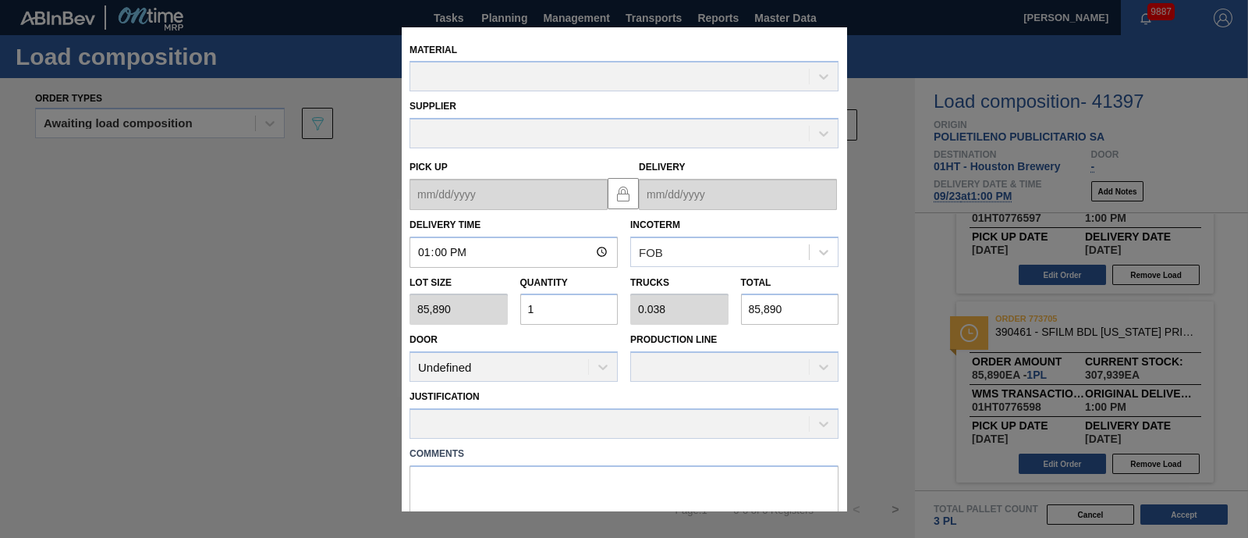
type up "[DATE]"
type input "[DATE]"
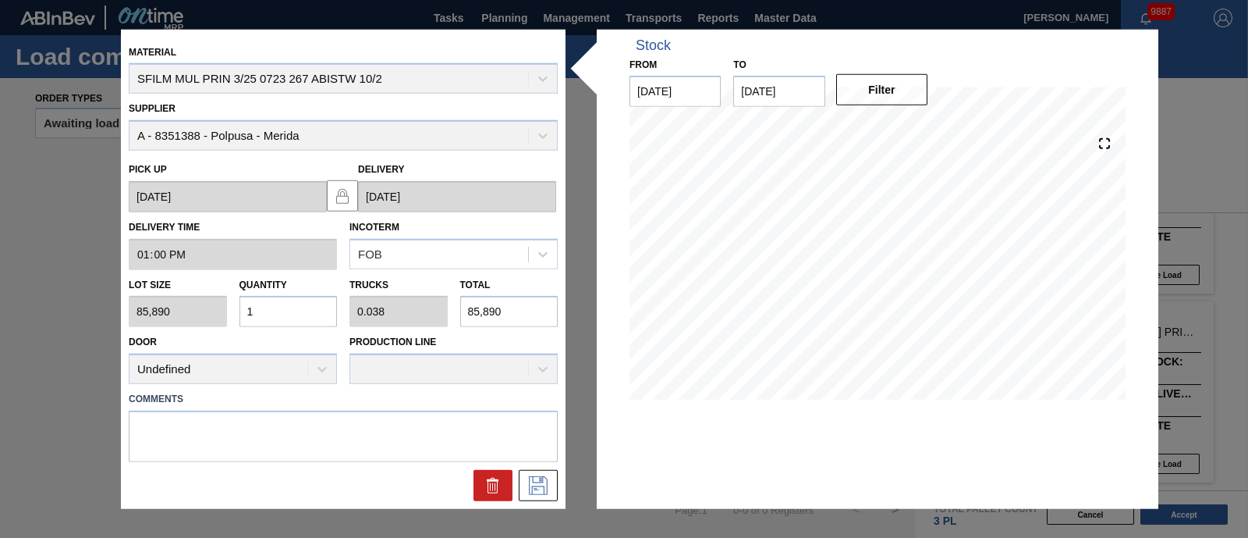
click at [475, 141] on div "Supplier A - 8351388 - Polpusa - Merida" at bounding box center [343, 124] width 429 height 53
click at [537, 138] on div "Supplier A - 8351388 - Polpusa - Merida" at bounding box center [343, 124] width 429 height 53
click at [537, 137] on div "Supplier A - 8351388 - Polpusa - Merida" at bounding box center [343, 124] width 429 height 53
click at [545, 78] on div "Material SFILM MUL PRIN 3/25 0723 267 ABISTW 10/2" at bounding box center [343, 67] width 429 height 53
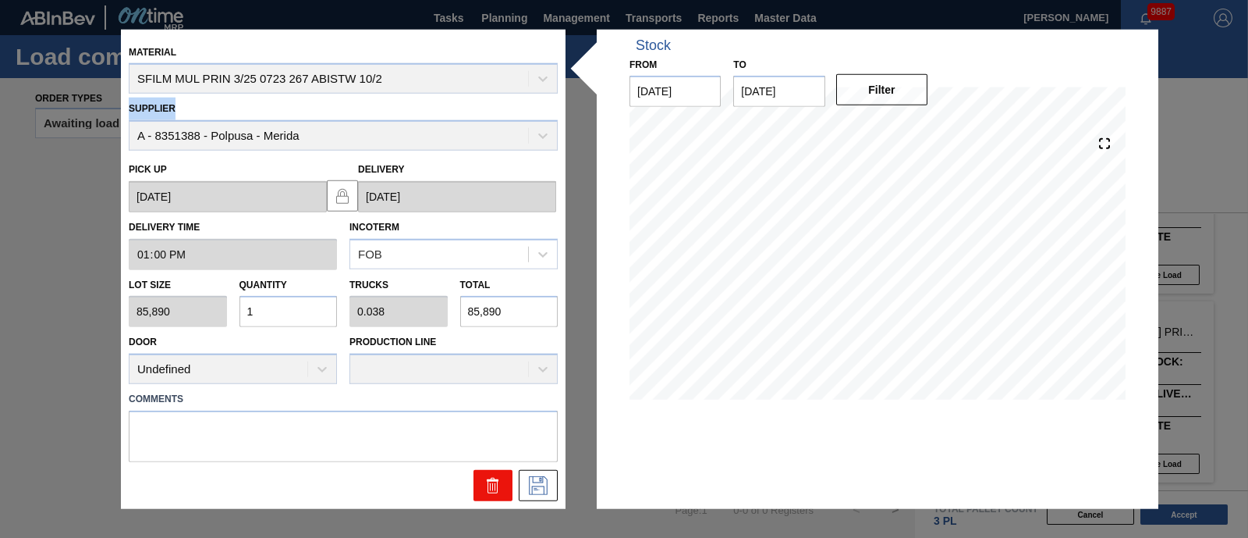
click at [495, 481] on icon at bounding box center [493, 485] width 19 height 19
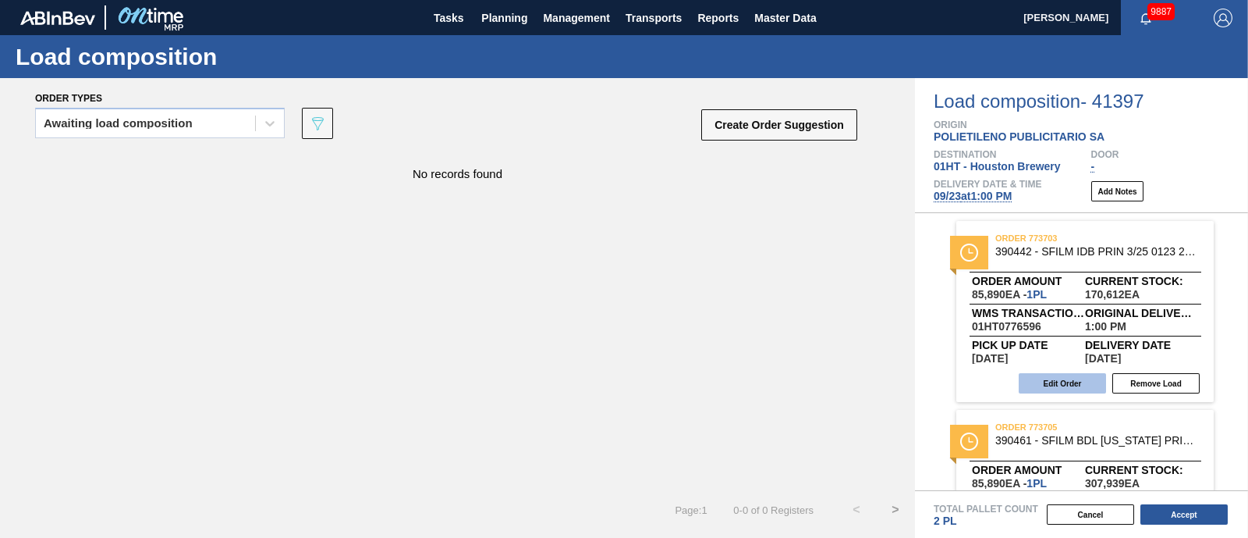
click at [1039, 381] on button "Edit Order" at bounding box center [1062, 383] width 87 height 20
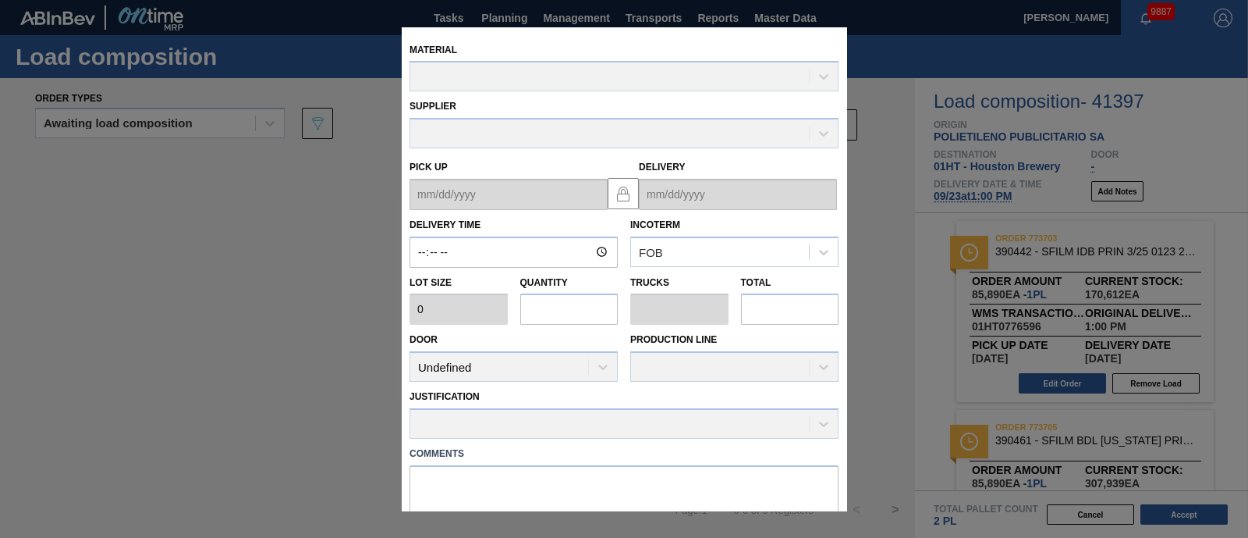
type input "13:00:00"
type input "85,890"
type input "1"
type input "0.038"
type input "85,890"
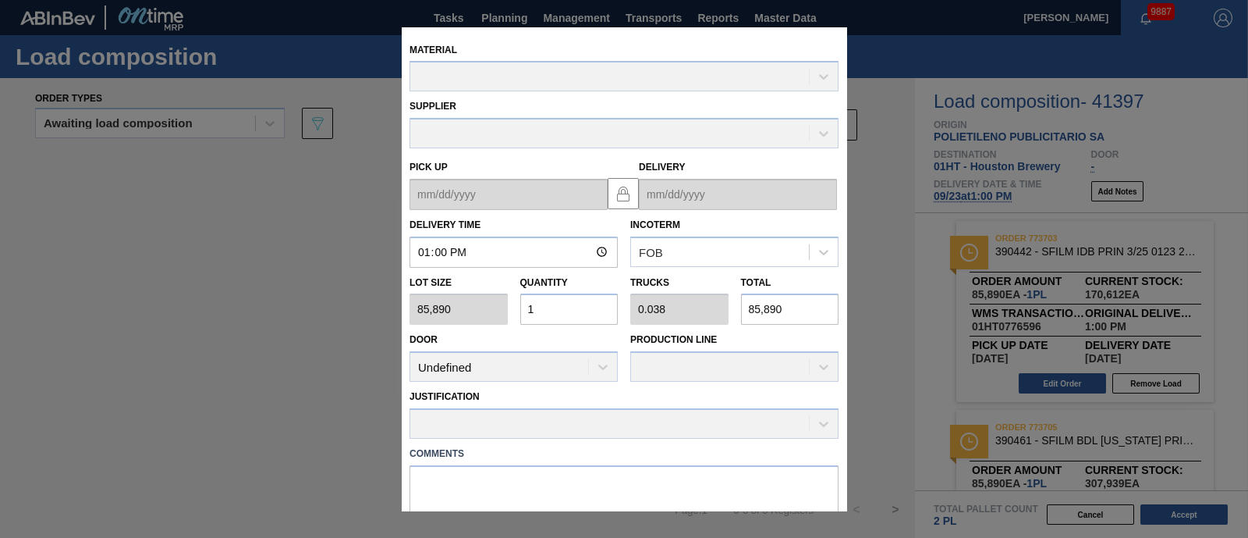
type up "[DATE]"
type input "[DATE]"
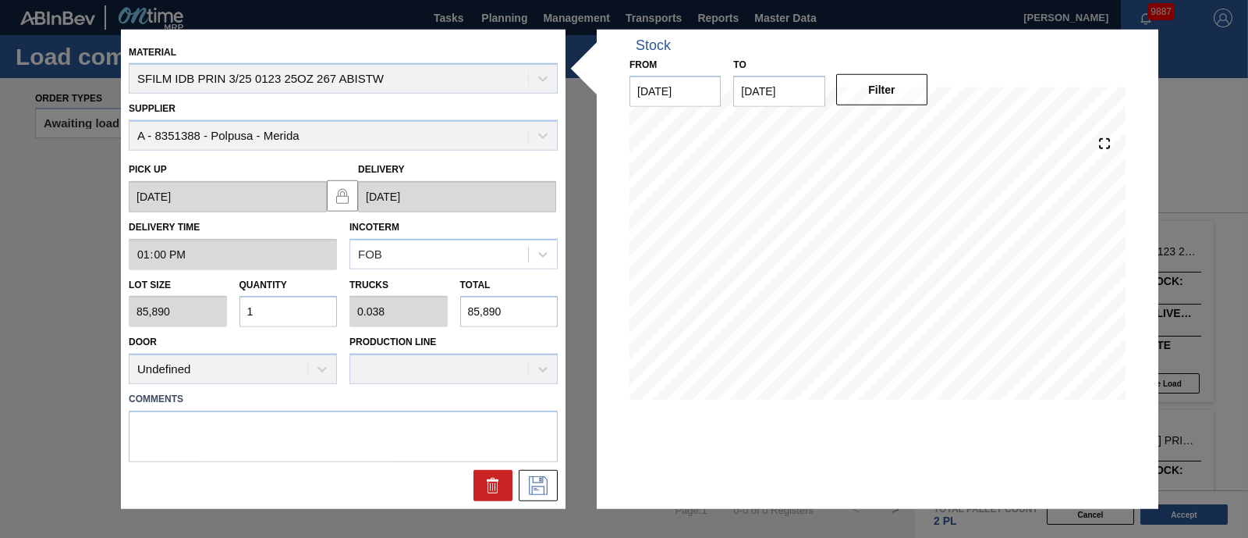
click at [514, 129] on div "Supplier A - 8351388 - Polpusa - Merida" at bounding box center [343, 124] width 429 height 53
click at [538, 484] on icon at bounding box center [538, 485] width 25 height 19
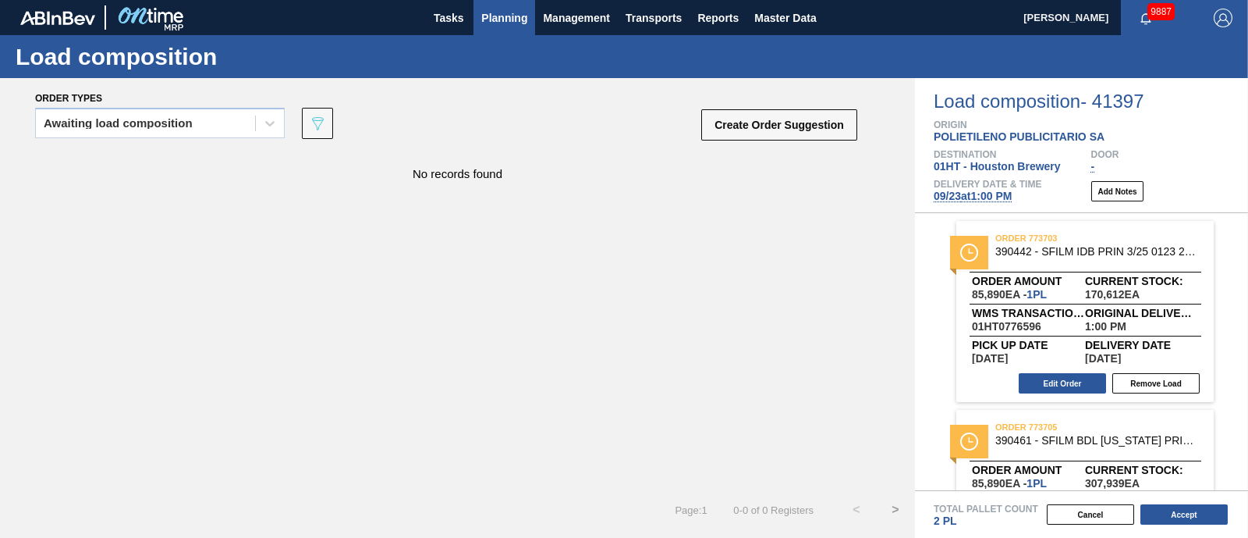
click at [509, 12] on span "Planning" at bounding box center [504, 18] width 46 height 19
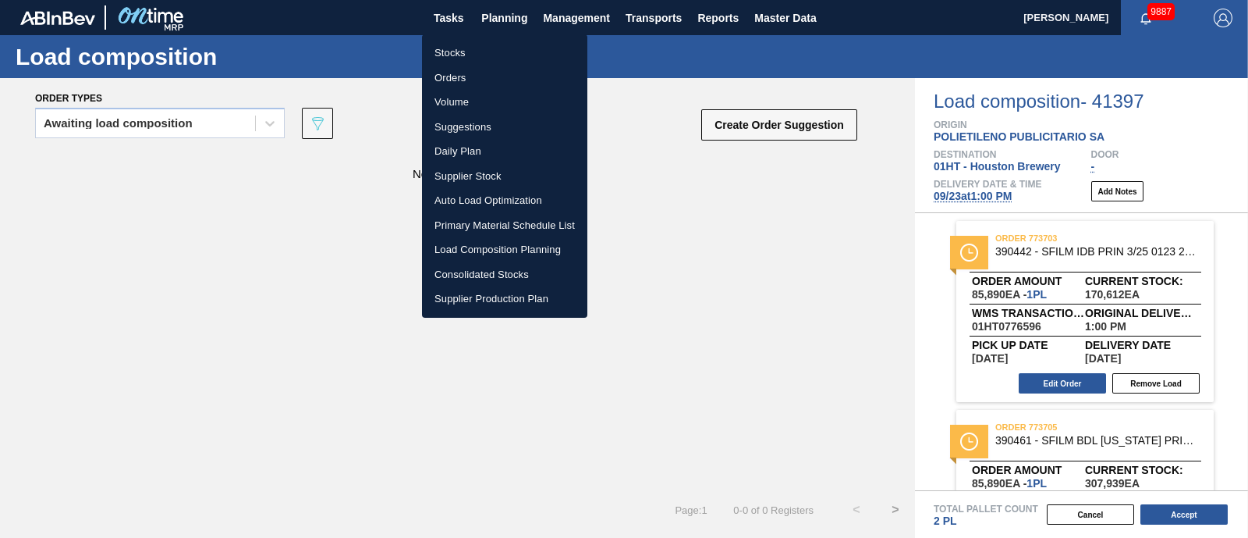
click at [449, 48] on li "Stocks" at bounding box center [504, 53] width 165 height 25
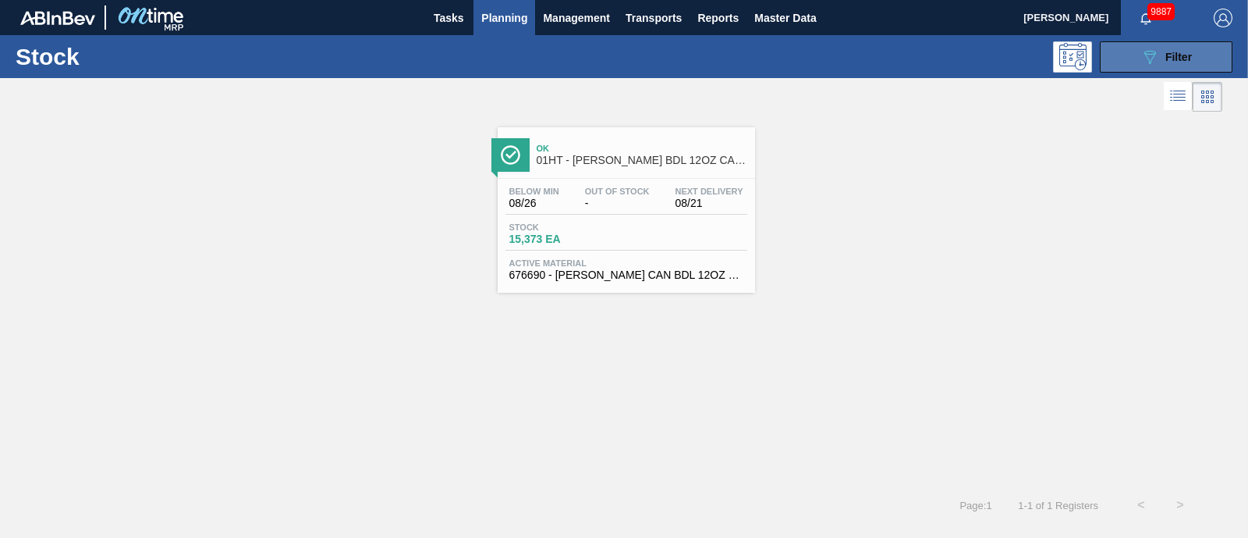
click at [1141, 60] on icon "089F7B8B-B2A5-4AFE-B5C0-19BA573D28AC" at bounding box center [1150, 57] width 19 height 19
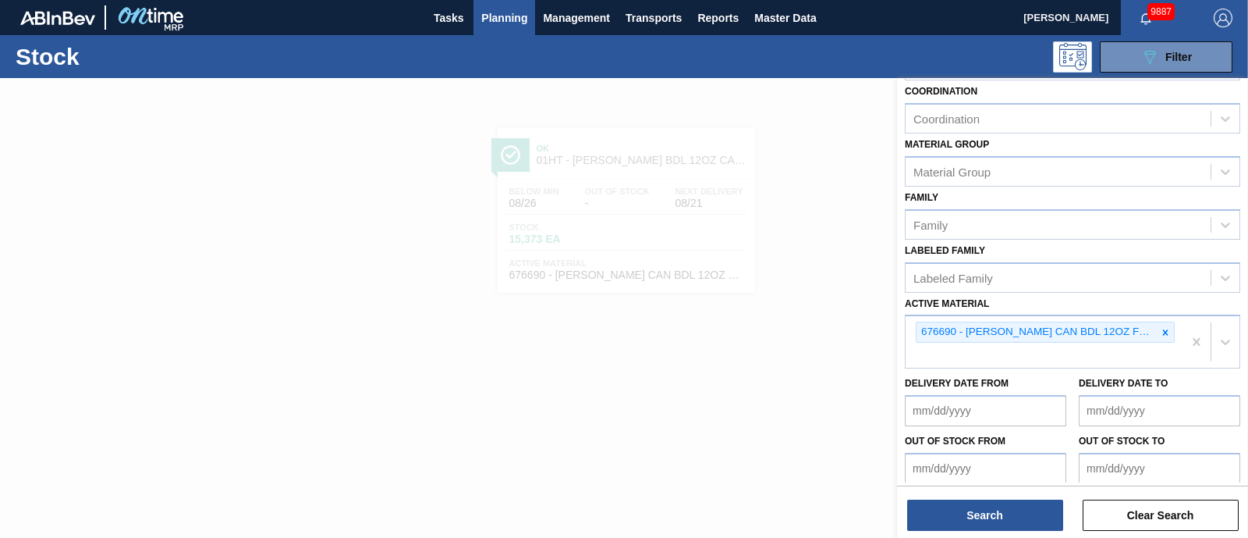
scroll to position [194, 0]
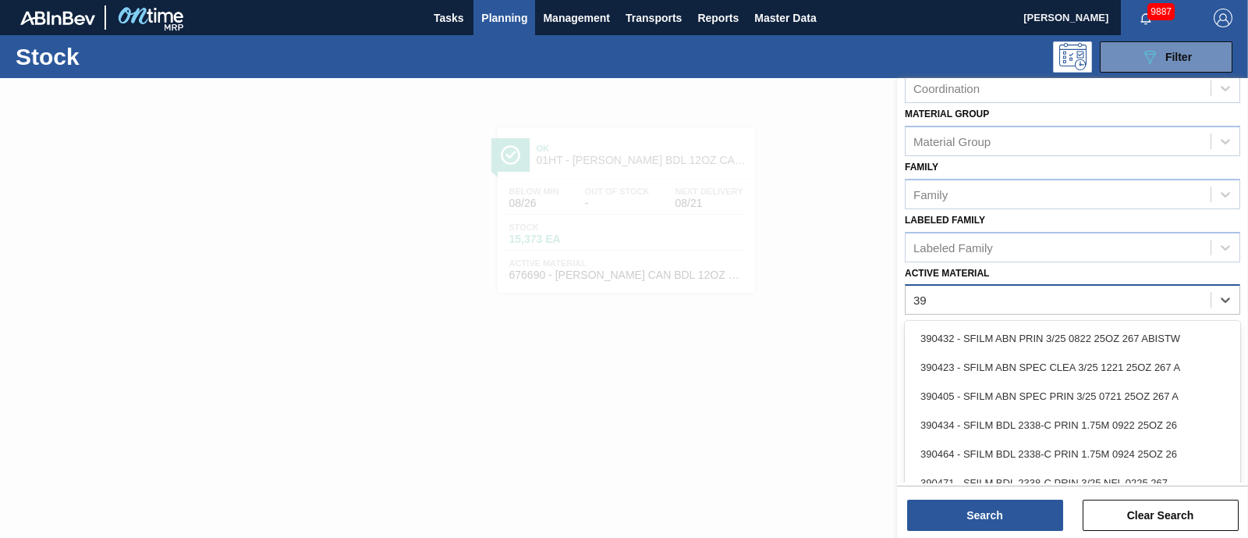
type Material "3"
type Material "390442"
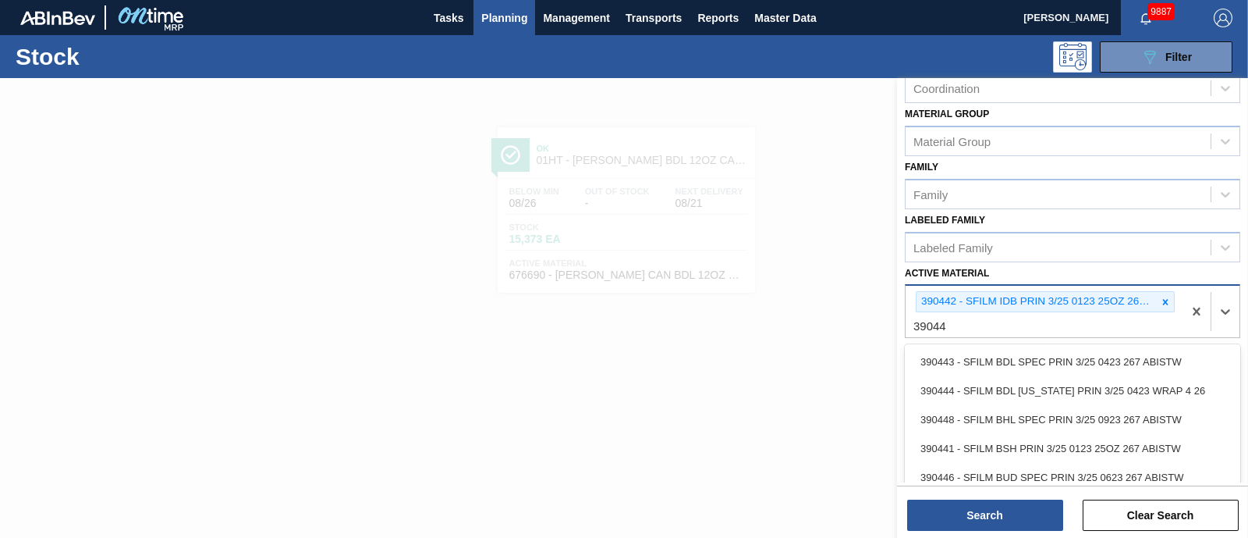
type Material "390447"
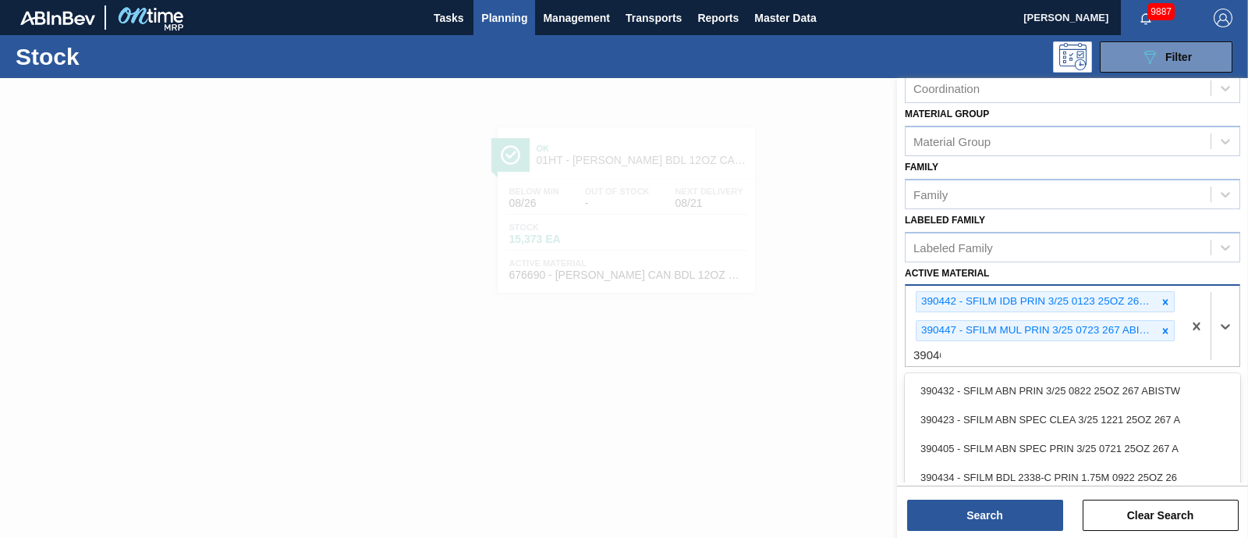
type Material "390461"
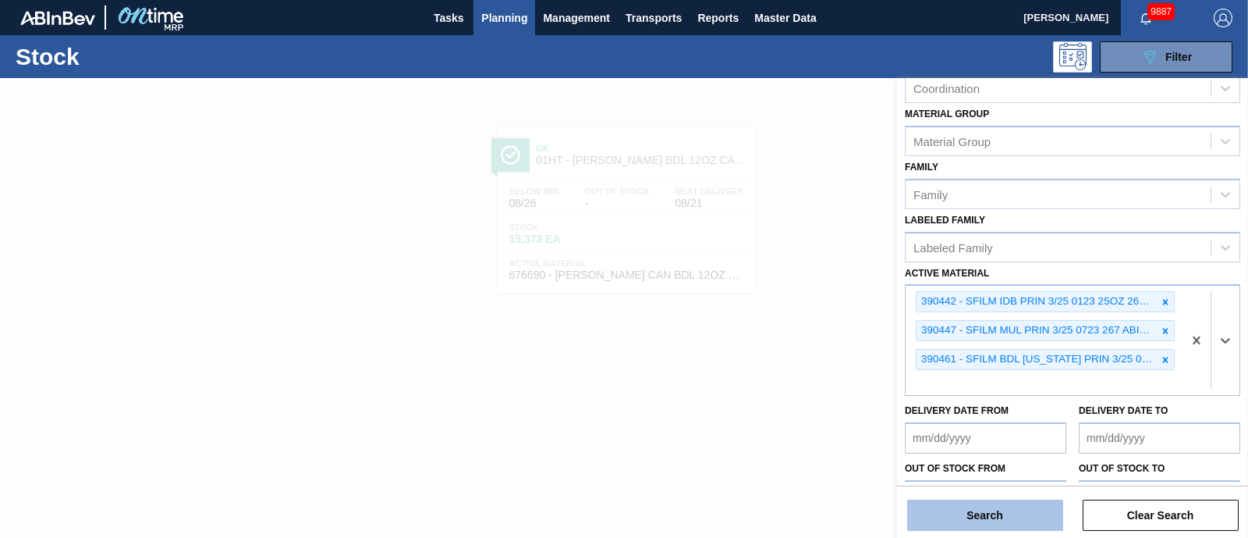
click at [998, 506] on button "Search" at bounding box center [985, 514] width 156 height 31
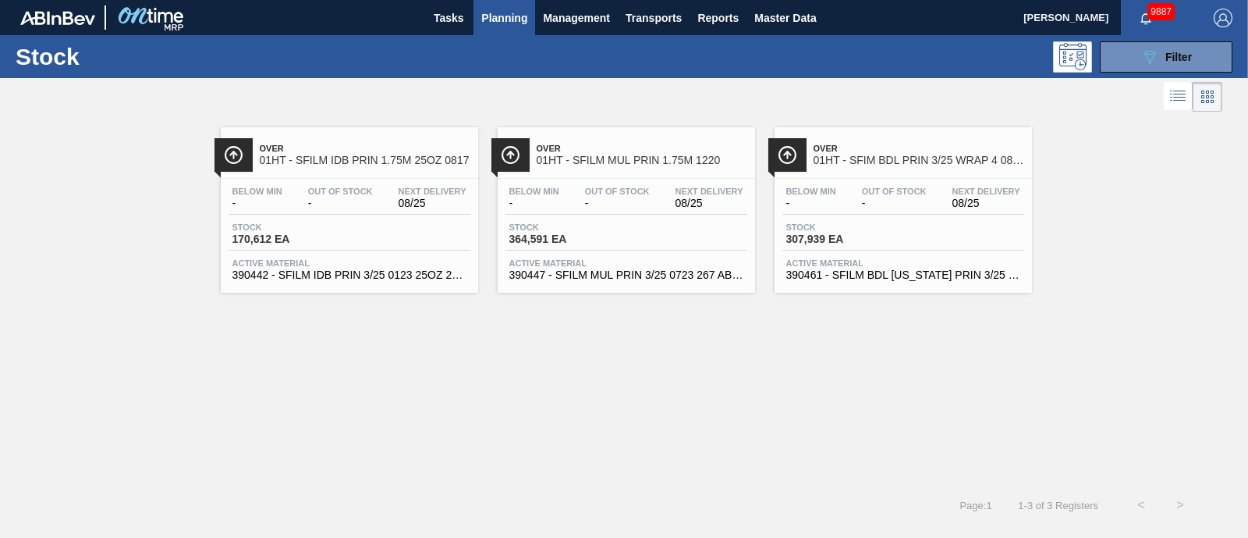
click at [648, 221] on div "Below Min - Out Of Stock - Next Delivery 08/25 Stock 364,591 EA Active Material…" at bounding box center [626, 232] width 257 height 106
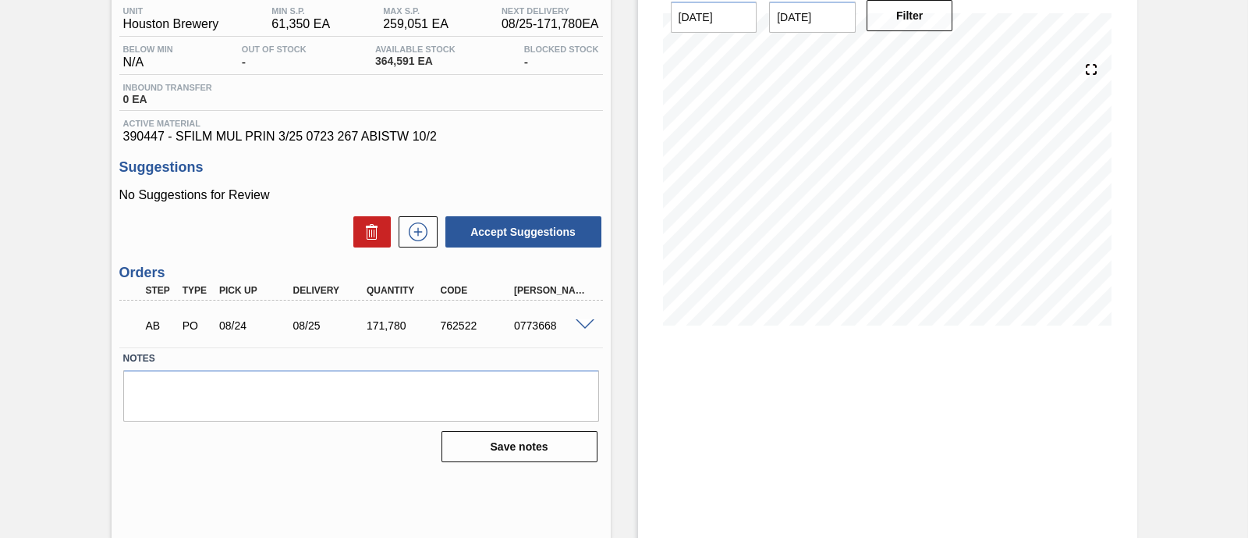
scroll to position [133, 0]
click at [572, 322] on div at bounding box center [587, 322] width 31 height 12
click at [576, 328] on span at bounding box center [585, 324] width 19 height 12
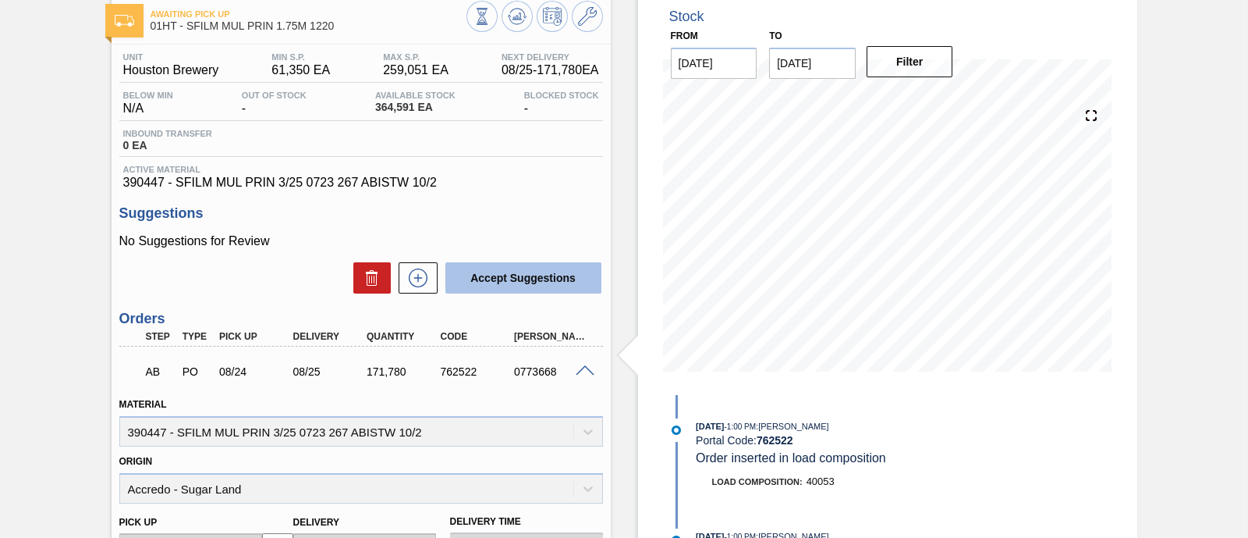
scroll to position [35, 0]
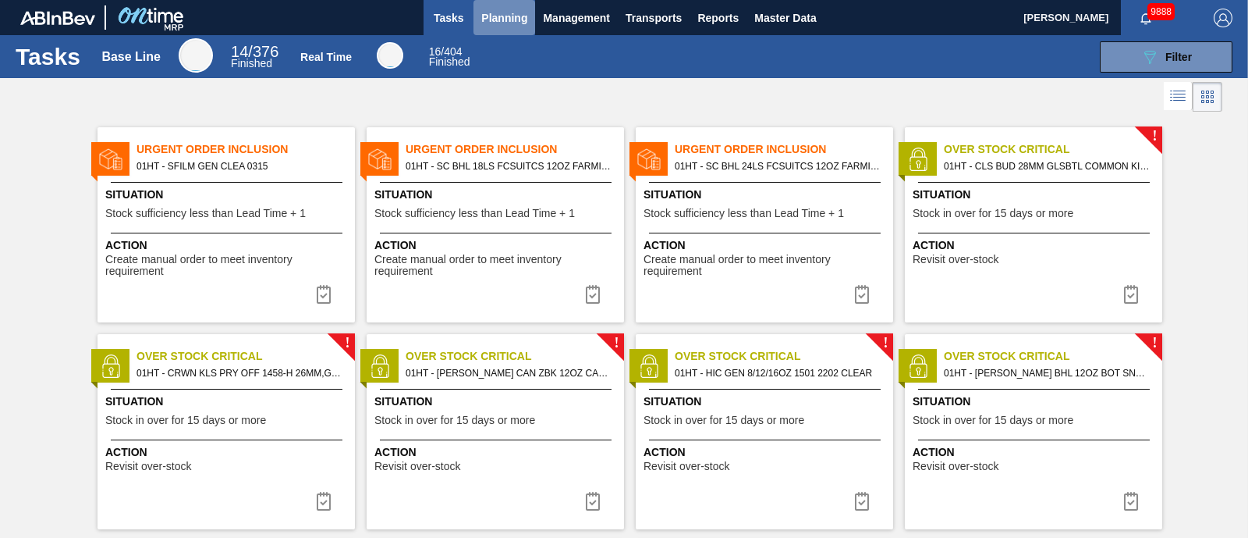
click at [483, 11] on span "Planning" at bounding box center [504, 18] width 46 height 19
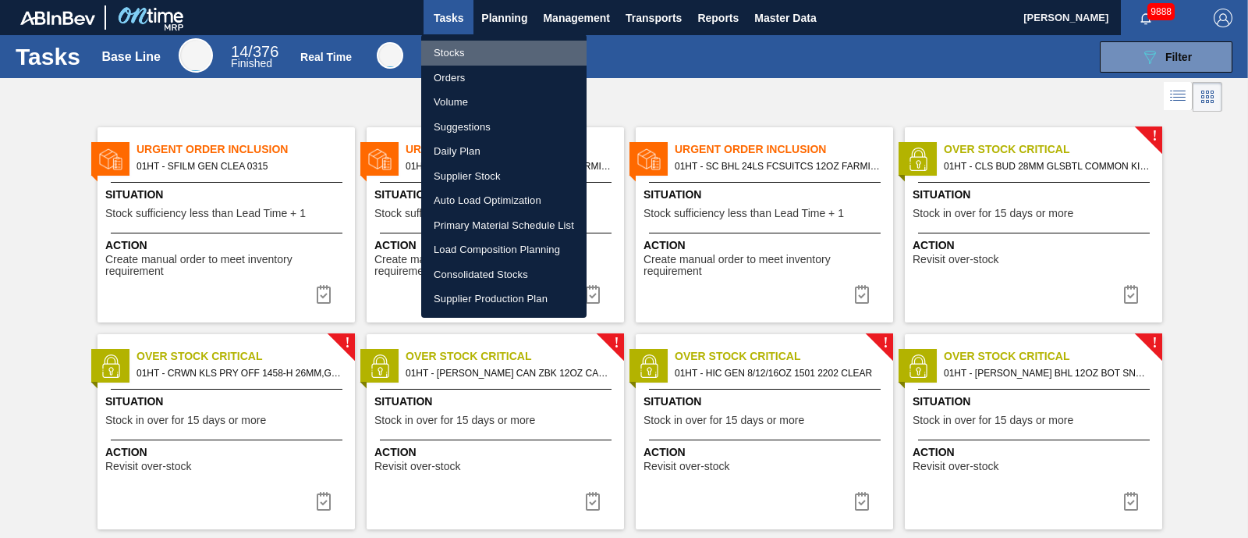
click at [449, 48] on li "Stocks" at bounding box center [503, 53] width 165 height 25
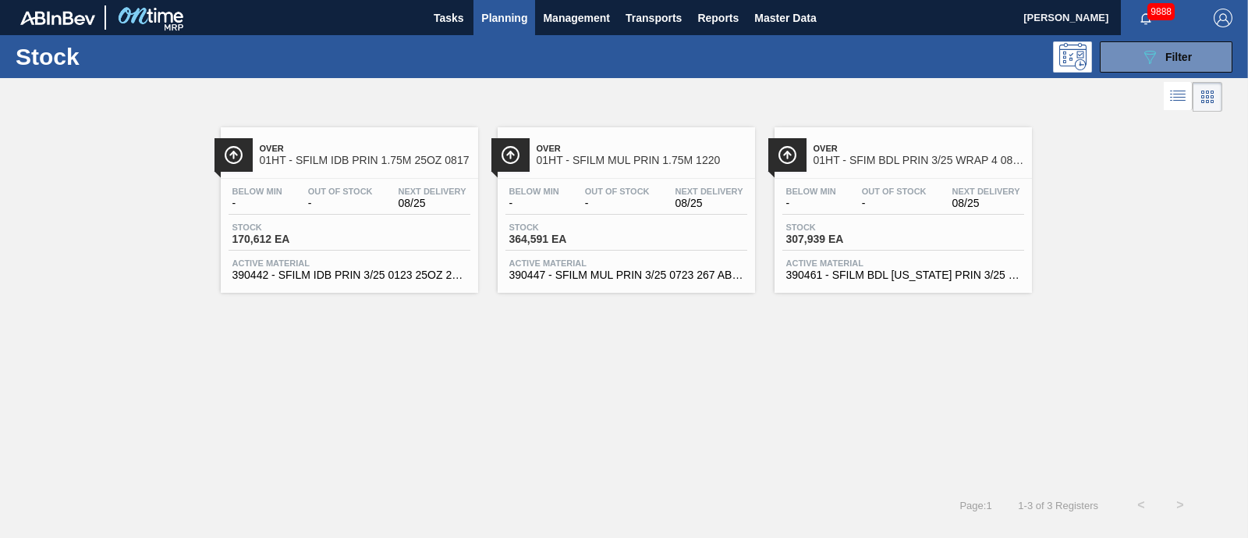
click at [328, 197] on div "Out Of Stock -" at bounding box center [340, 197] width 73 height 23
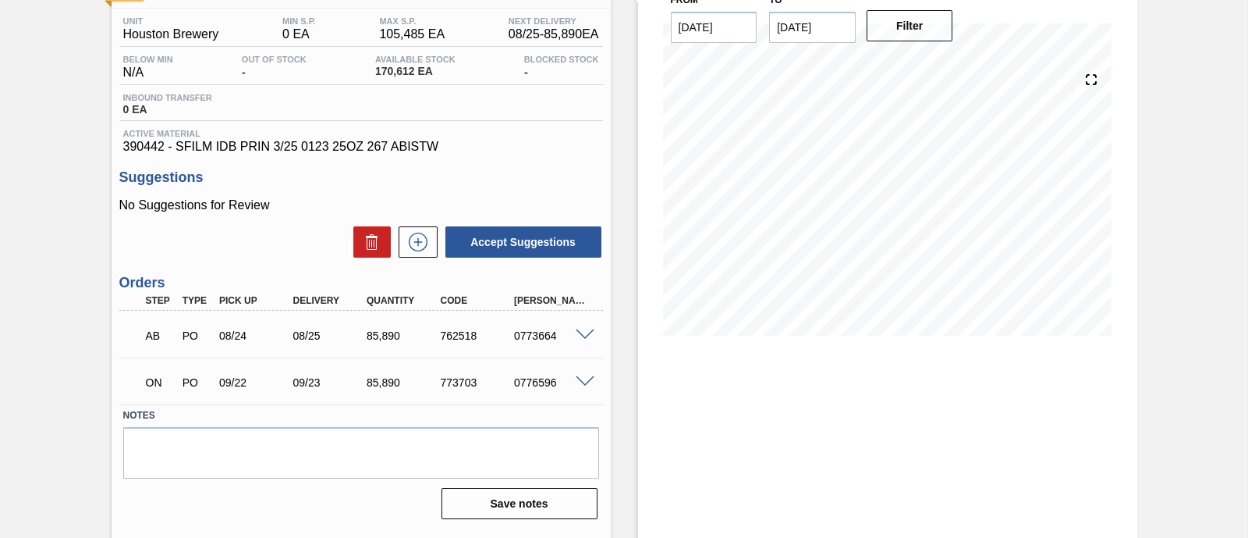
scroll to position [133, 0]
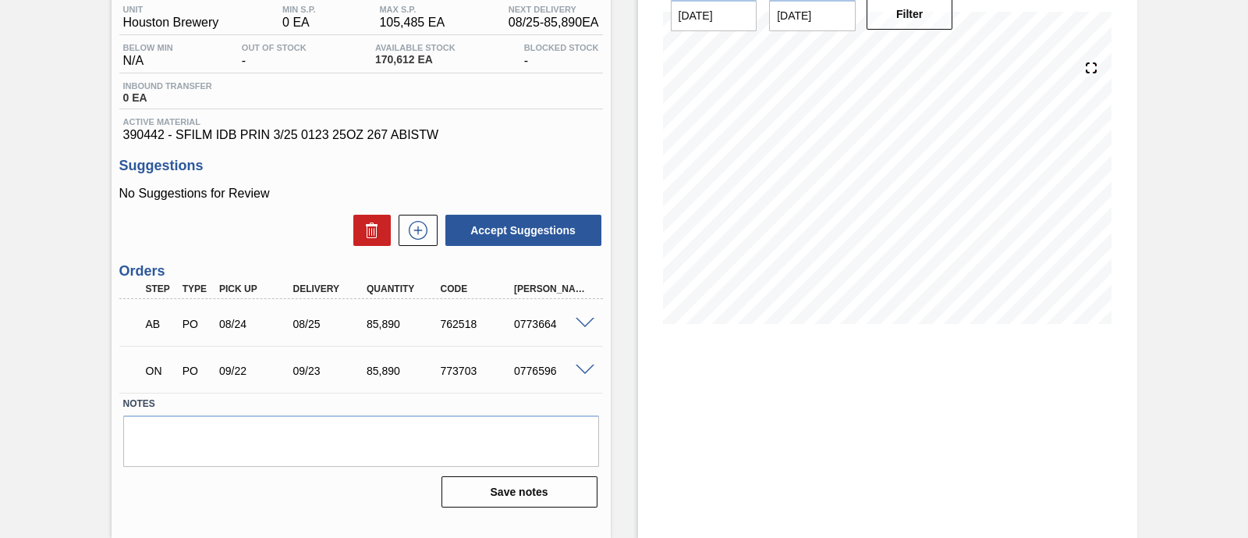
click at [573, 374] on div at bounding box center [587, 369] width 31 height 12
click at [584, 372] on span at bounding box center [585, 370] width 19 height 12
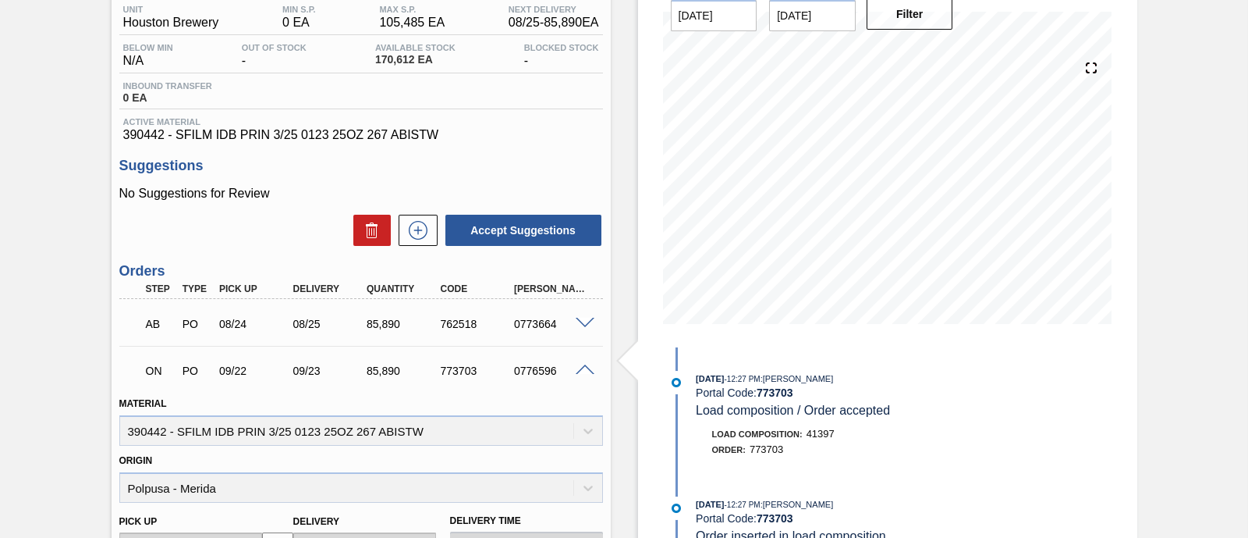
scroll to position [328, 0]
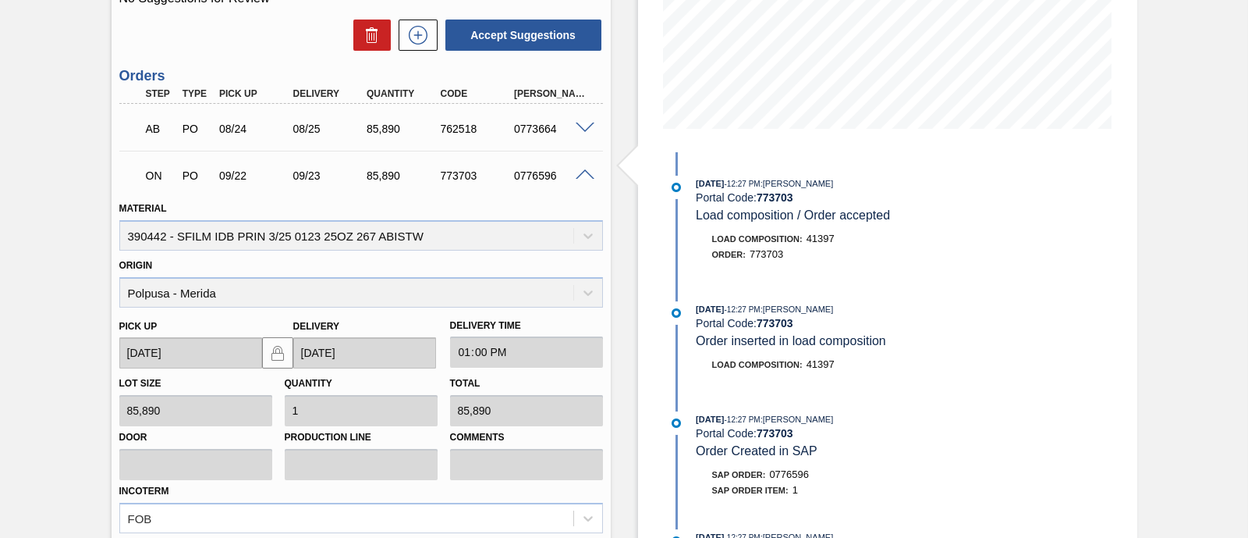
click at [594, 286] on div "Origin Polpusa - Merida" at bounding box center [361, 280] width 484 height 53
click at [585, 287] on div "Origin Polpusa - Merida" at bounding box center [361, 280] width 484 height 53
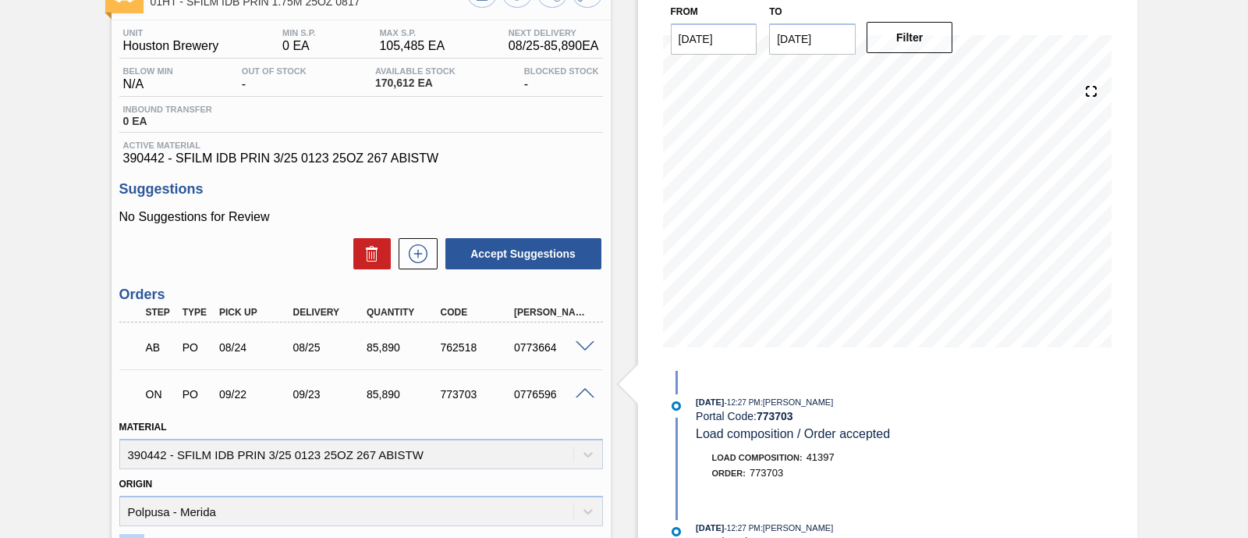
scroll to position [105, 0]
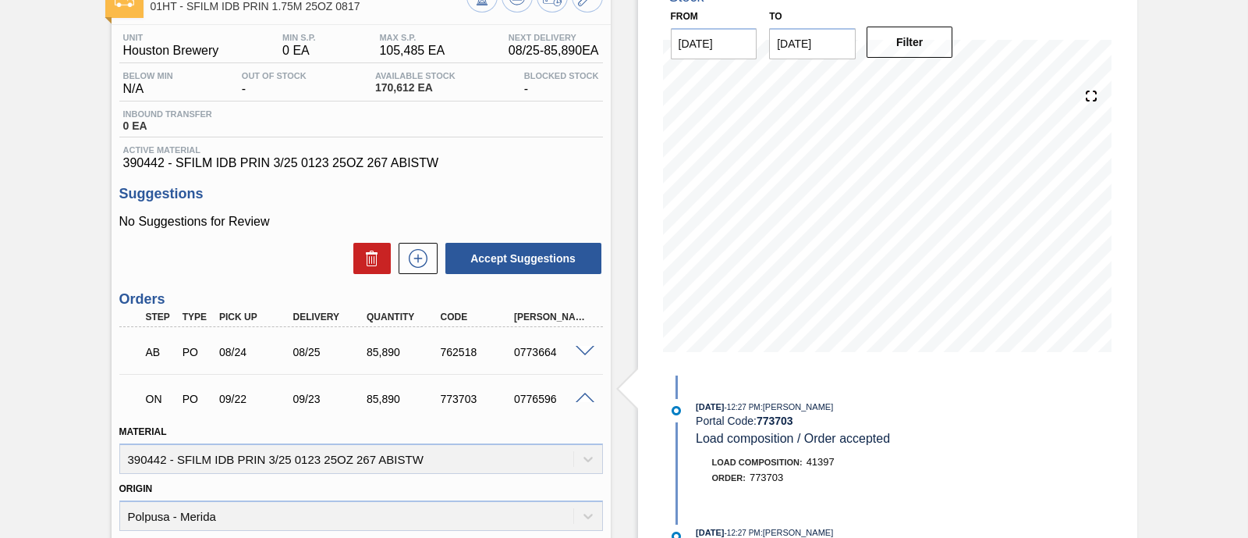
click at [580, 396] on span at bounding box center [585, 398] width 19 height 12
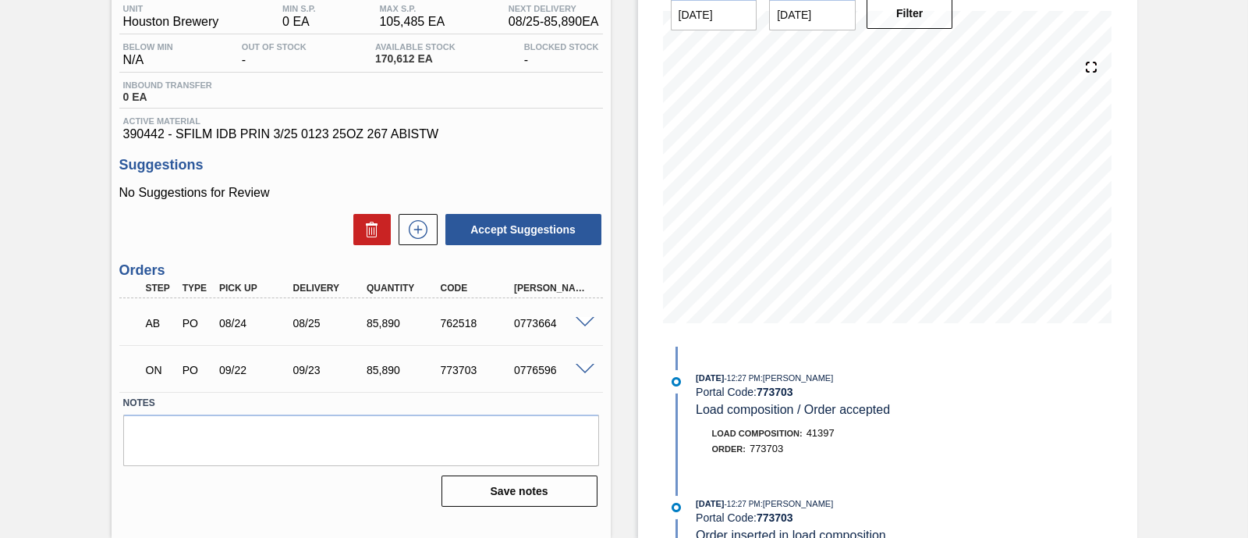
scroll to position [0, 0]
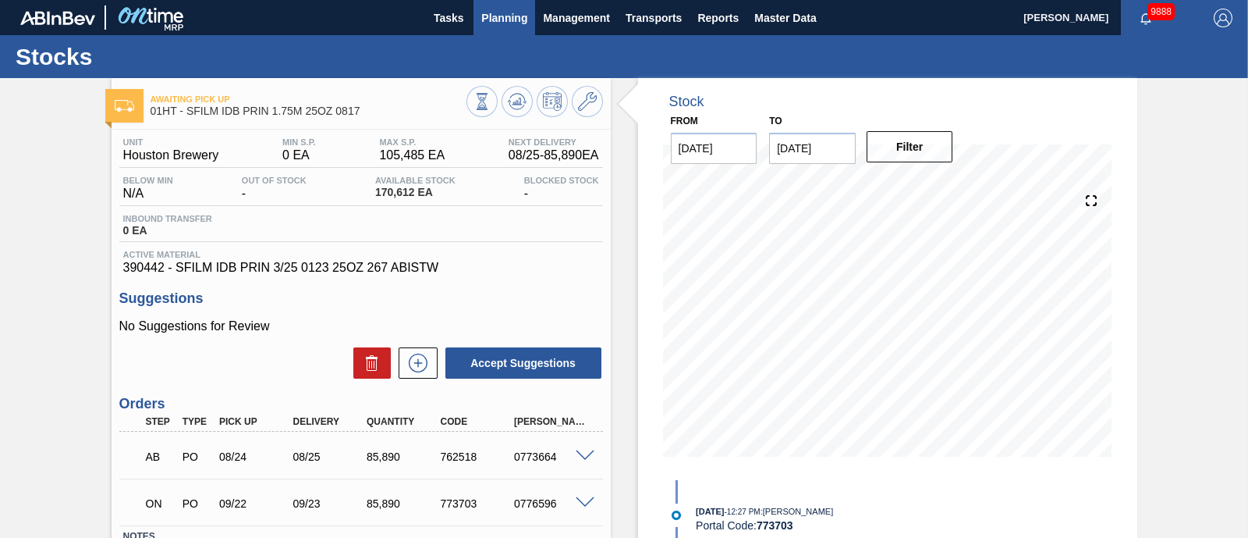
click at [511, 10] on span "Planning" at bounding box center [504, 18] width 46 height 19
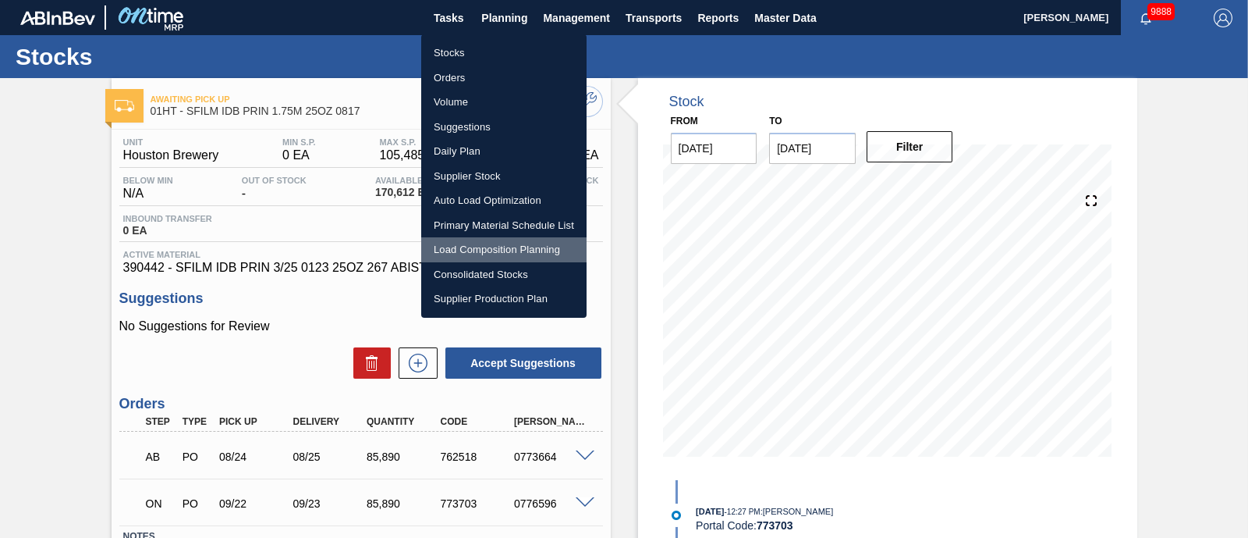
click at [468, 247] on li "Load Composition Planning" at bounding box center [503, 249] width 165 height 25
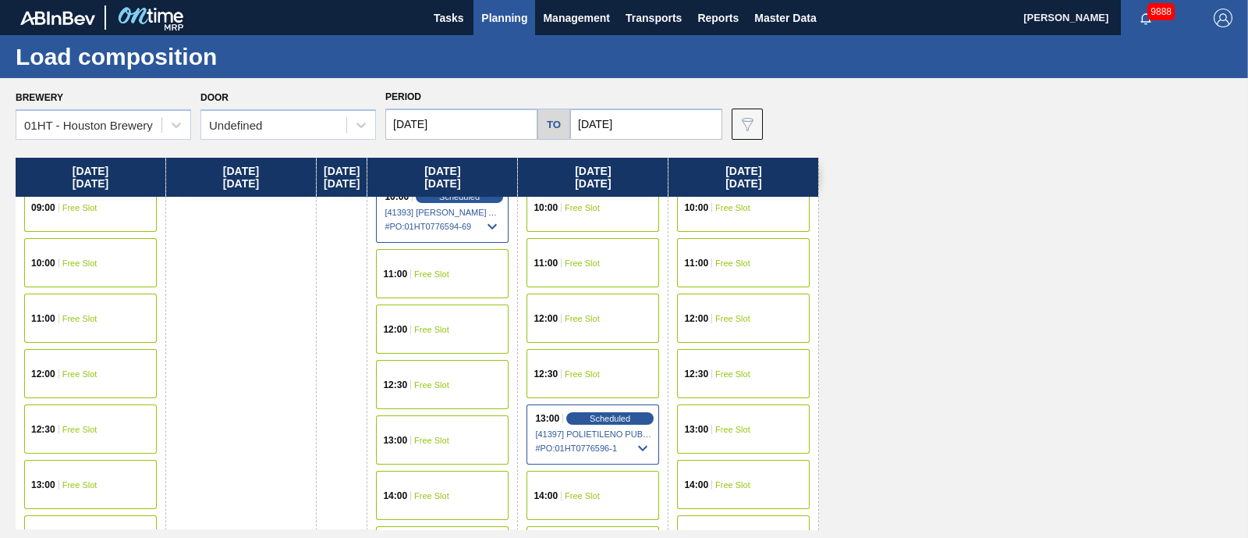
scroll to position [585, 0]
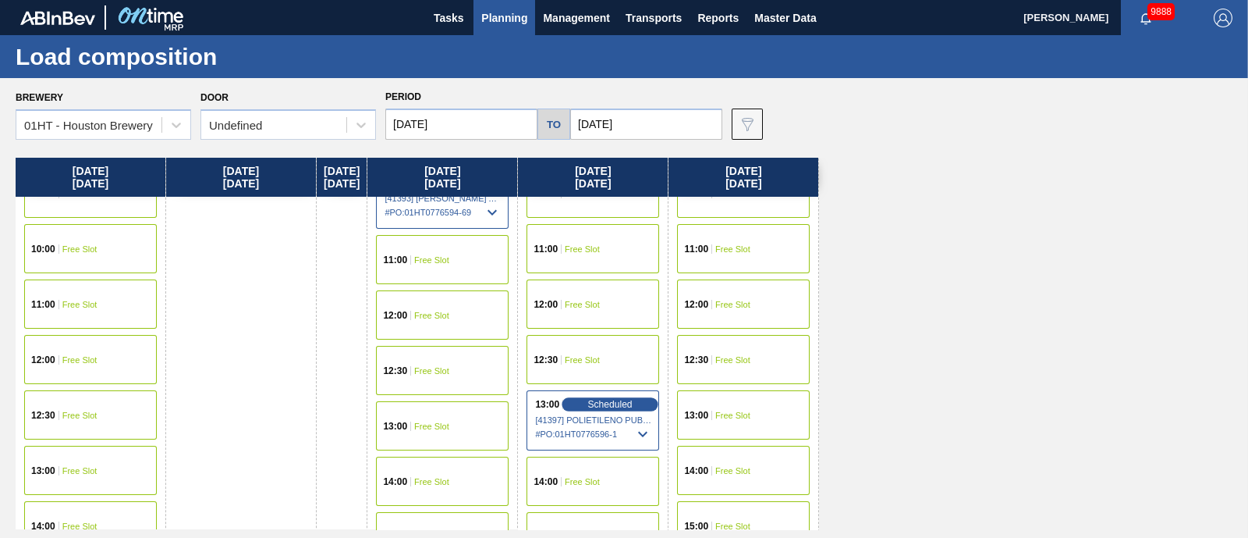
click at [623, 407] on span "Scheduled" at bounding box center [610, 404] width 44 height 10
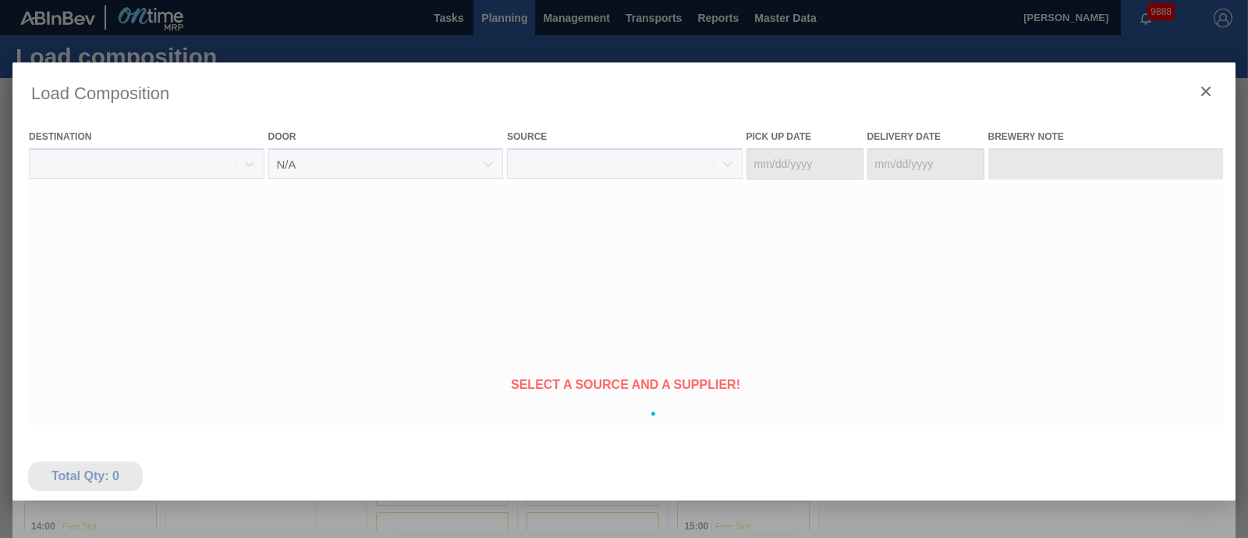
type Date "[DATE]"
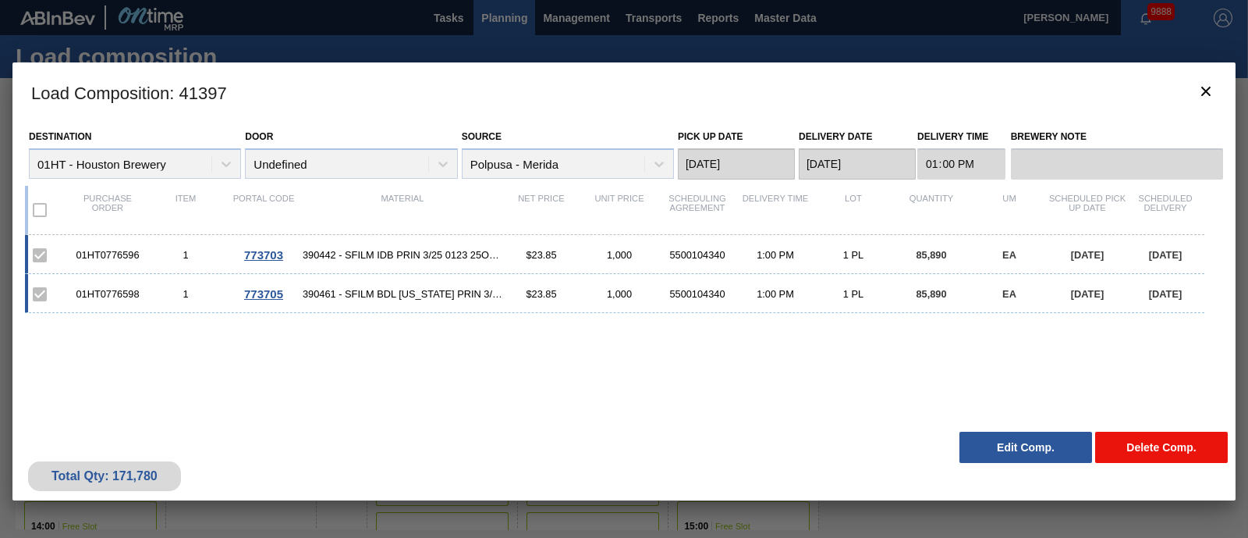
click at [1148, 446] on button "Delete Comp." at bounding box center [1161, 446] width 133 height 31
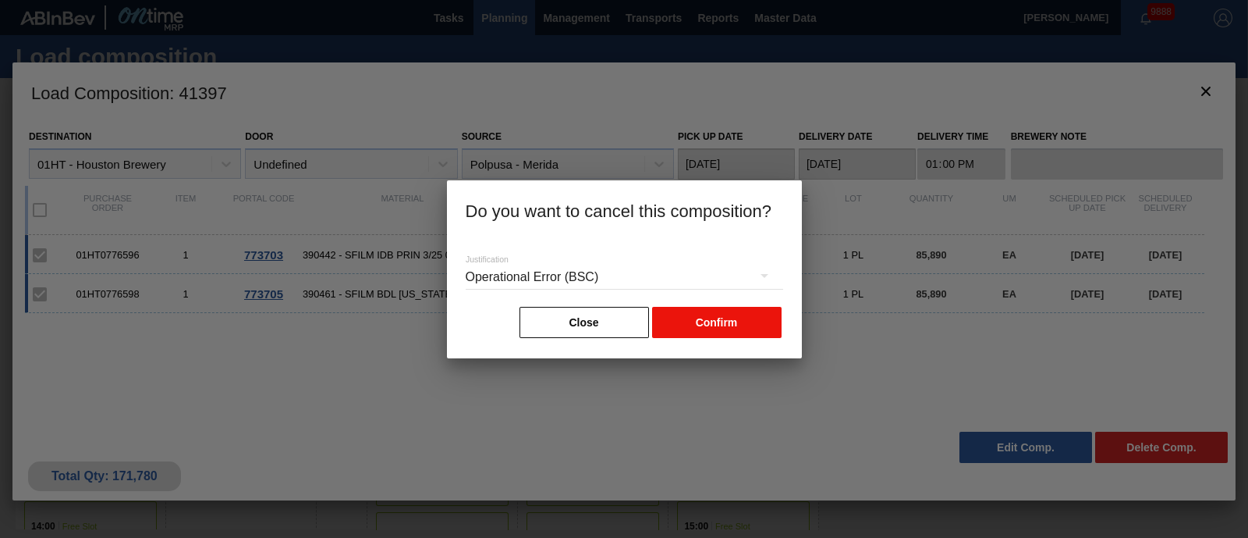
click at [680, 310] on button "Confirm" at bounding box center [717, 322] width 130 height 31
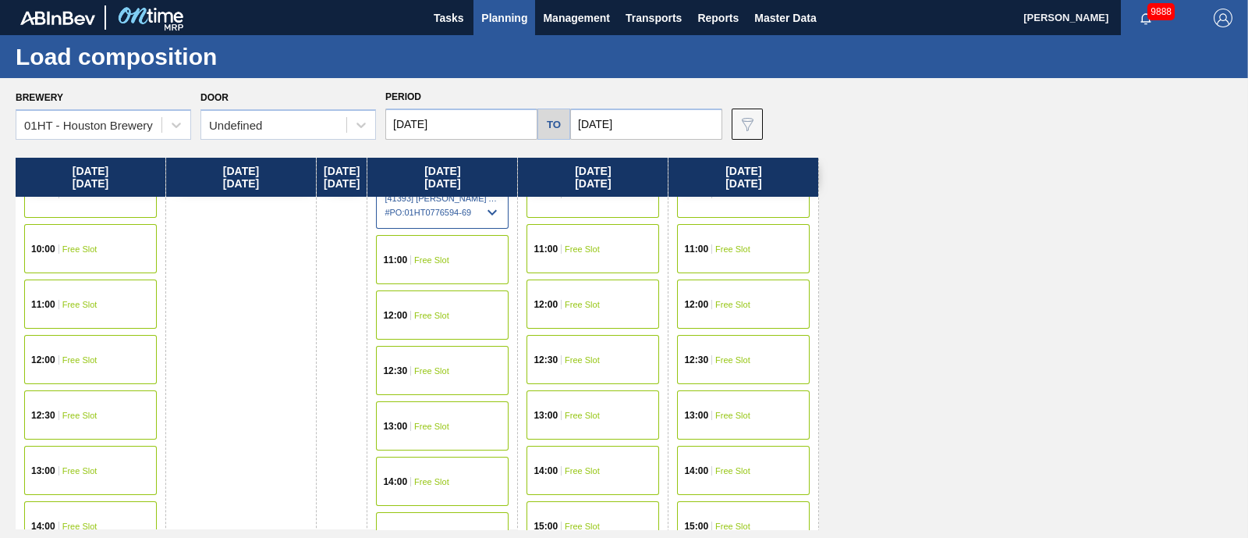
click at [600, 412] on span "Free Slot" at bounding box center [582, 414] width 35 height 9
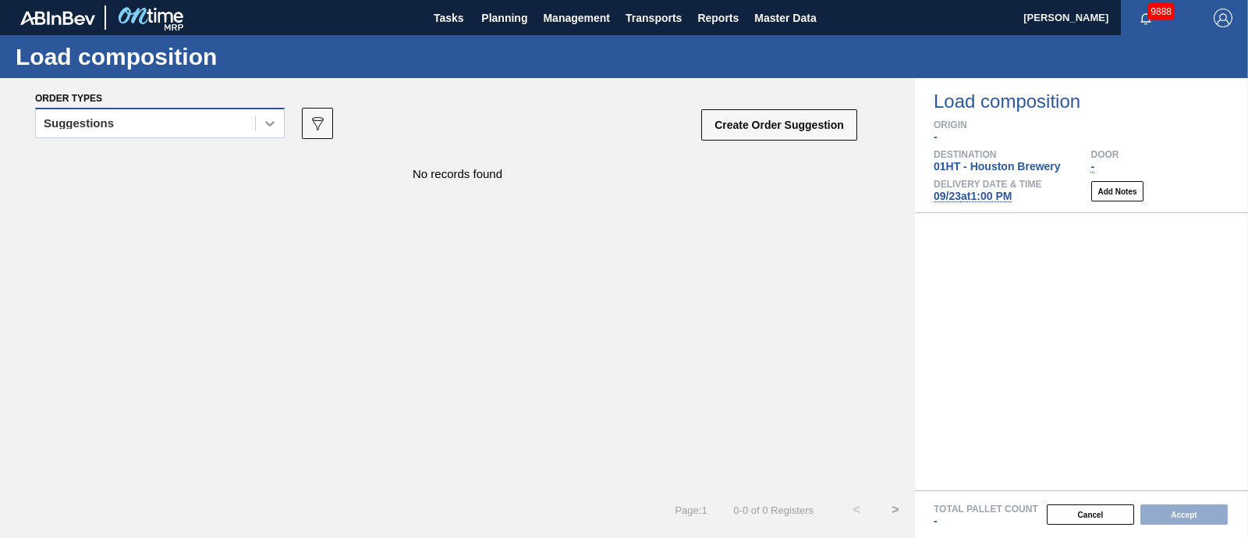
click at [262, 127] on icon at bounding box center [270, 123] width 16 height 16
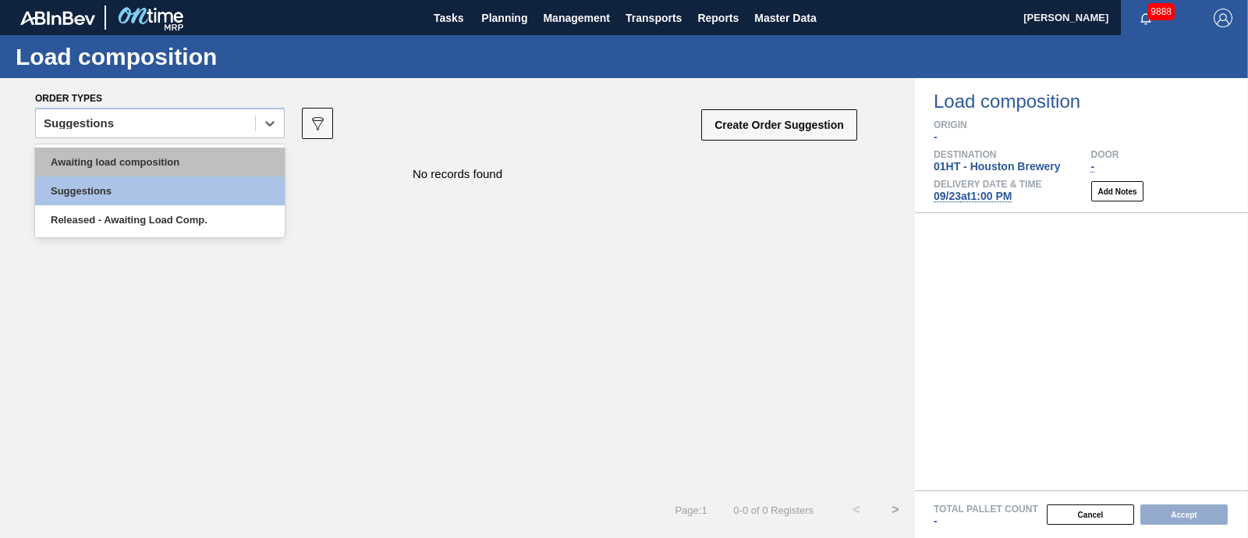
click at [223, 161] on div "Awaiting load composition" at bounding box center [160, 161] width 250 height 29
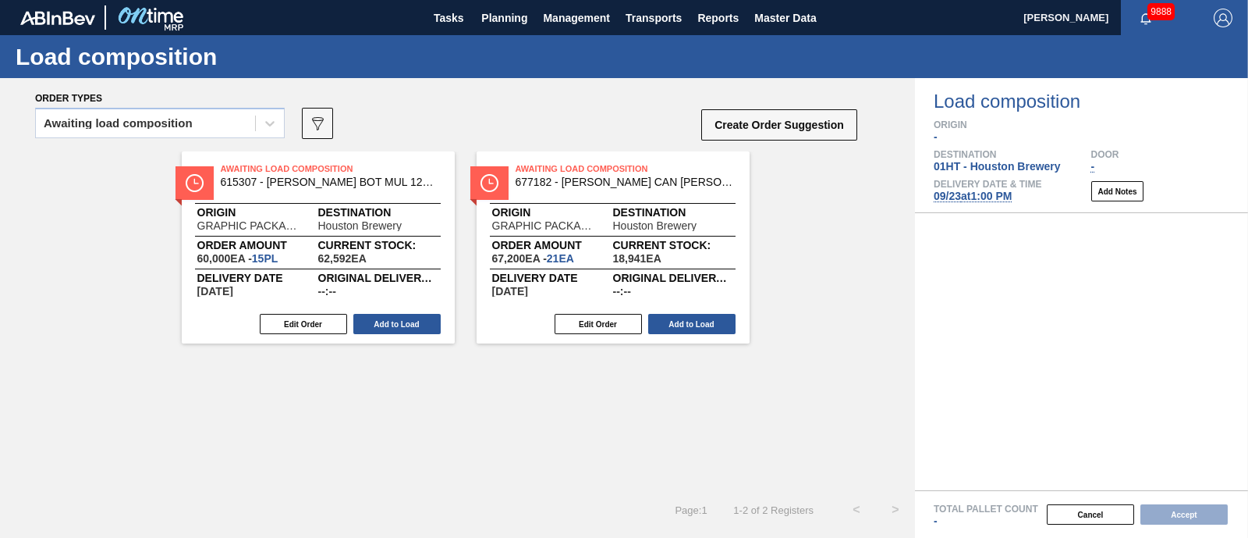
click at [799, 142] on div "Create Order Suggestion" at bounding box center [781, 128] width 156 height 41
click at [797, 122] on button "Create Order Suggestion" at bounding box center [779, 124] width 156 height 31
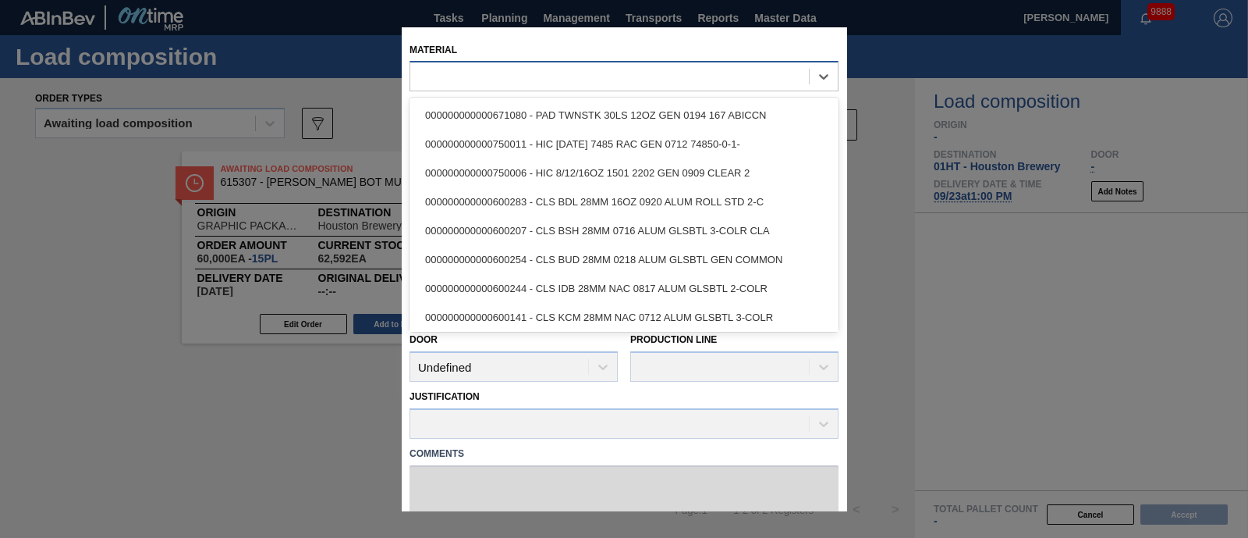
click at [690, 76] on div at bounding box center [609, 77] width 399 height 23
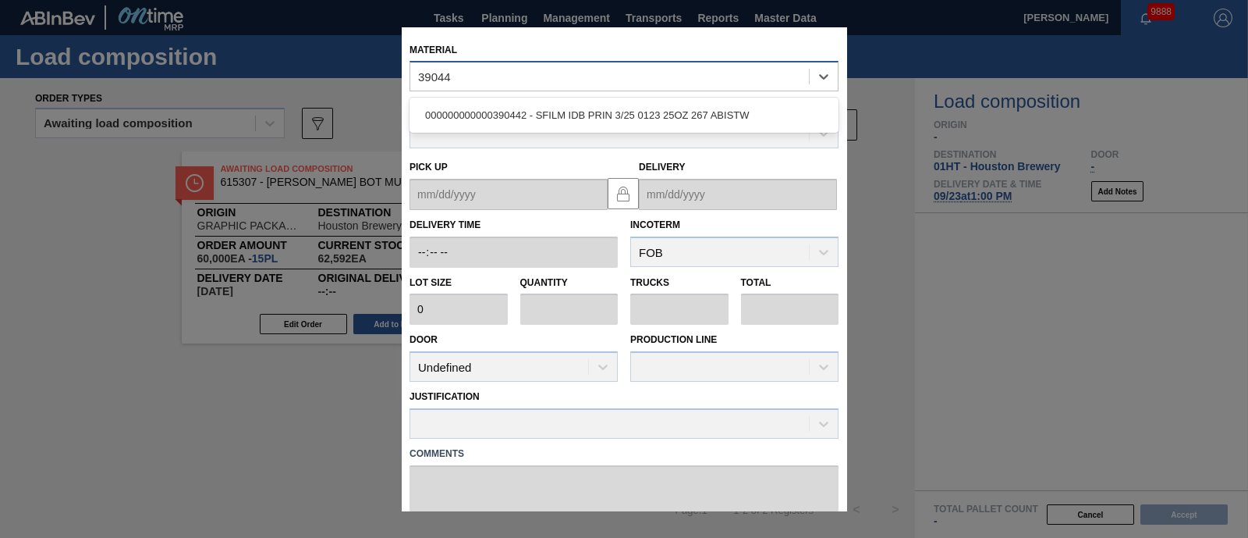
type input "390442"
type input "85,890"
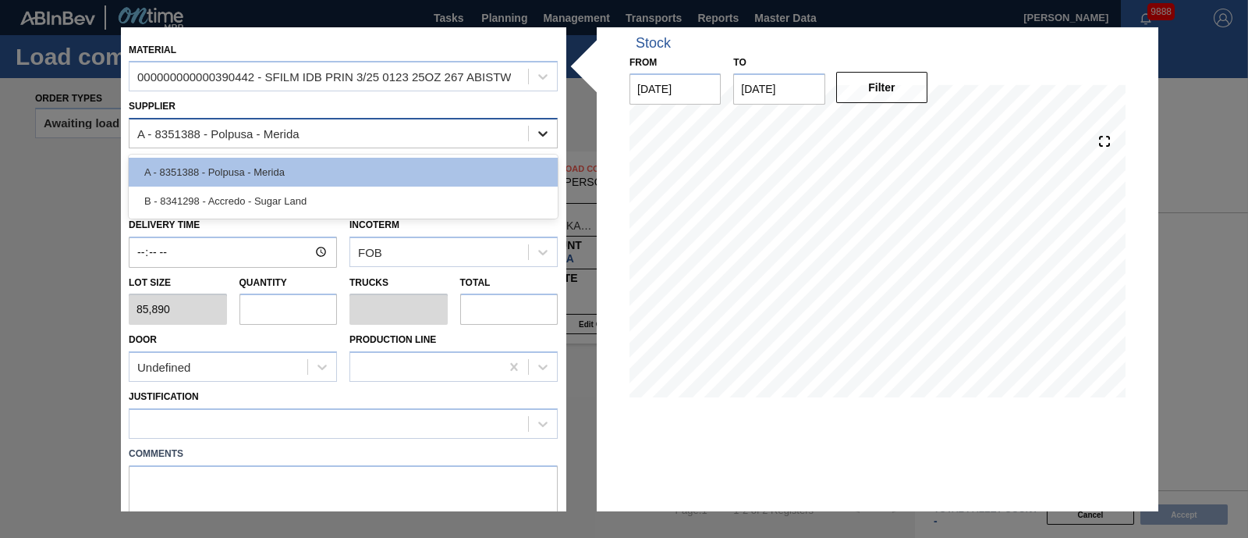
click at [550, 126] on div at bounding box center [543, 133] width 28 height 28
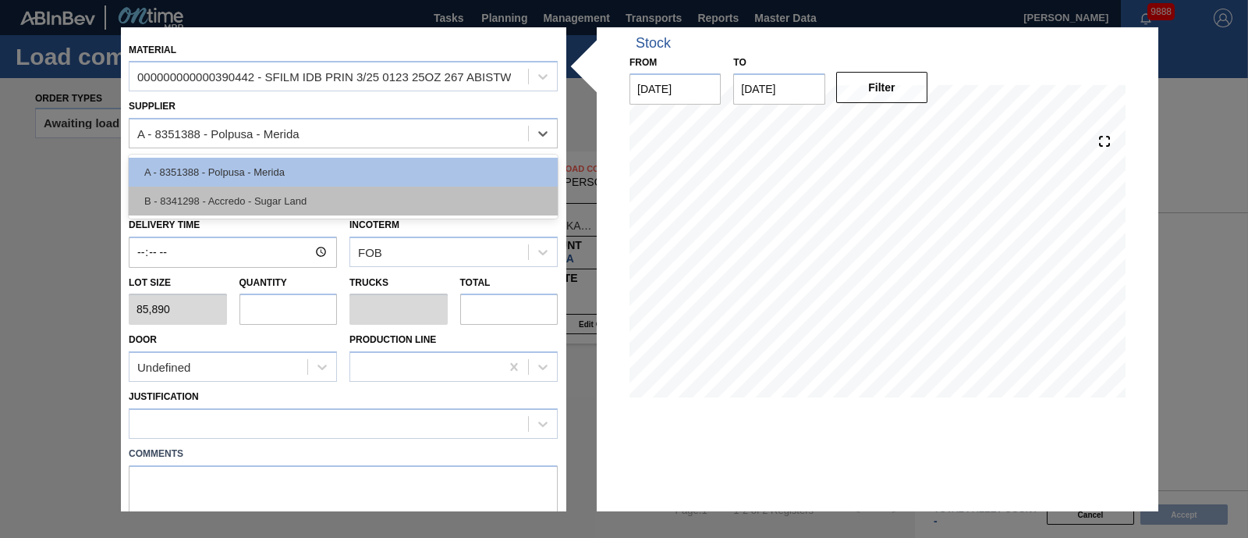
click at [485, 191] on div "B - 8341298 - Accredo - Sugar Land" at bounding box center [343, 200] width 429 height 29
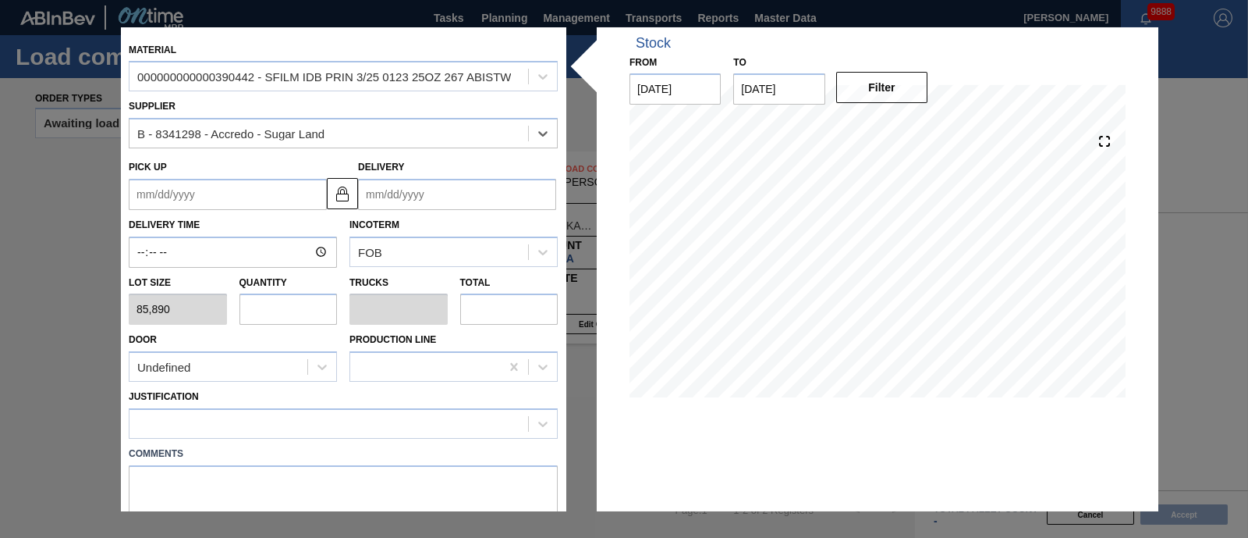
click at [405, 194] on input "Delivery" at bounding box center [457, 194] width 198 height 31
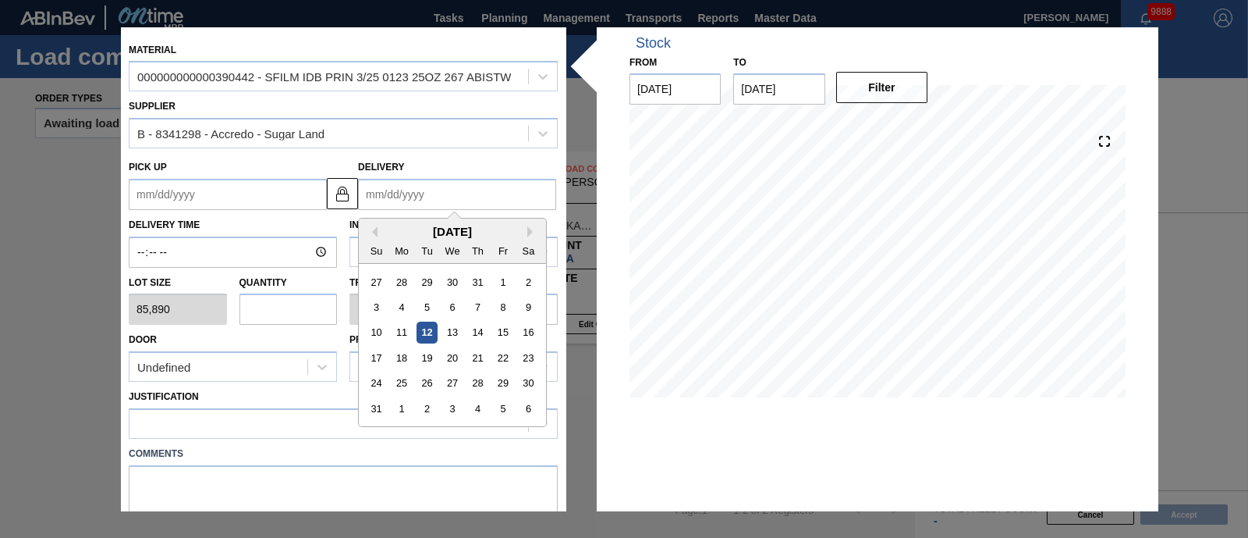
drag, startPoint x: 409, startPoint y: 233, endPoint x: 428, endPoint y: 232, distance: 19.6
click at [409, 232] on div "[DATE]" at bounding box center [452, 231] width 187 height 13
click at [530, 228] on button "Next Month" at bounding box center [532, 231] width 11 height 11
click at [424, 358] on div "23" at bounding box center [427, 357] width 21 height 21
type up "[DATE]"
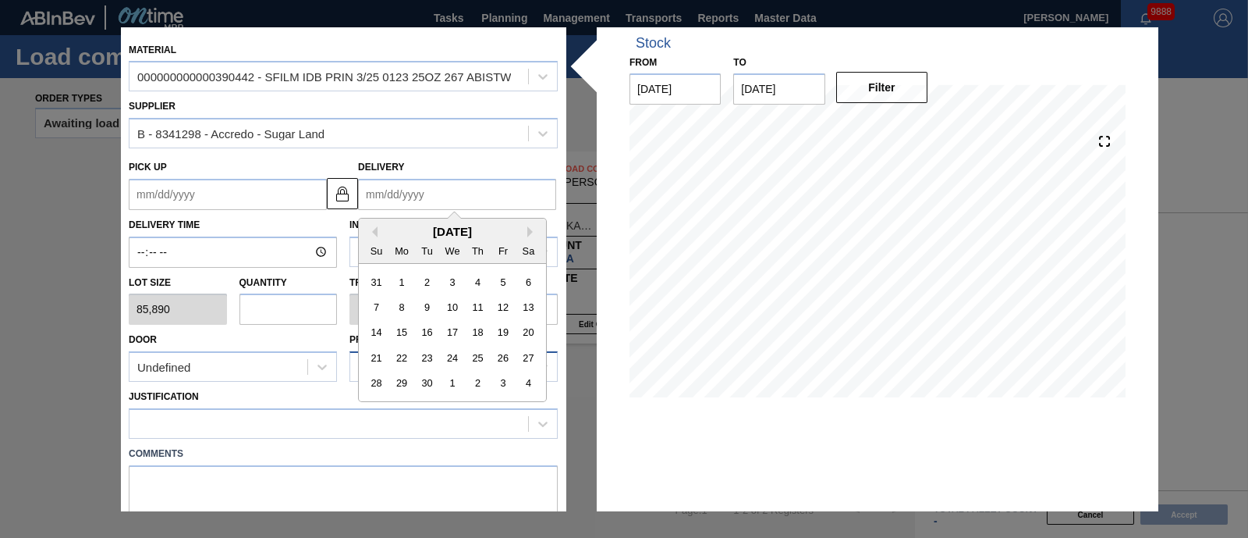
type input "[DATE]"
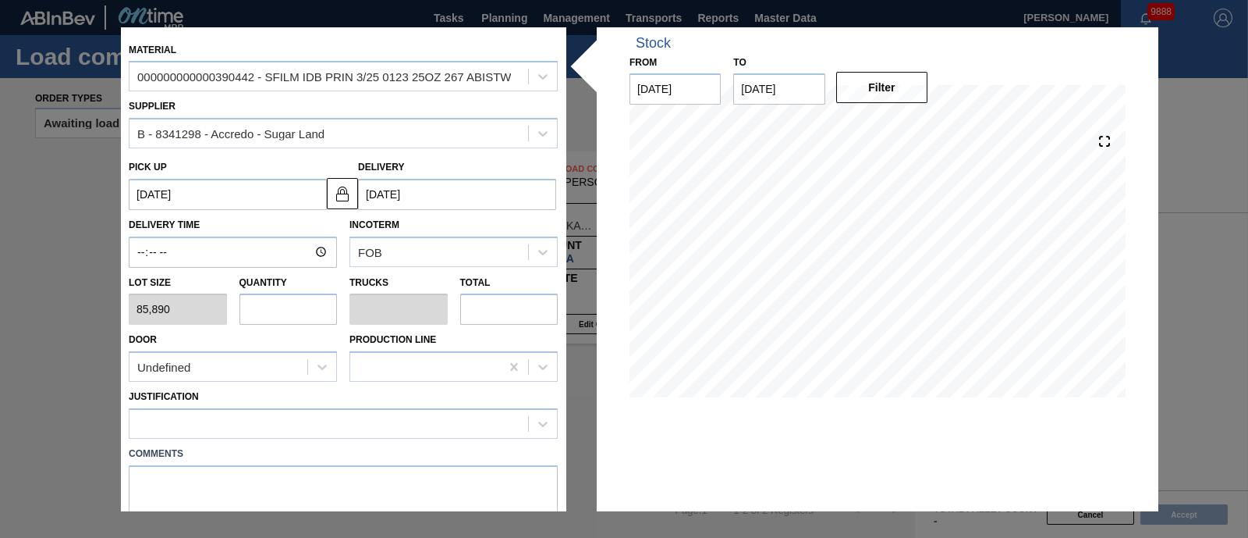
click at [329, 328] on div "Door Undefined" at bounding box center [233, 354] width 208 height 53
click at [307, 307] on input "text" at bounding box center [288, 308] width 98 height 31
type input "1"
type input "0.038"
type input "85,890"
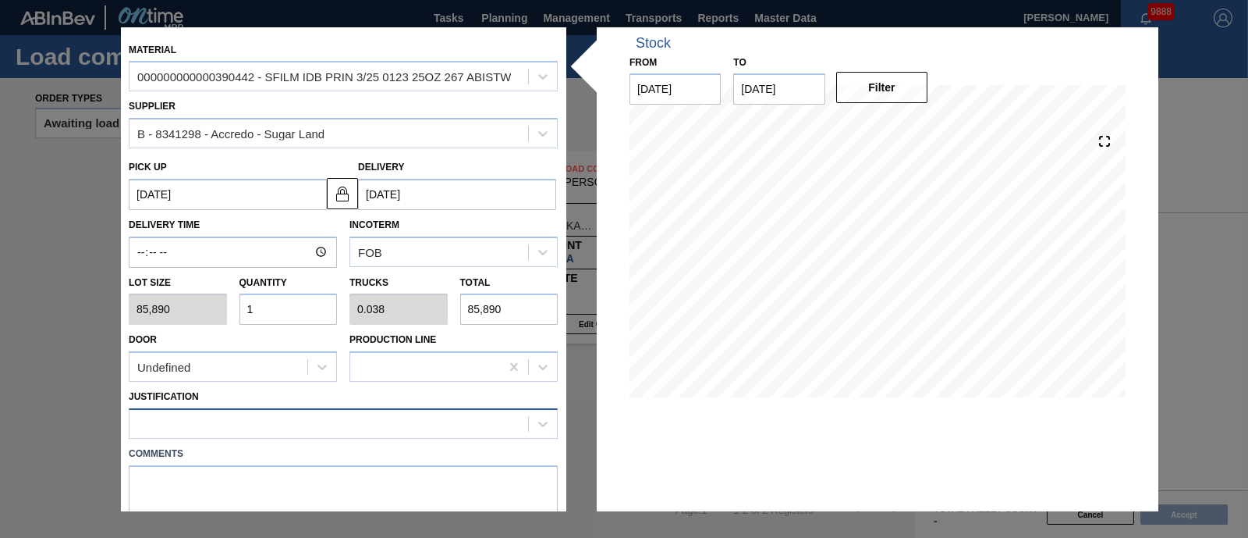
type input "1"
click at [243, 408] on div at bounding box center [343, 423] width 429 height 30
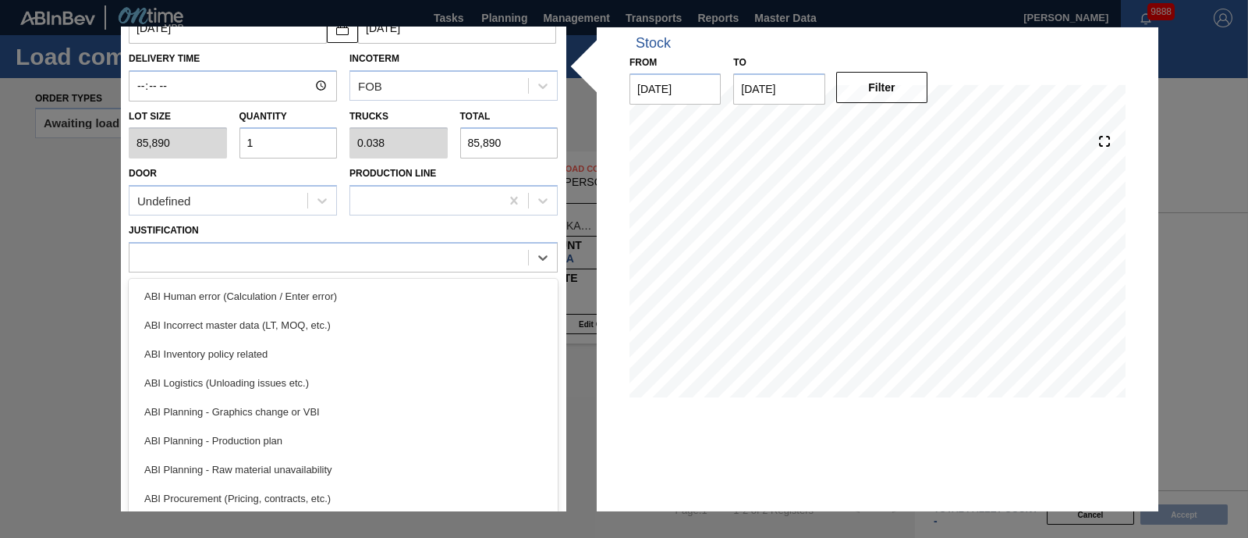
click at [254, 435] on div "ABI Planning - Production plan" at bounding box center [343, 440] width 429 height 29
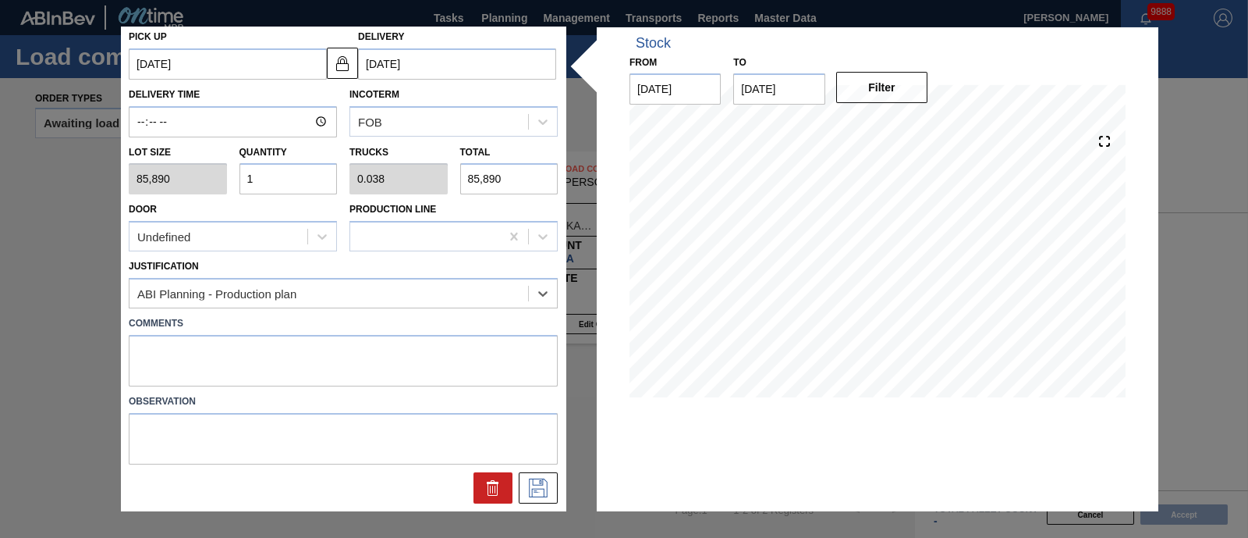
scroll to position [129, 0]
click at [530, 481] on icon at bounding box center [538, 489] width 25 height 19
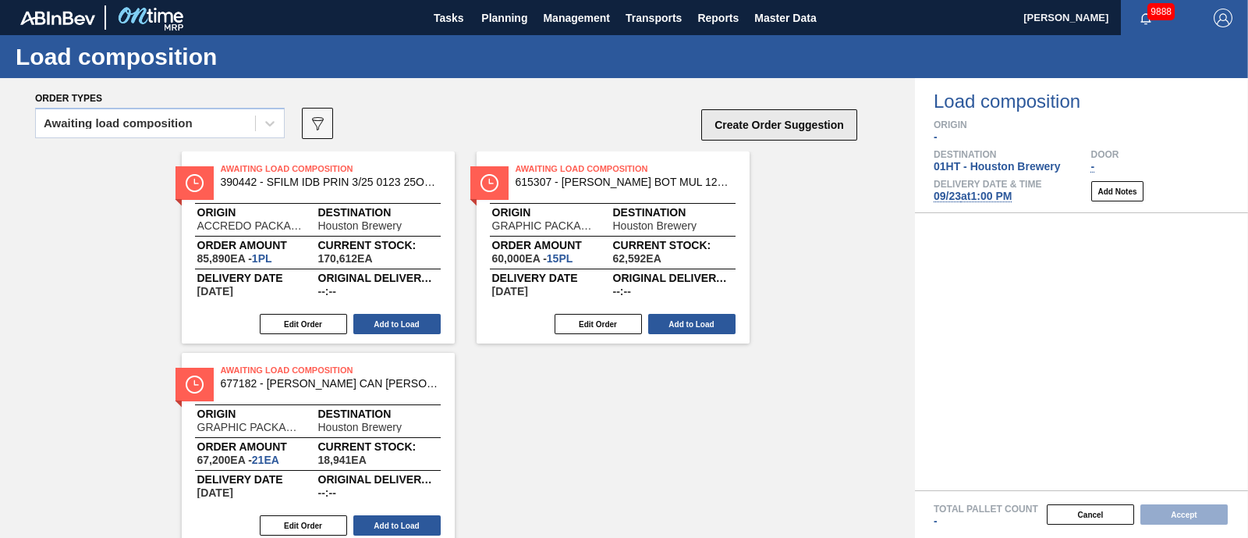
click at [799, 119] on button "Create Order Suggestion" at bounding box center [779, 124] width 156 height 31
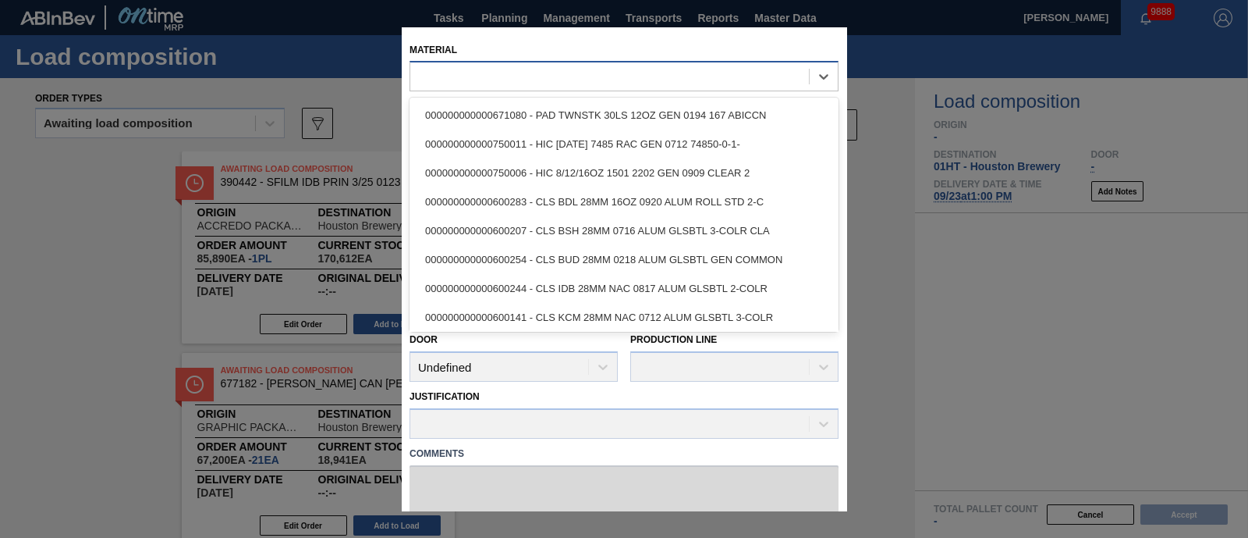
click at [691, 83] on div at bounding box center [609, 77] width 399 height 23
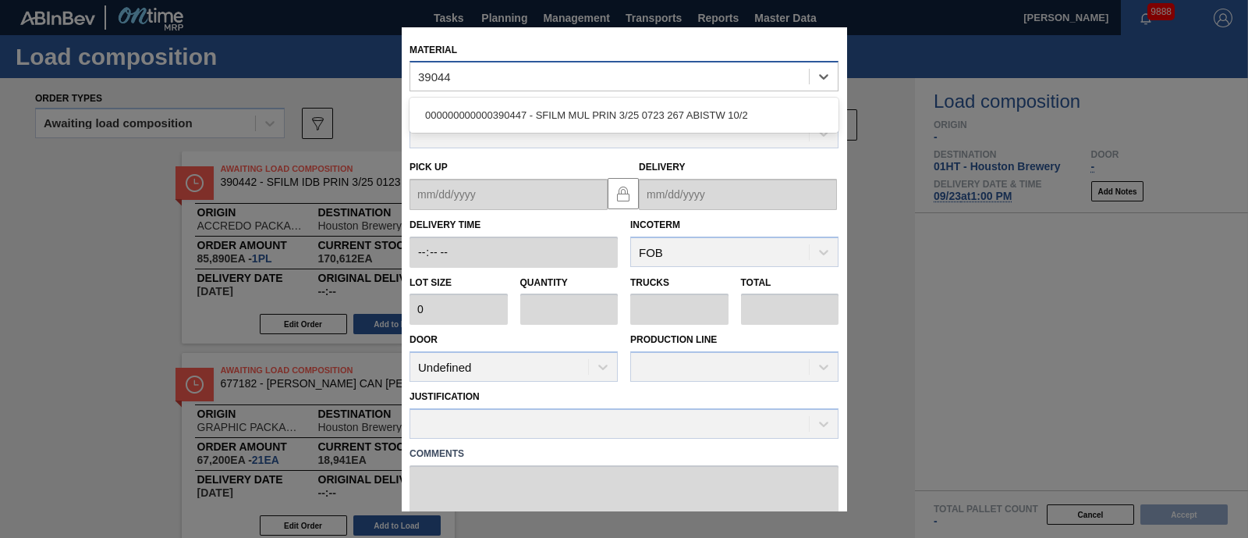
type input "390447"
type input "85,890"
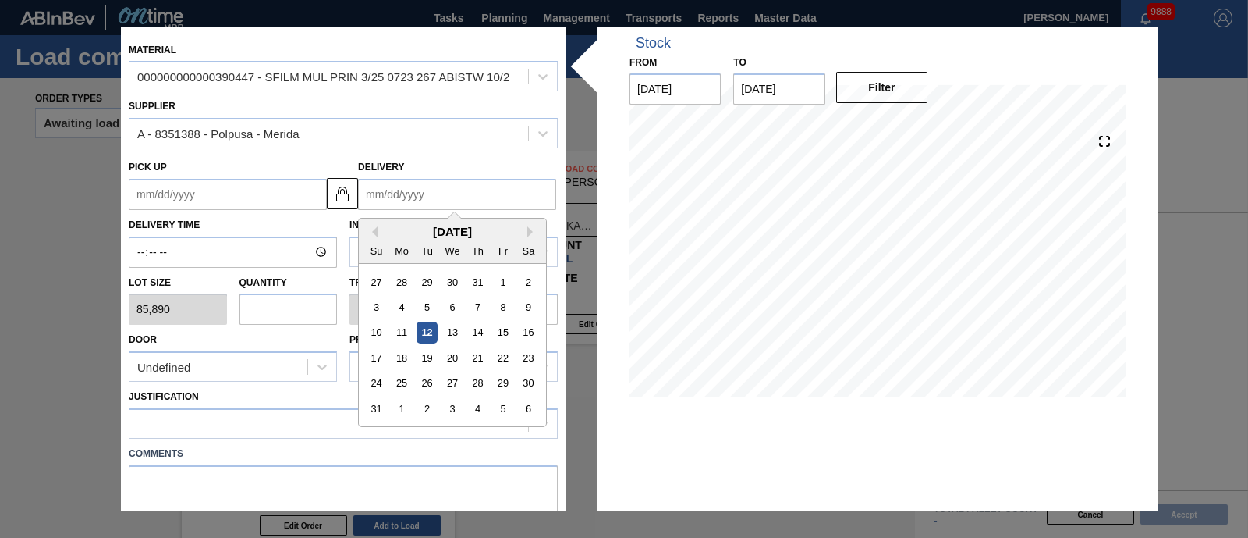
click at [418, 192] on input "Delivery" at bounding box center [457, 194] width 198 height 31
click at [402, 229] on div "[DATE]" at bounding box center [452, 231] width 187 height 13
click at [525, 234] on div "[DATE]" at bounding box center [452, 231] width 187 height 13
click at [523, 236] on div "[DATE]" at bounding box center [452, 231] width 187 height 13
click at [534, 225] on div "[DATE]" at bounding box center [452, 231] width 187 height 13
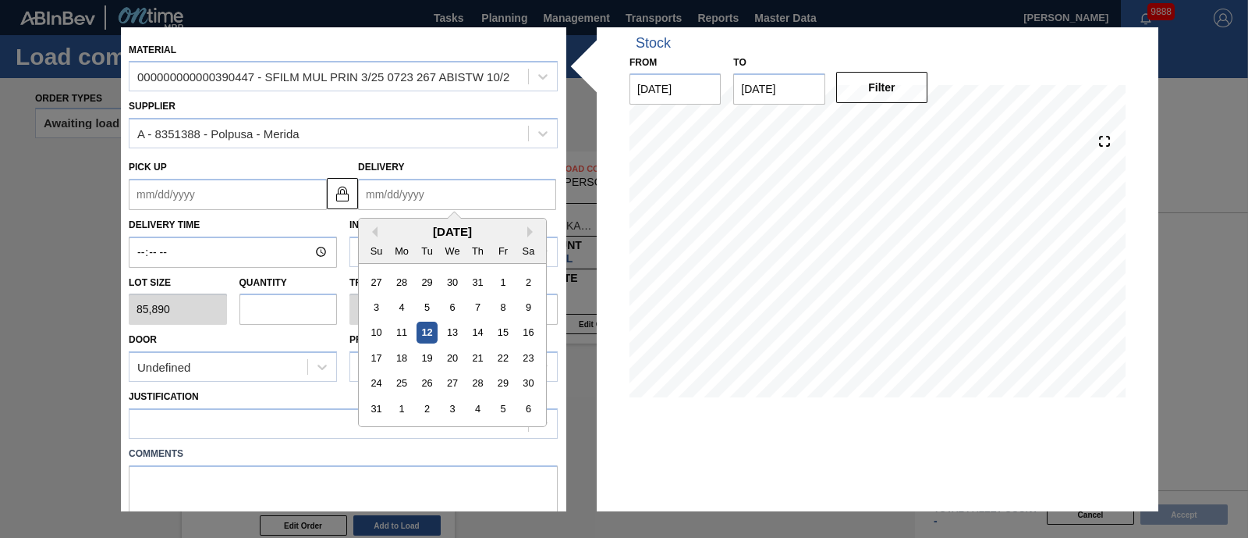
click at [525, 231] on div "[DATE]" at bounding box center [452, 231] width 187 height 13
click at [530, 229] on button "Next Month" at bounding box center [532, 231] width 11 height 11
click at [424, 351] on div "23" at bounding box center [427, 357] width 21 height 21
type up "[DATE]"
type input "[DATE]"
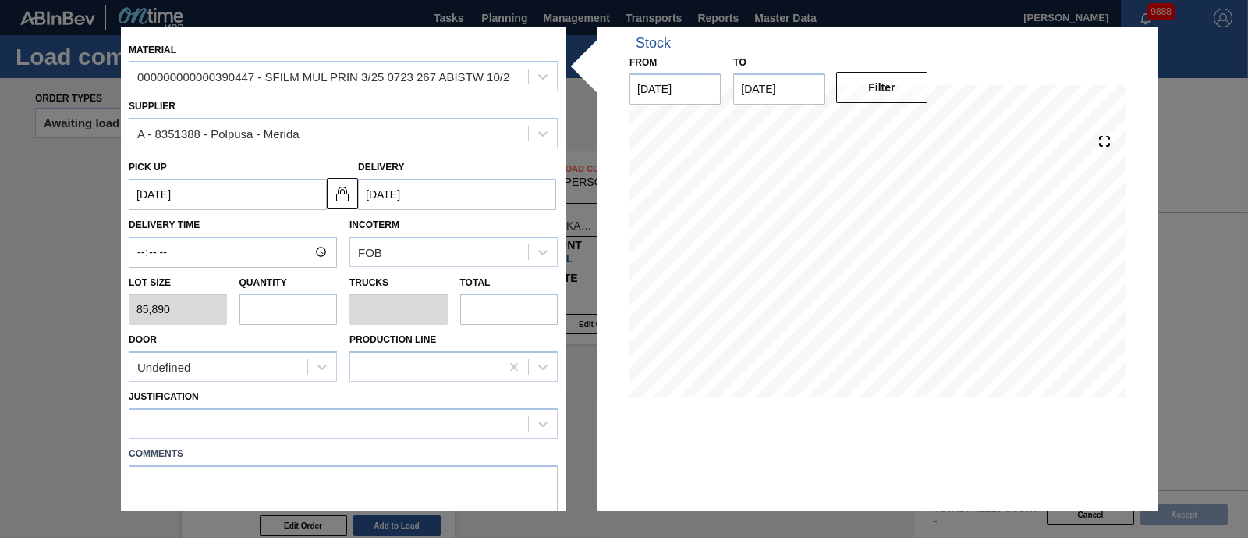
click at [328, 309] on input "text" at bounding box center [288, 308] width 98 height 31
type input "1"
type input "0.038"
type input "85,890"
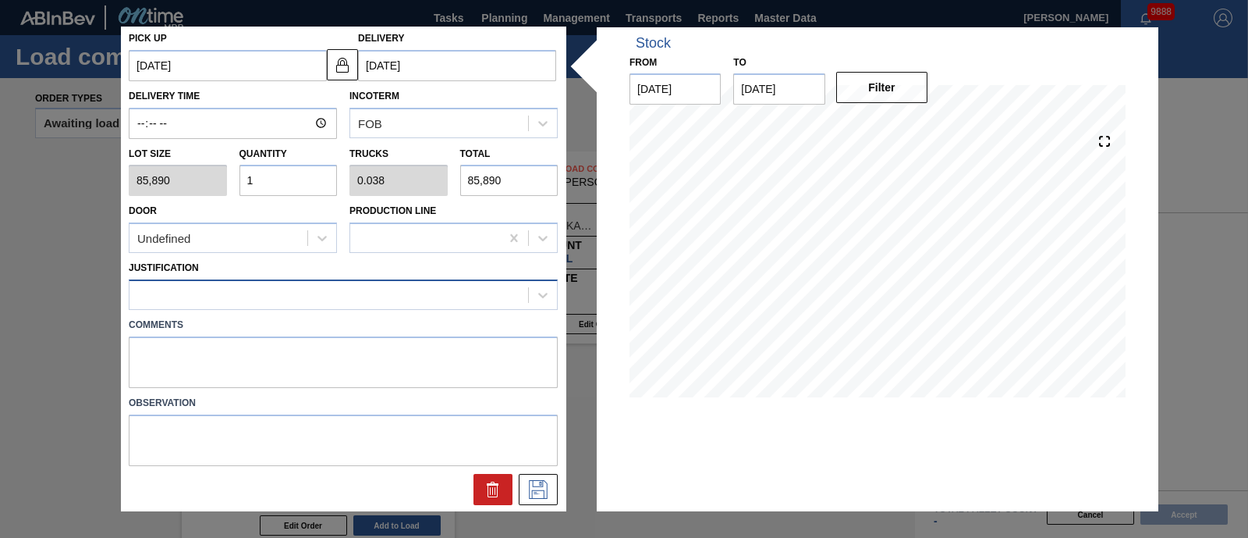
type input "1"
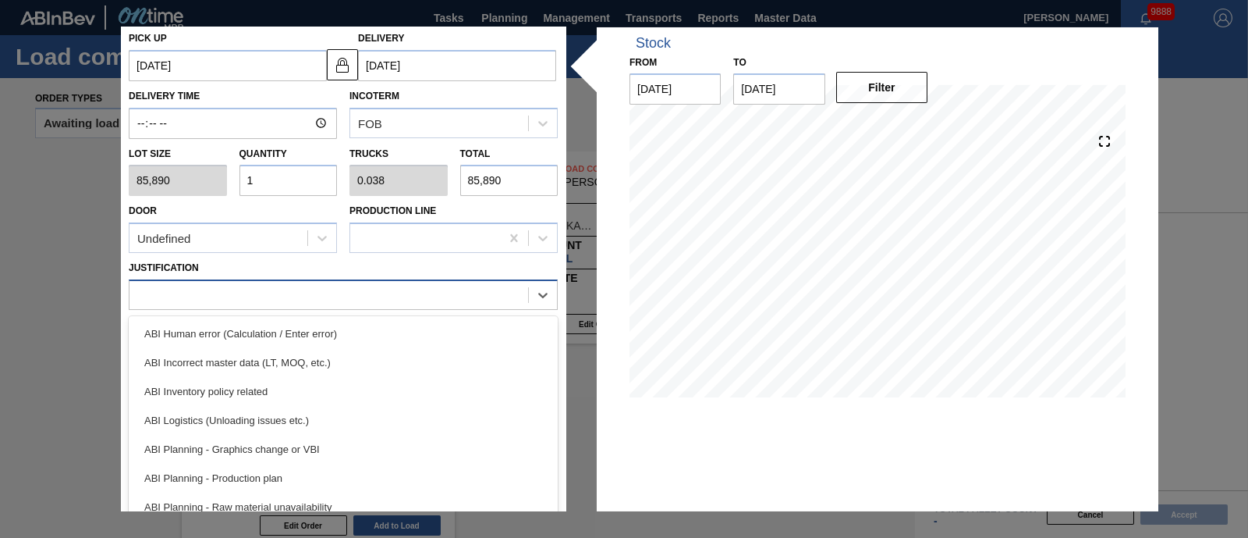
drag, startPoint x: 261, startPoint y: 283, endPoint x: 254, endPoint y: 298, distance: 16.7
click at [261, 284] on div at bounding box center [329, 295] width 399 height 23
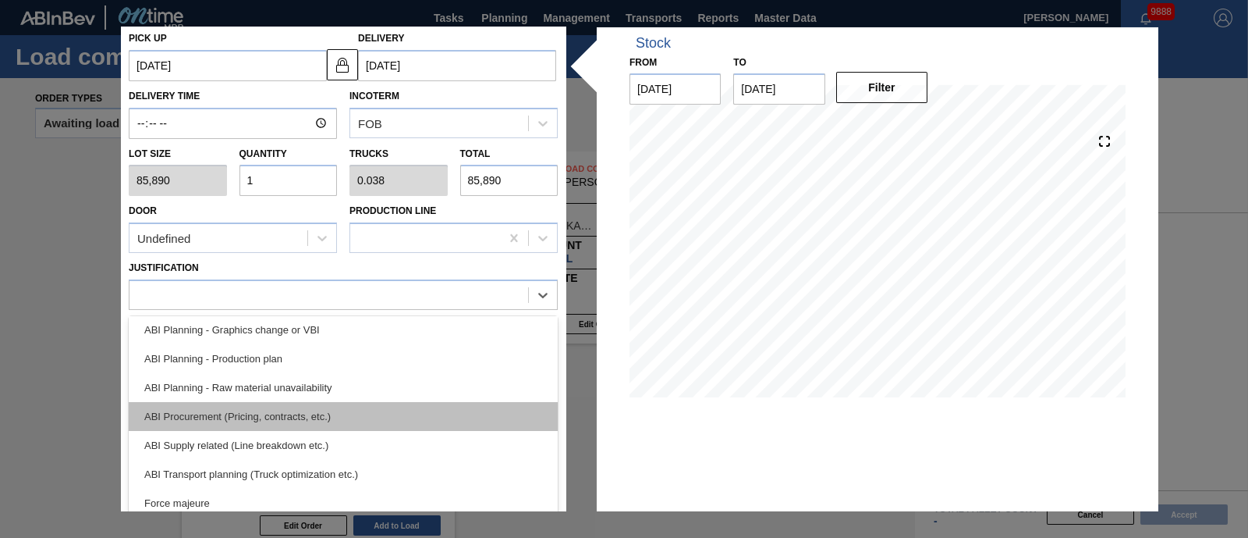
scroll to position [0, 0]
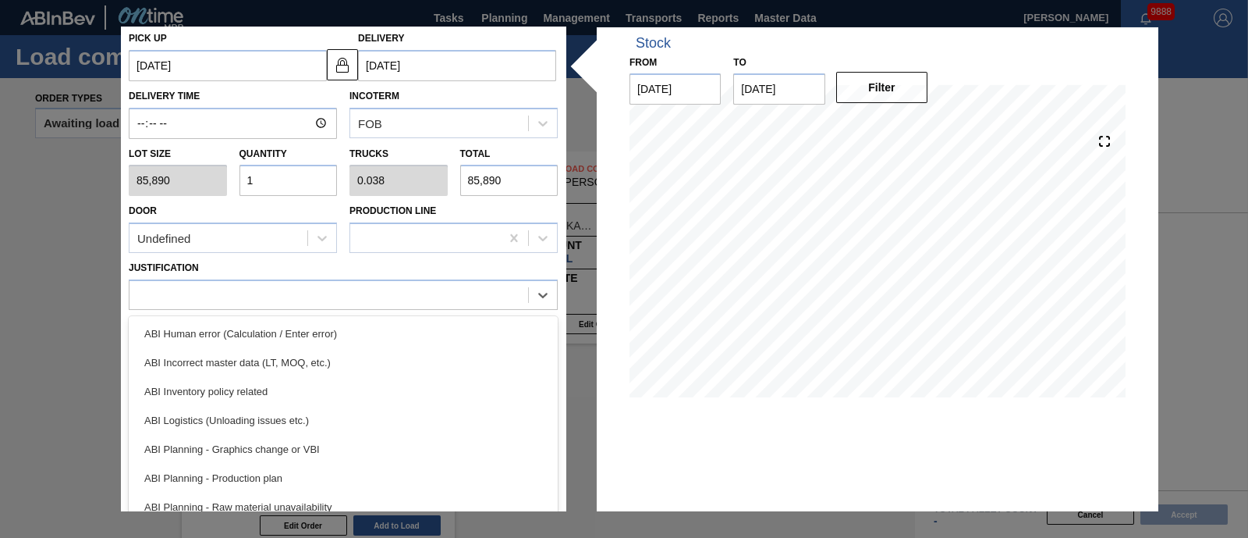
click at [264, 469] on div "ABI Planning - Production plan" at bounding box center [343, 477] width 429 height 29
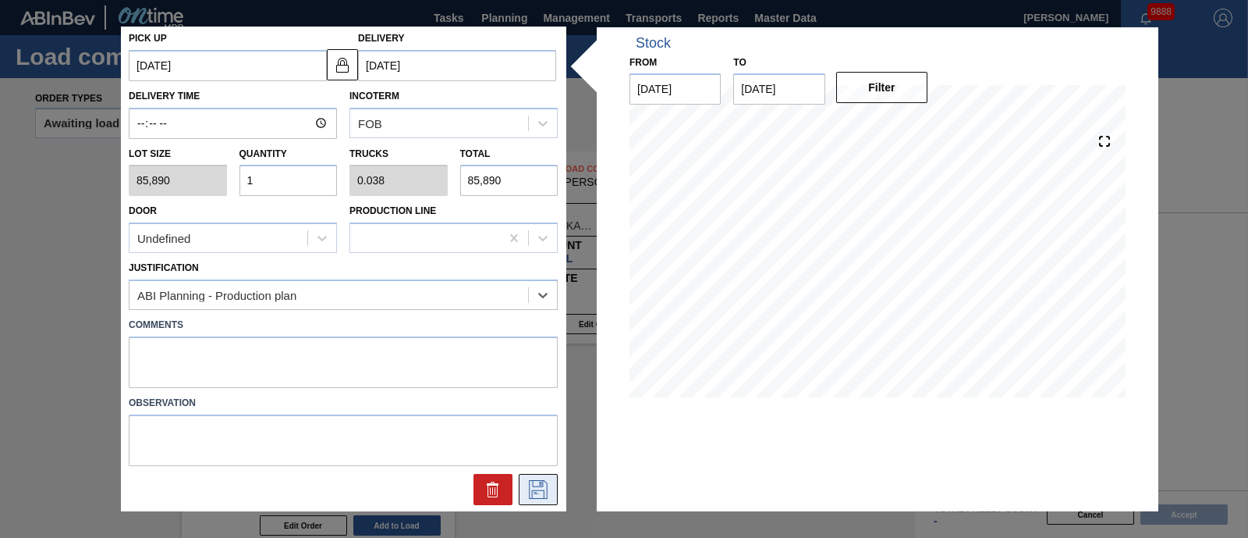
click at [528, 488] on icon at bounding box center [538, 489] width 25 height 19
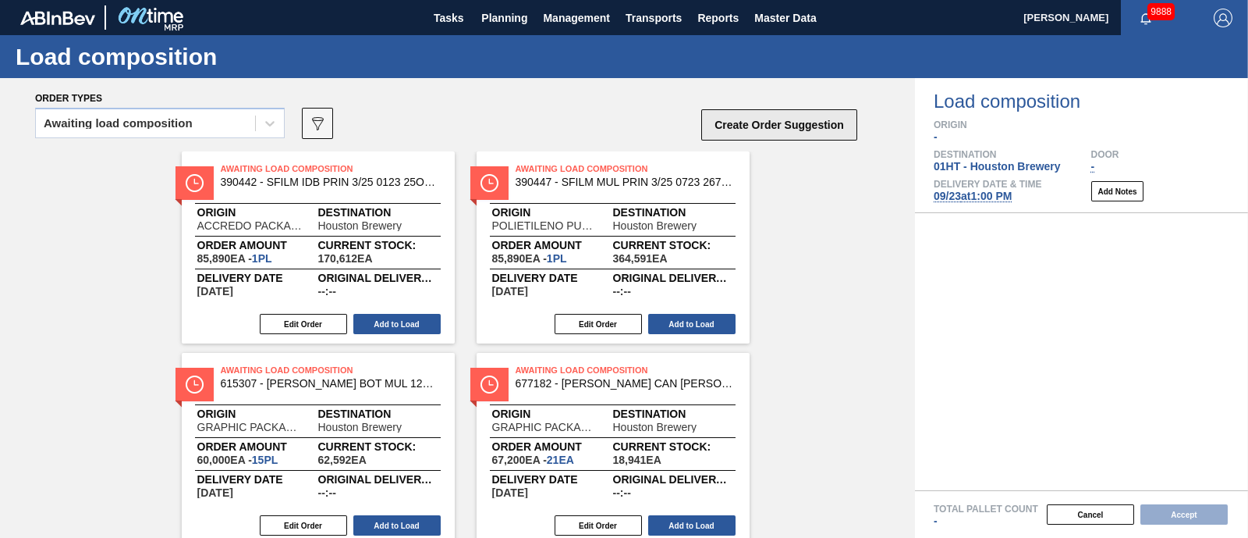
click at [774, 126] on button "Create Order Suggestion" at bounding box center [779, 124] width 156 height 31
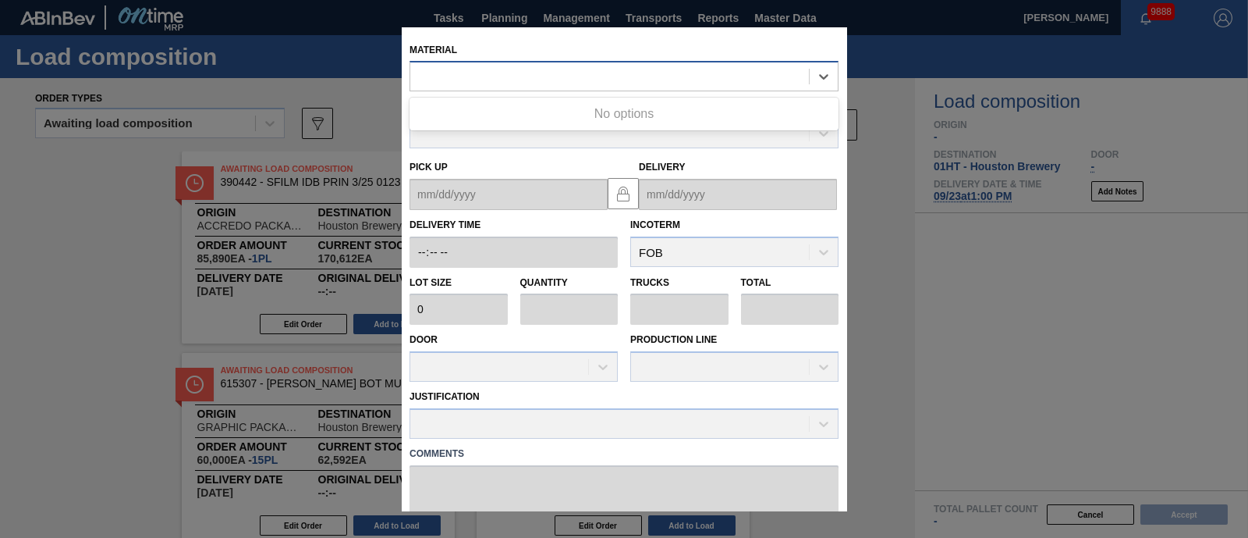
click at [659, 76] on div at bounding box center [609, 77] width 399 height 23
type input "390461"
type input "85,890"
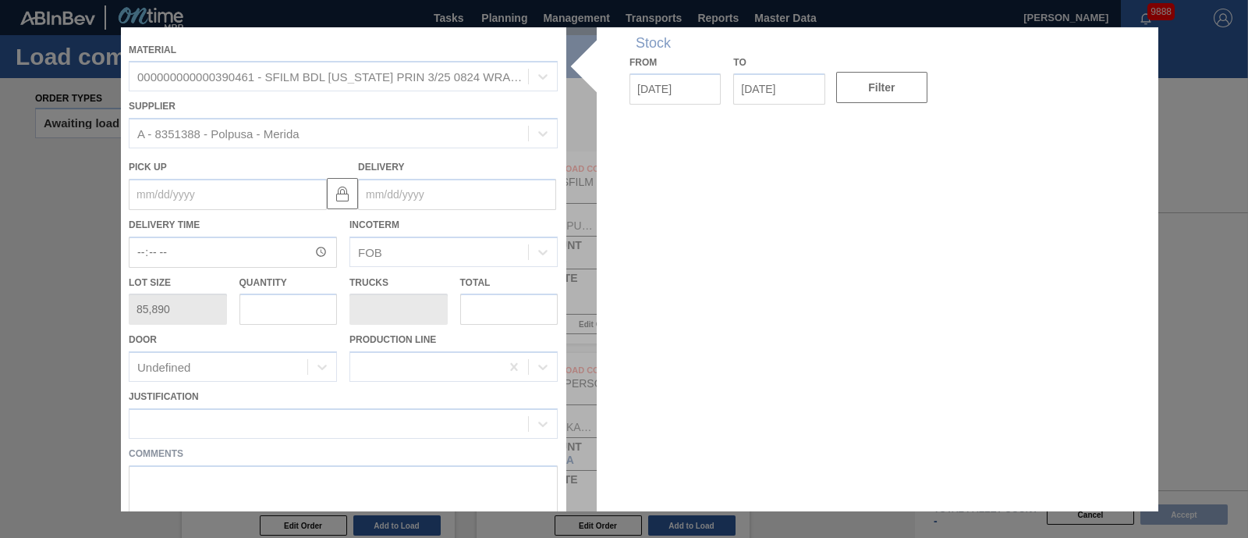
click at [410, 186] on div at bounding box center [624, 269] width 1006 height 484
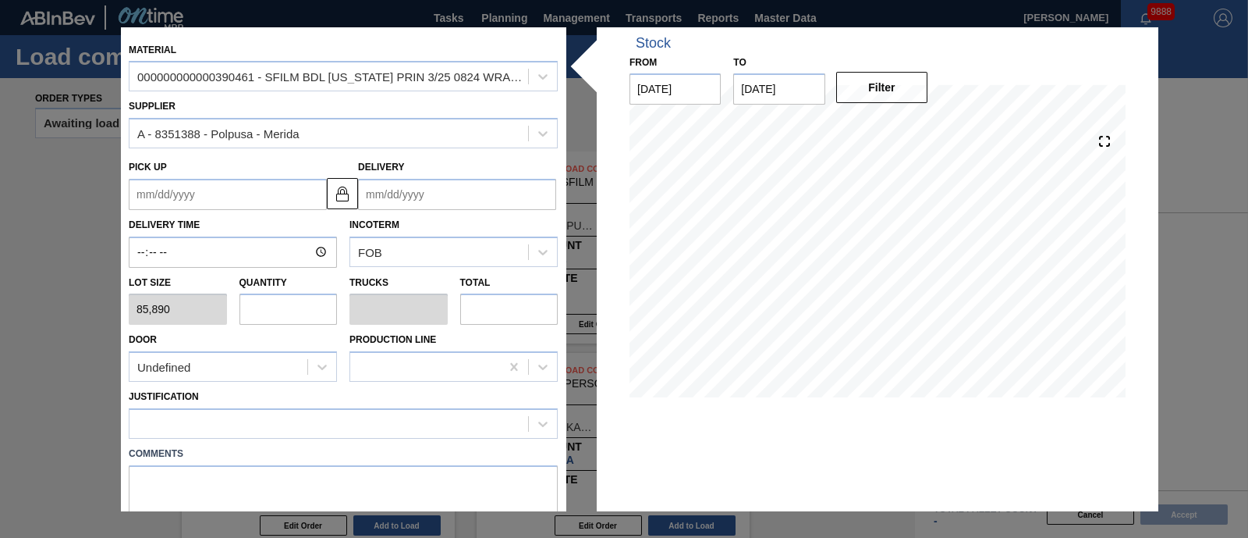
click at [402, 190] on input "Delivery" at bounding box center [457, 194] width 198 height 31
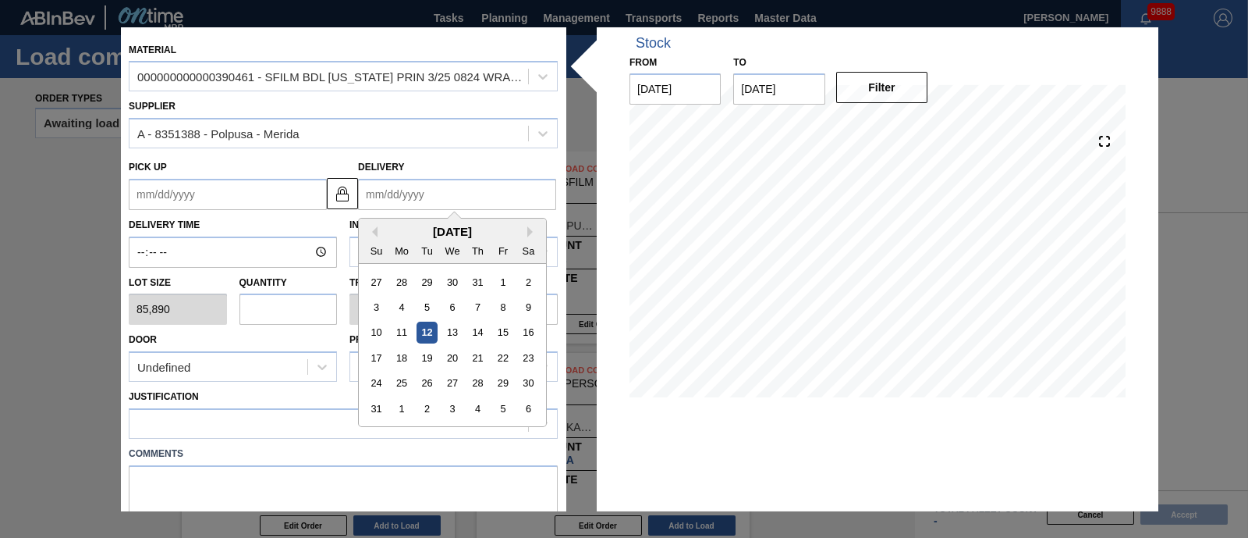
click at [413, 231] on div "[DATE]" at bounding box center [452, 231] width 187 height 13
click at [533, 228] on button "Next Month" at bounding box center [532, 231] width 11 height 11
click at [430, 353] on div "23" at bounding box center [427, 357] width 21 height 21
type up "[DATE]"
type input "[DATE]"
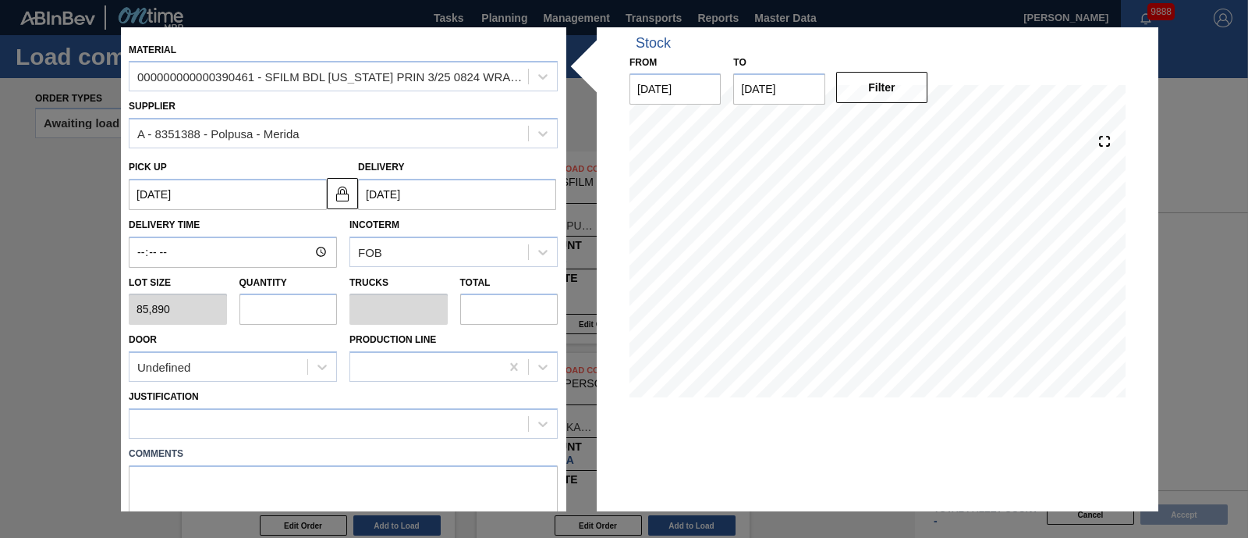
click at [308, 314] on input "text" at bounding box center [288, 308] width 98 height 31
type input "1"
type input "0.038"
type input "85,890"
type input "1"
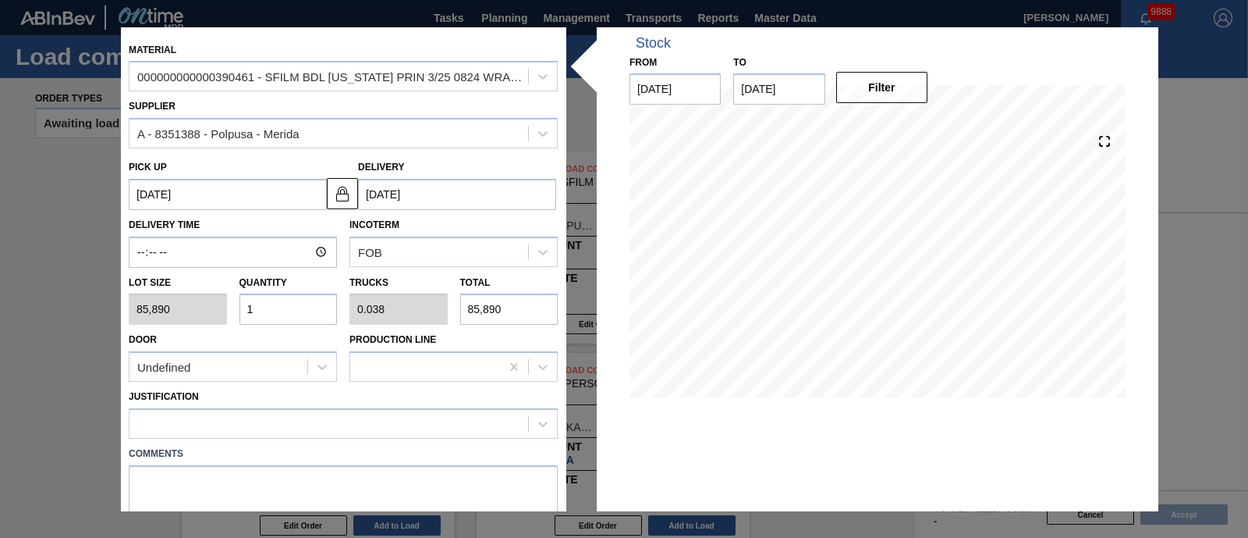
click at [302, 405] on div "Justification" at bounding box center [343, 411] width 429 height 53
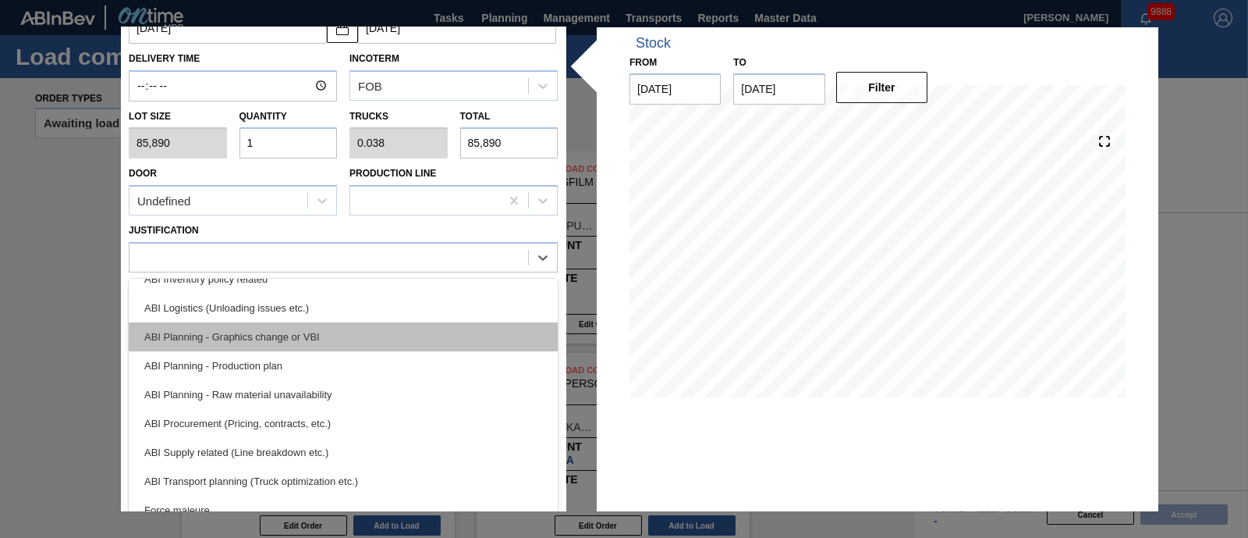
scroll to position [97, 0]
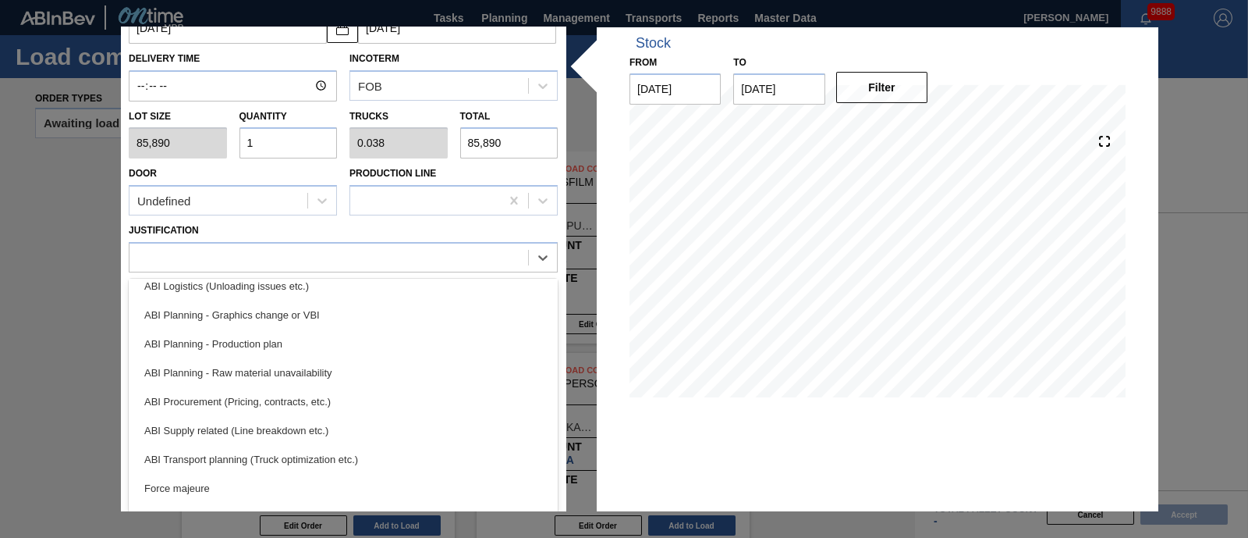
click at [273, 343] on div "ABI Planning - Production plan" at bounding box center [343, 343] width 429 height 29
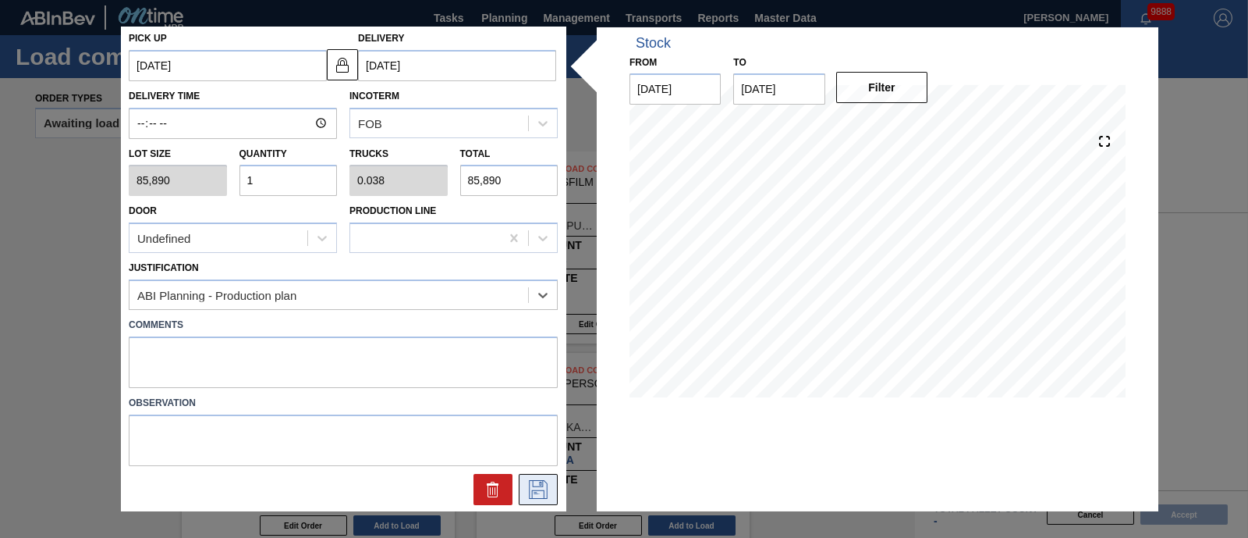
click at [535, 486] on icon at bounding box center [538, 489] width 25 height 19
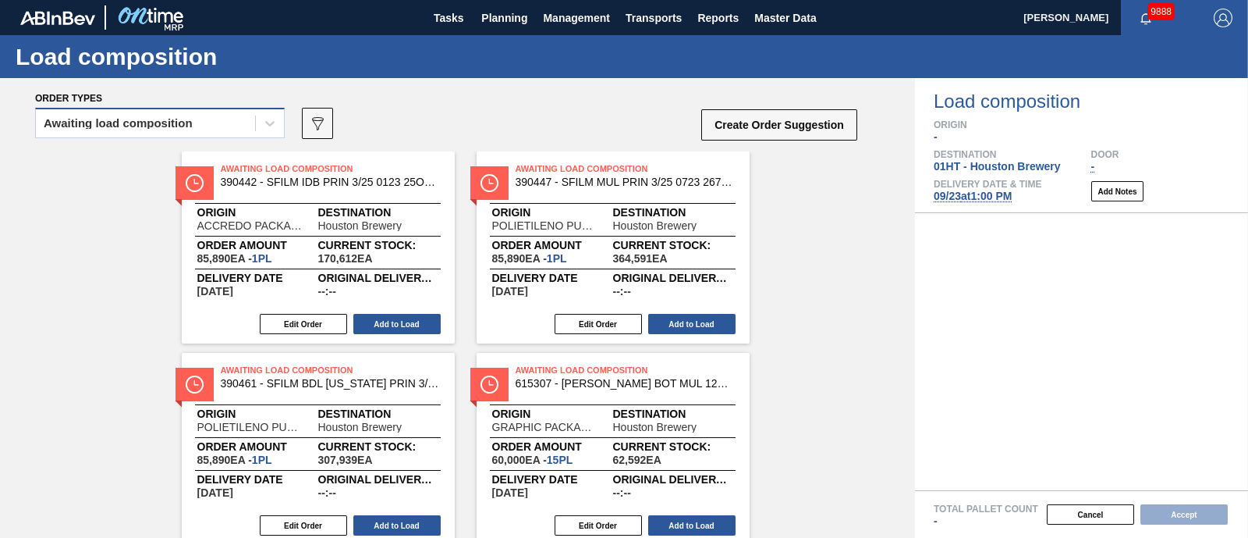
click at [165, 119] on div "Awaiting load composition" at bounding box center [118, 123] width 149 height 11
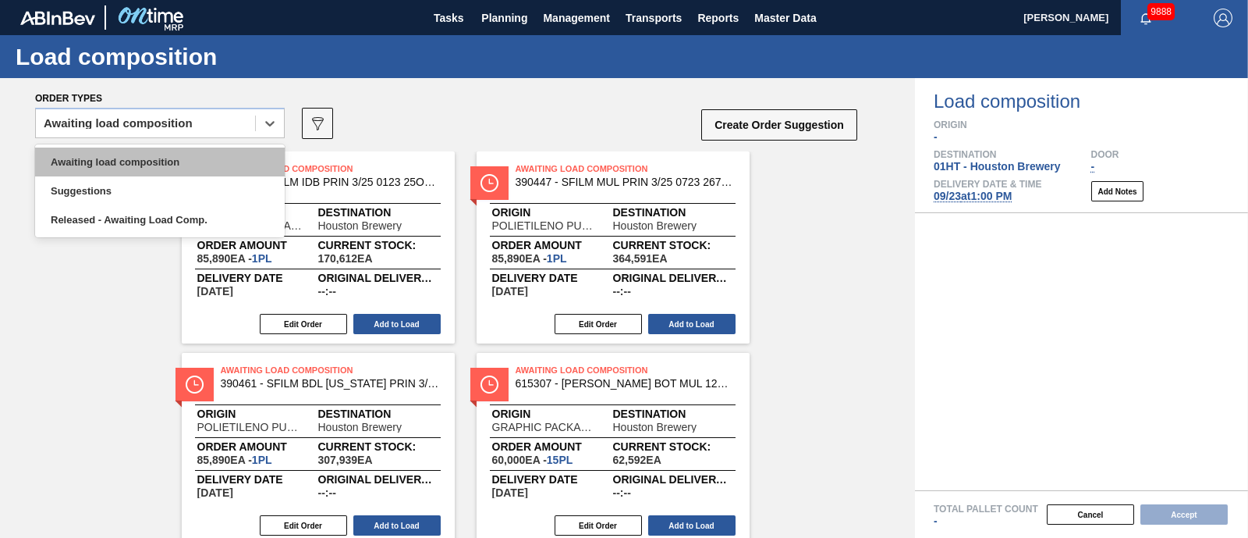
click at [158, 161] on div "Awaiting load composition" at bounding box center [160, 161] width 250 height 29
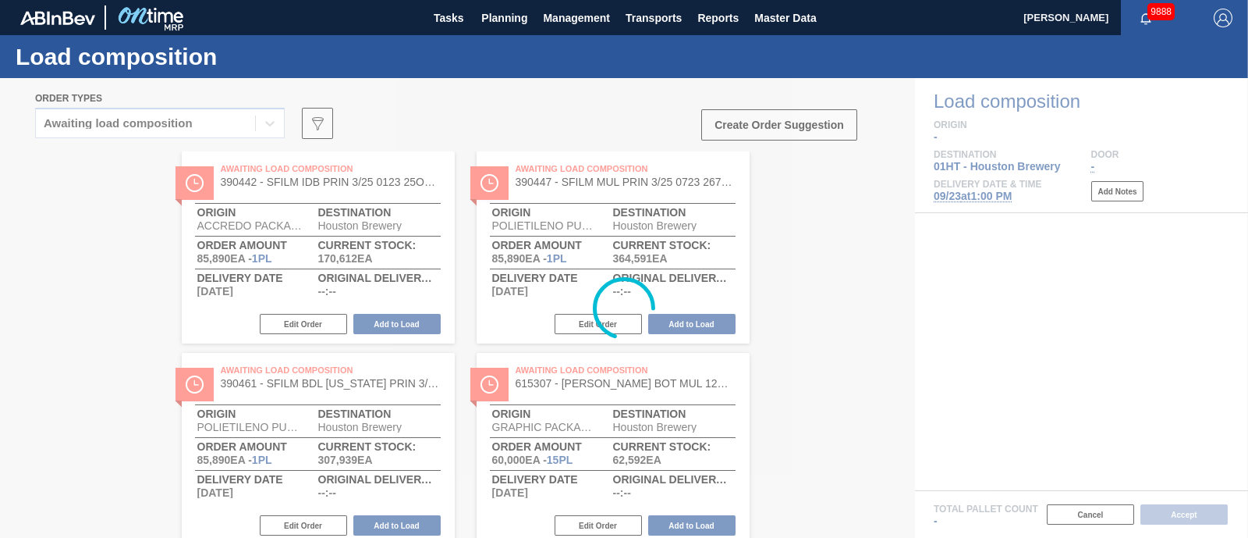
click at [394, 325] on div at bounding box center [624, 307] width 1248 height 459
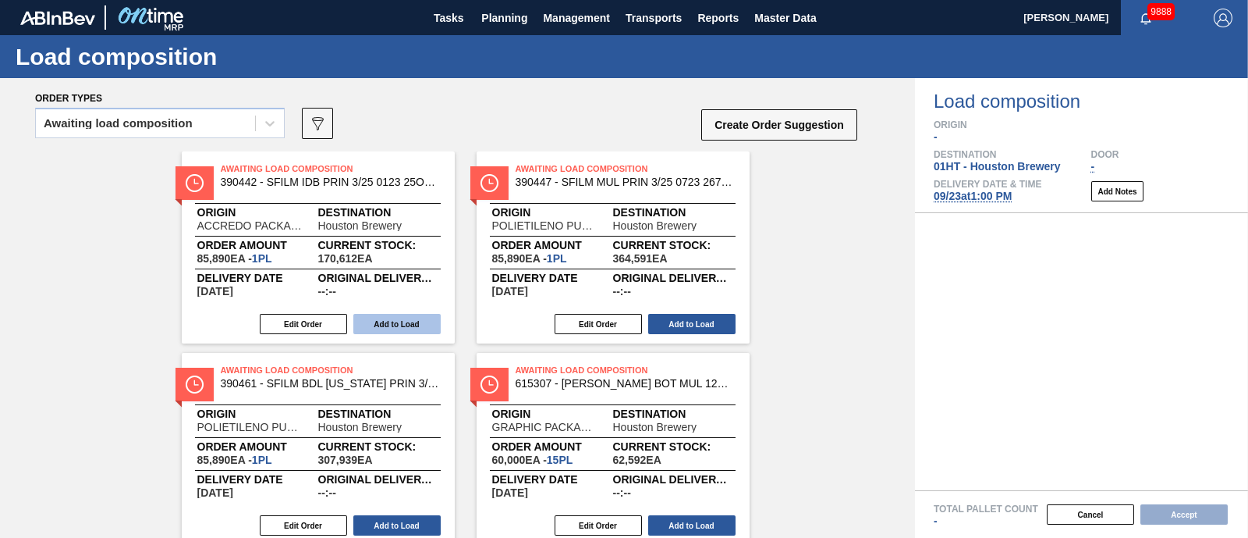
click at [406, 328] on button "Add to Load" at bounding box center [396, 324] width 87 height 20
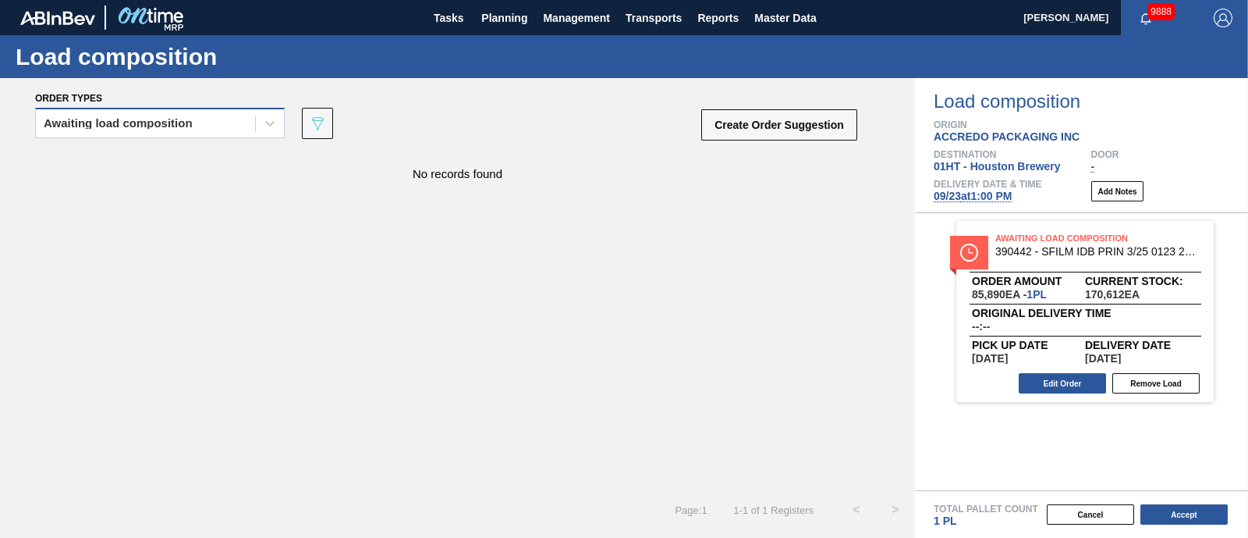
click at [205, 115] on div "Awaiting load composition" at bounding box center [145, 123] width 219 height 23
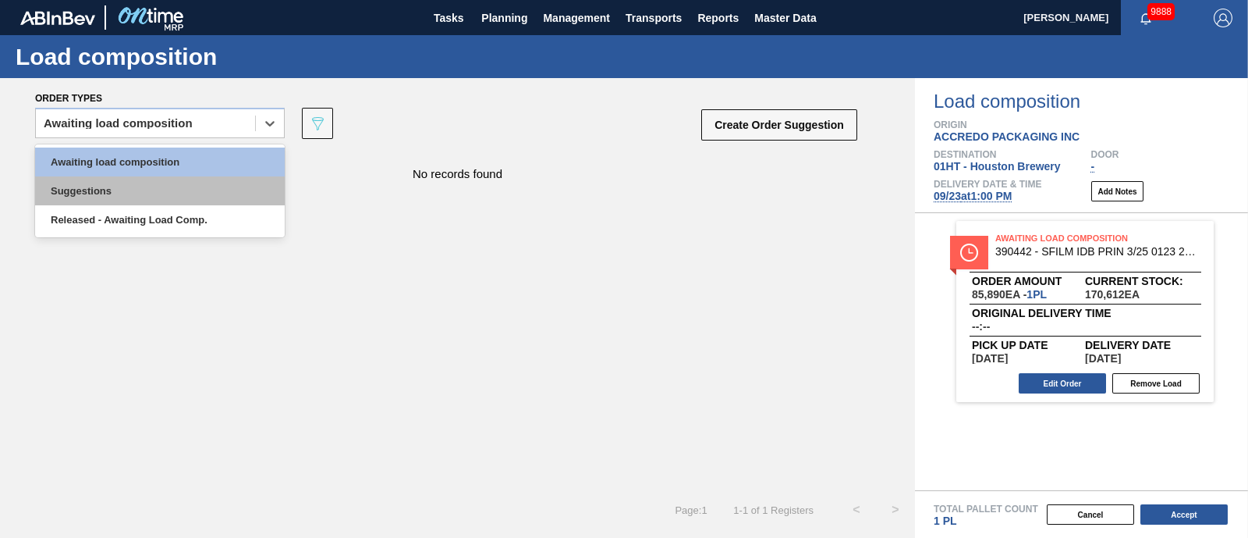
click at [188, 179] on div "Suggestions" at bounding box center [160, 190] width 250 height 29
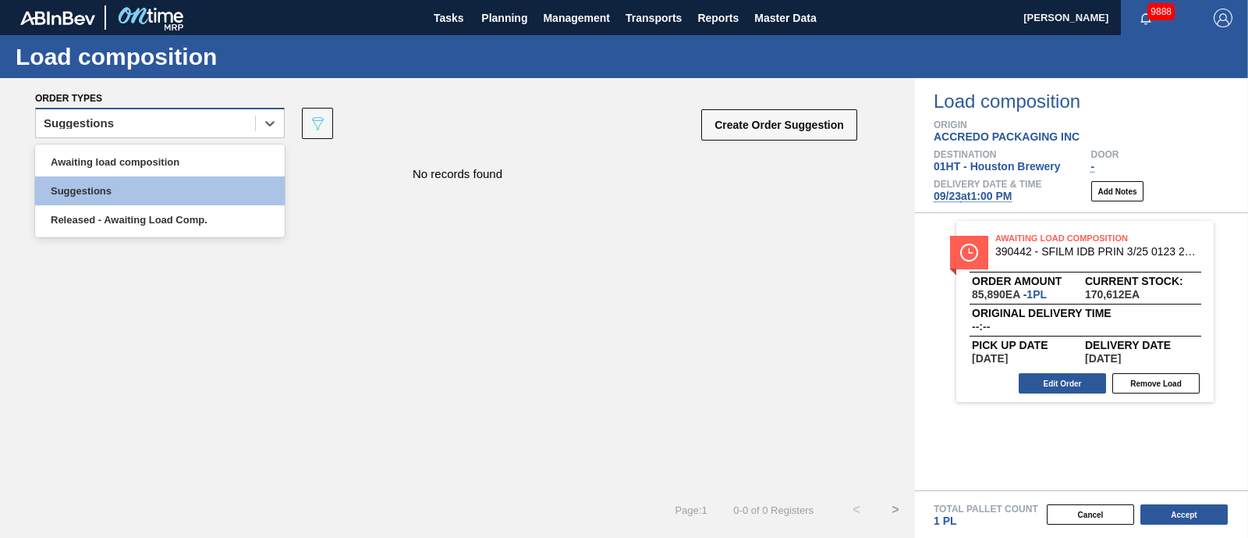
click at [207, 117] on div "Suggestions" at bounding box center [145, 123] width 219 height 23
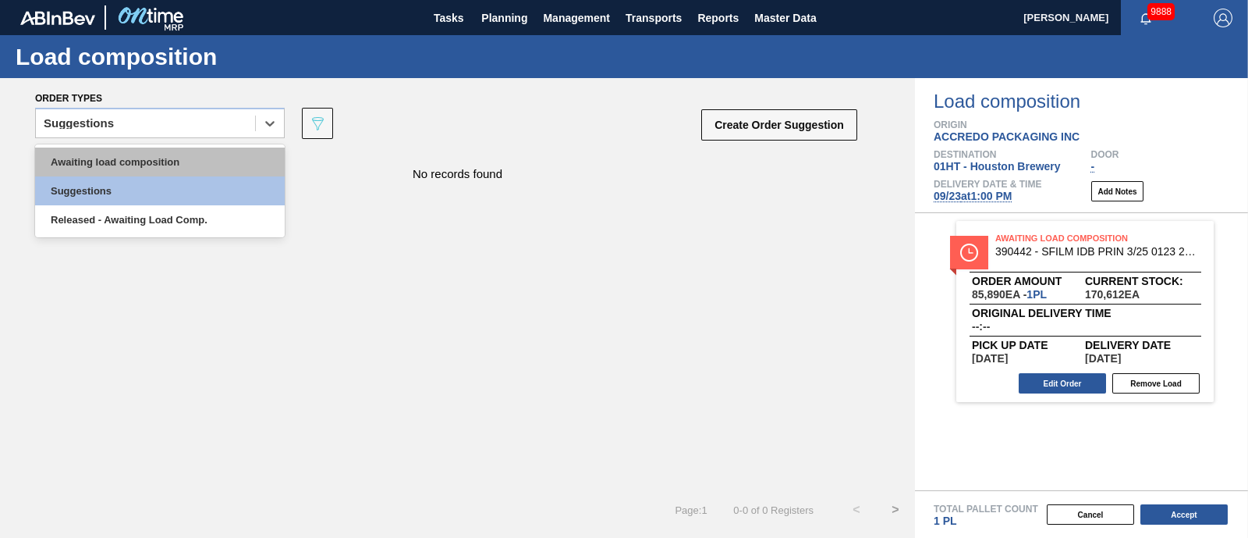
click at [191, 151] on div "Awaiting load composition" at bounding box center [160, 161] width 250 height 29
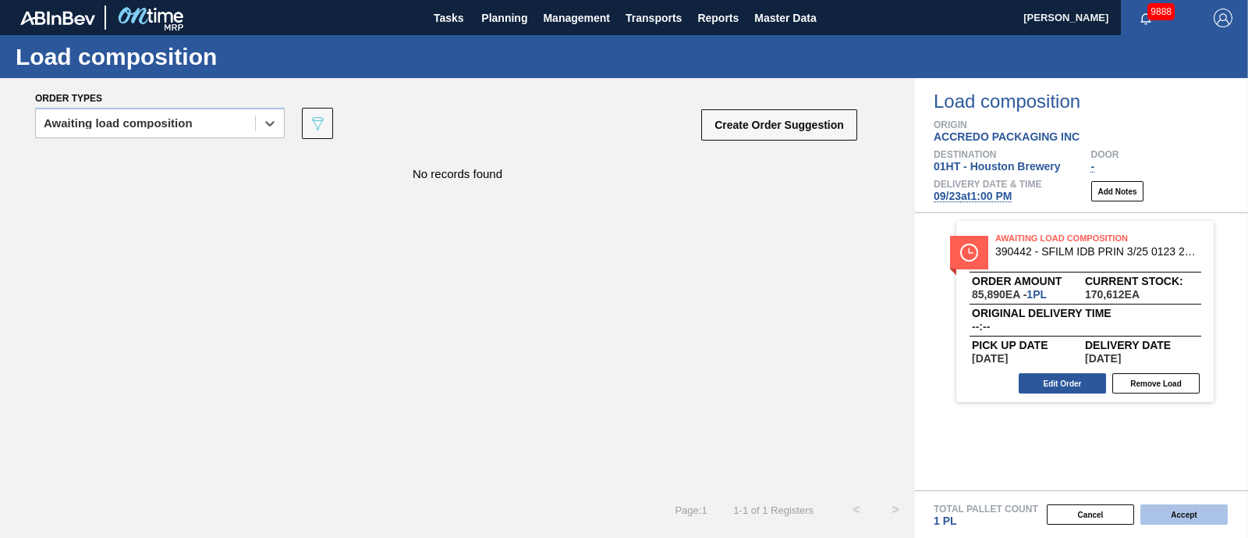
click at [1206, 513] on button "Accept" at bounding box center [1184, 514] width 87 height 20
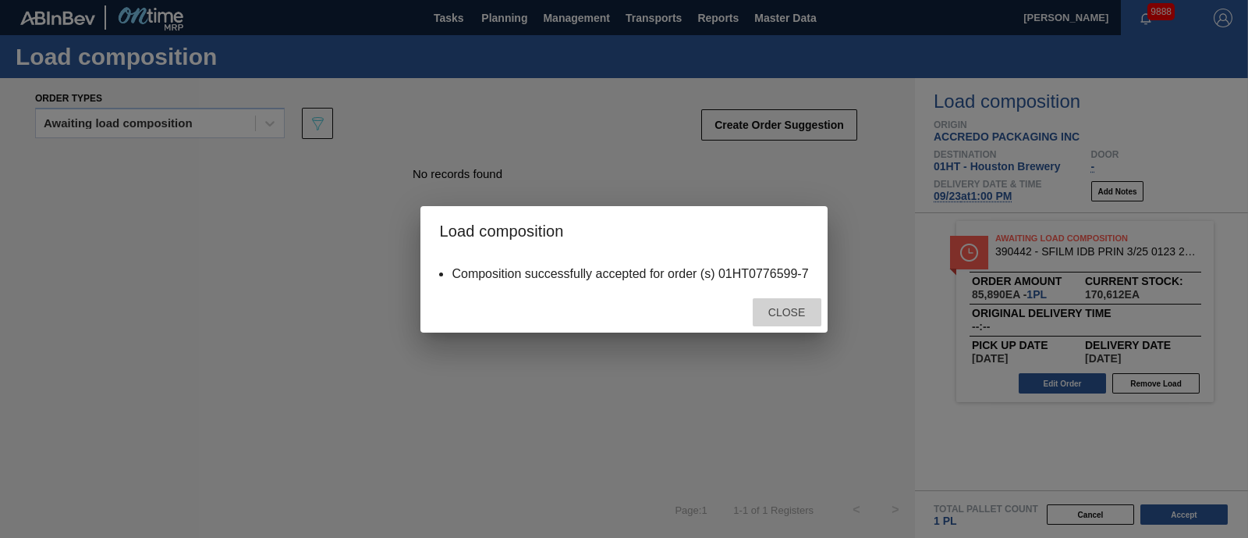
click at [780, 318] on span "Close" at bounding box center [787, 312] width 62 height 12
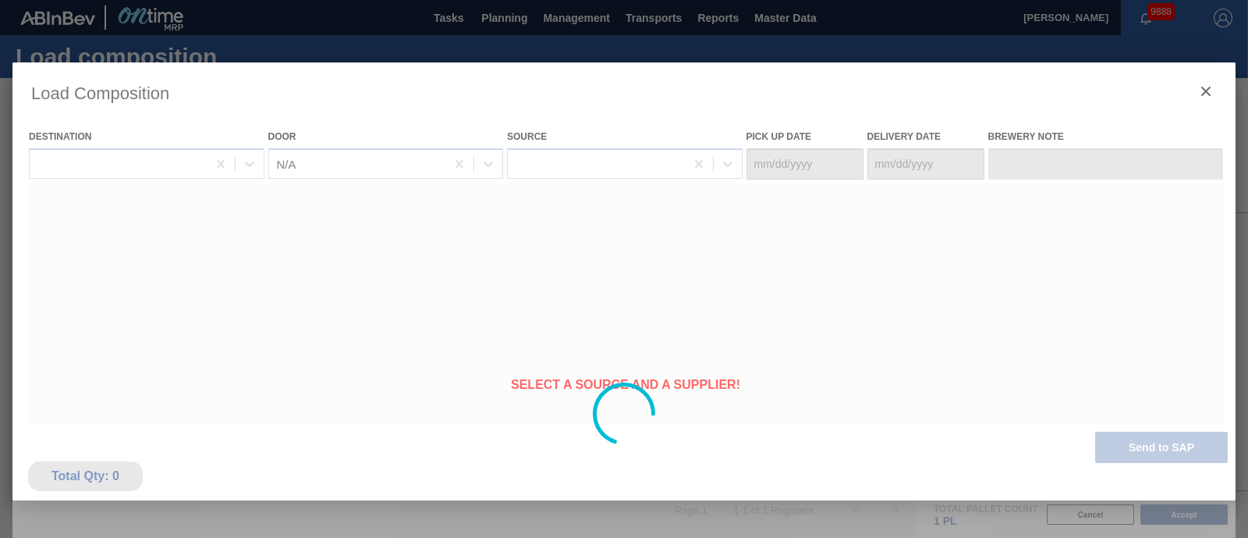
type Date "[DATE]"
